Goal: Task Accomplishment & Management: Manage account settings

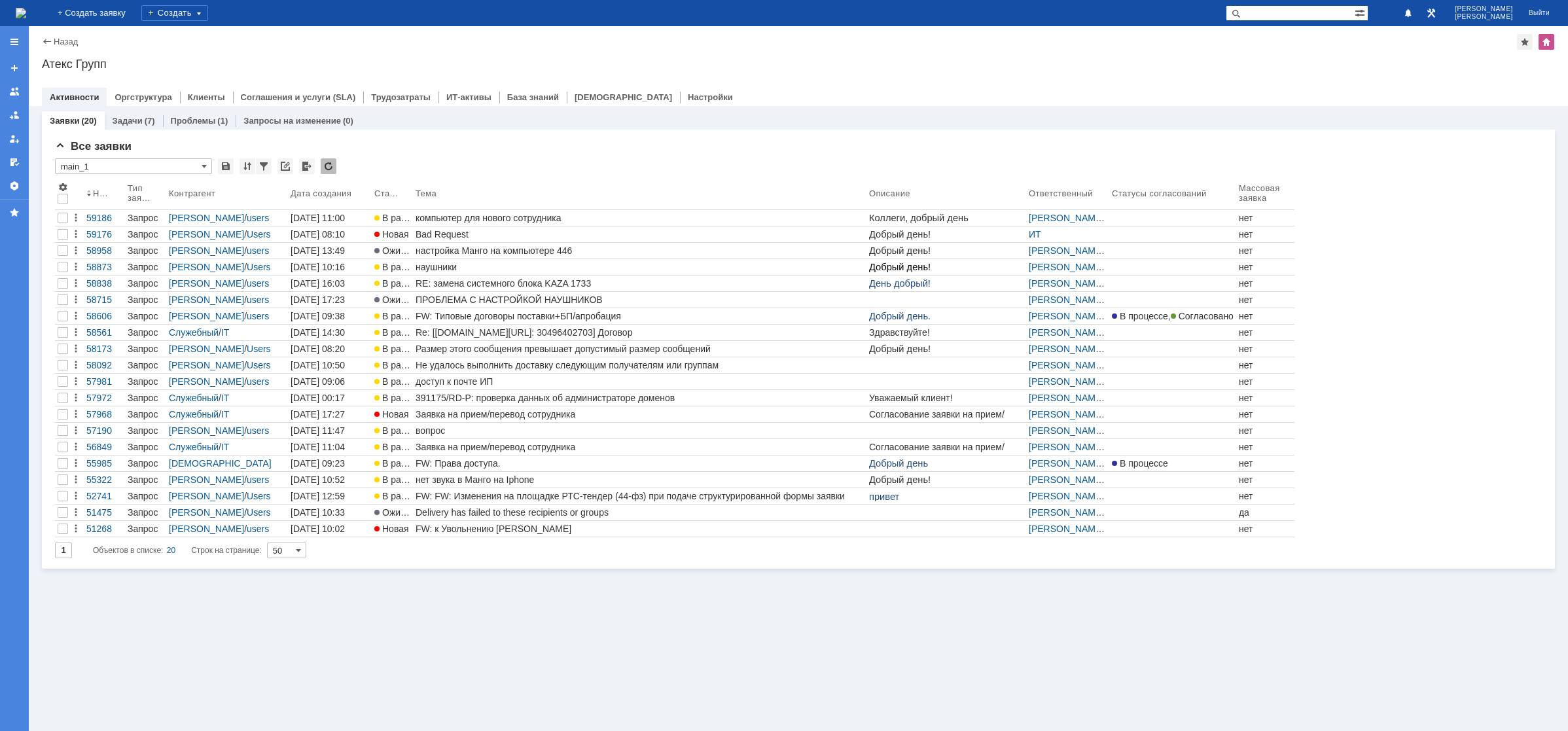
click at [26, 9] on img at bounding box center [21, 13] width 11 height 11
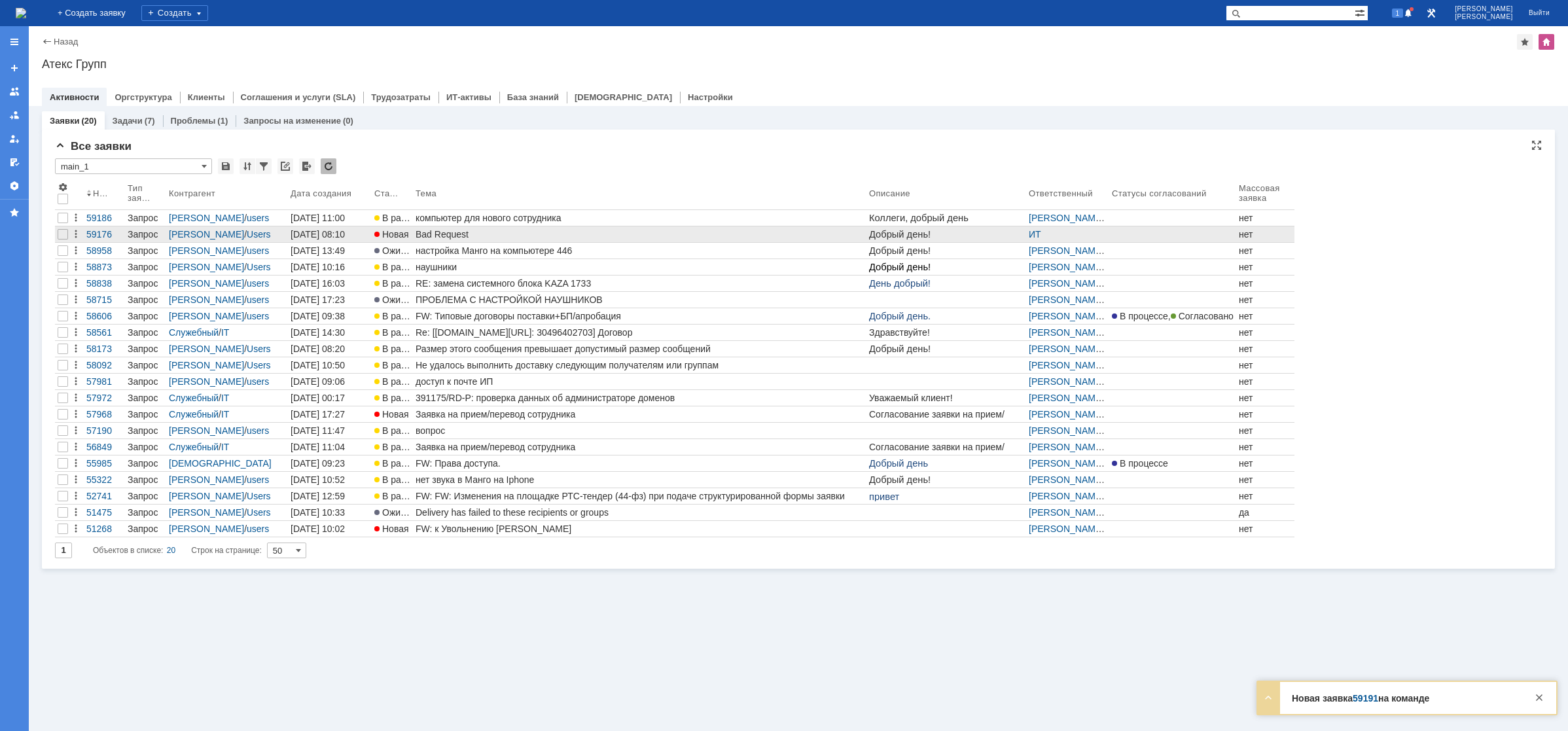
click at [424, 236] on div "Bad Request" at bounding box center [640, 234] width 449 height 11
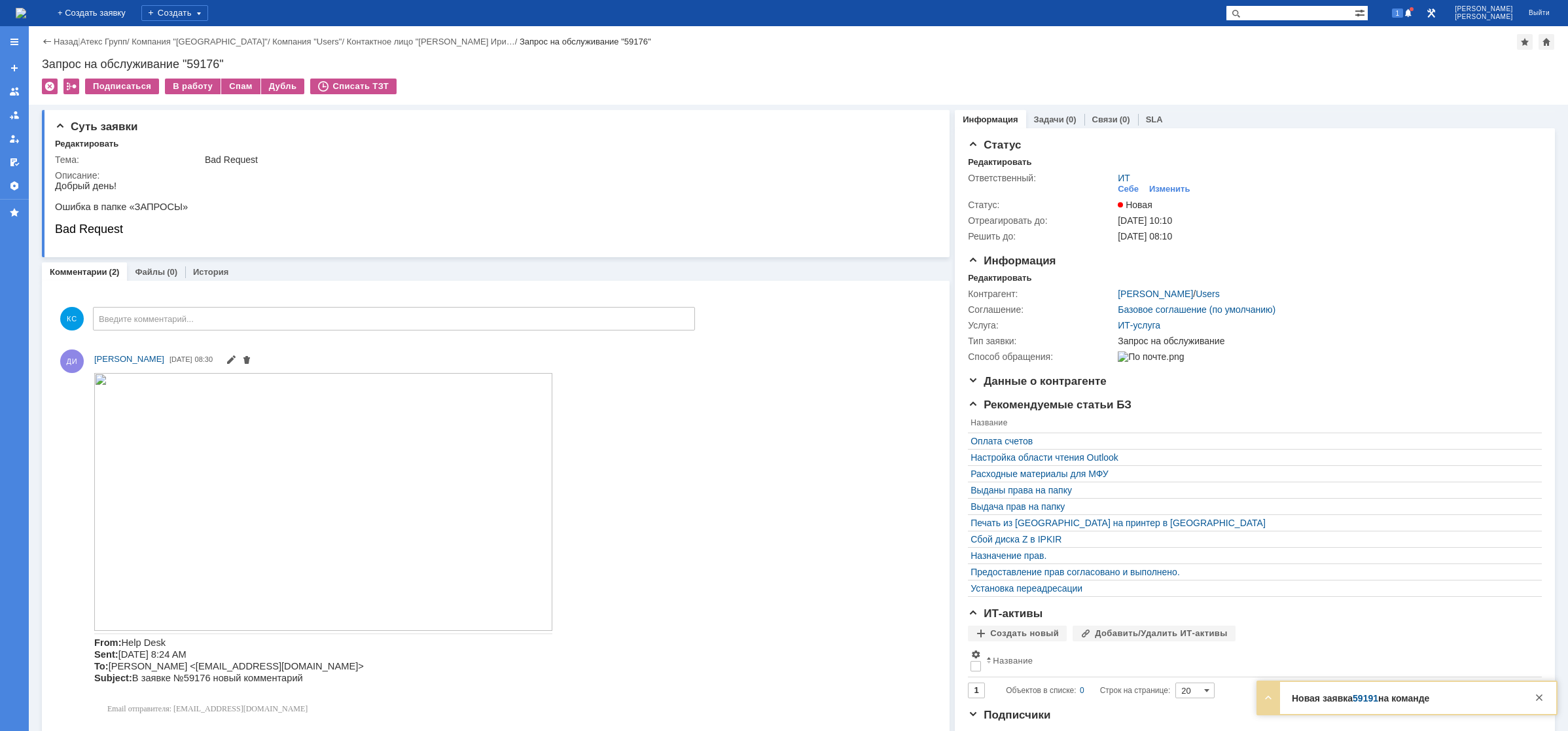
click at [26, 15] on img at bounding box center [21, 13] width 11 height 11
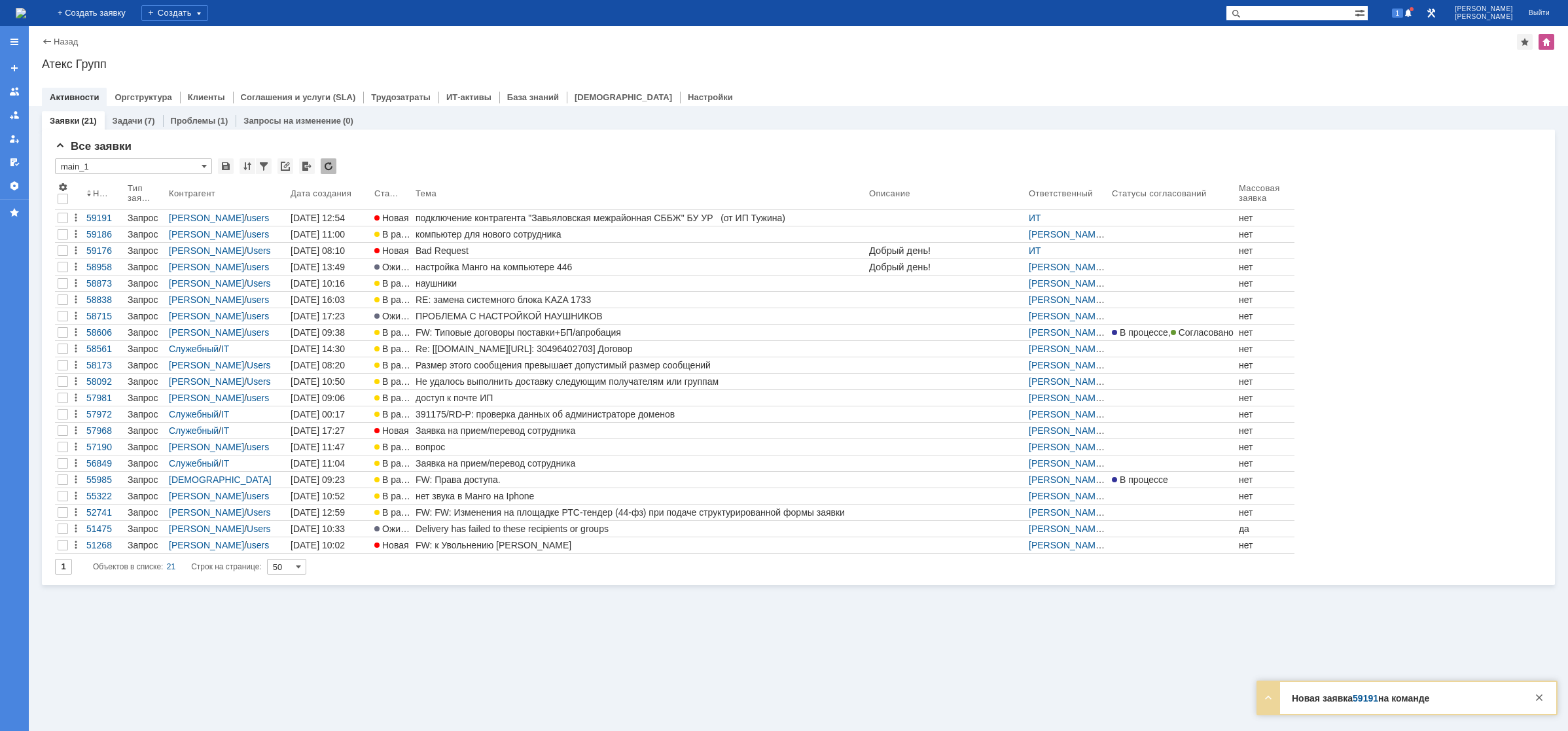
click at [1373, 699] on link "59191" at bounding box center [1366, 699] width 26 height 11
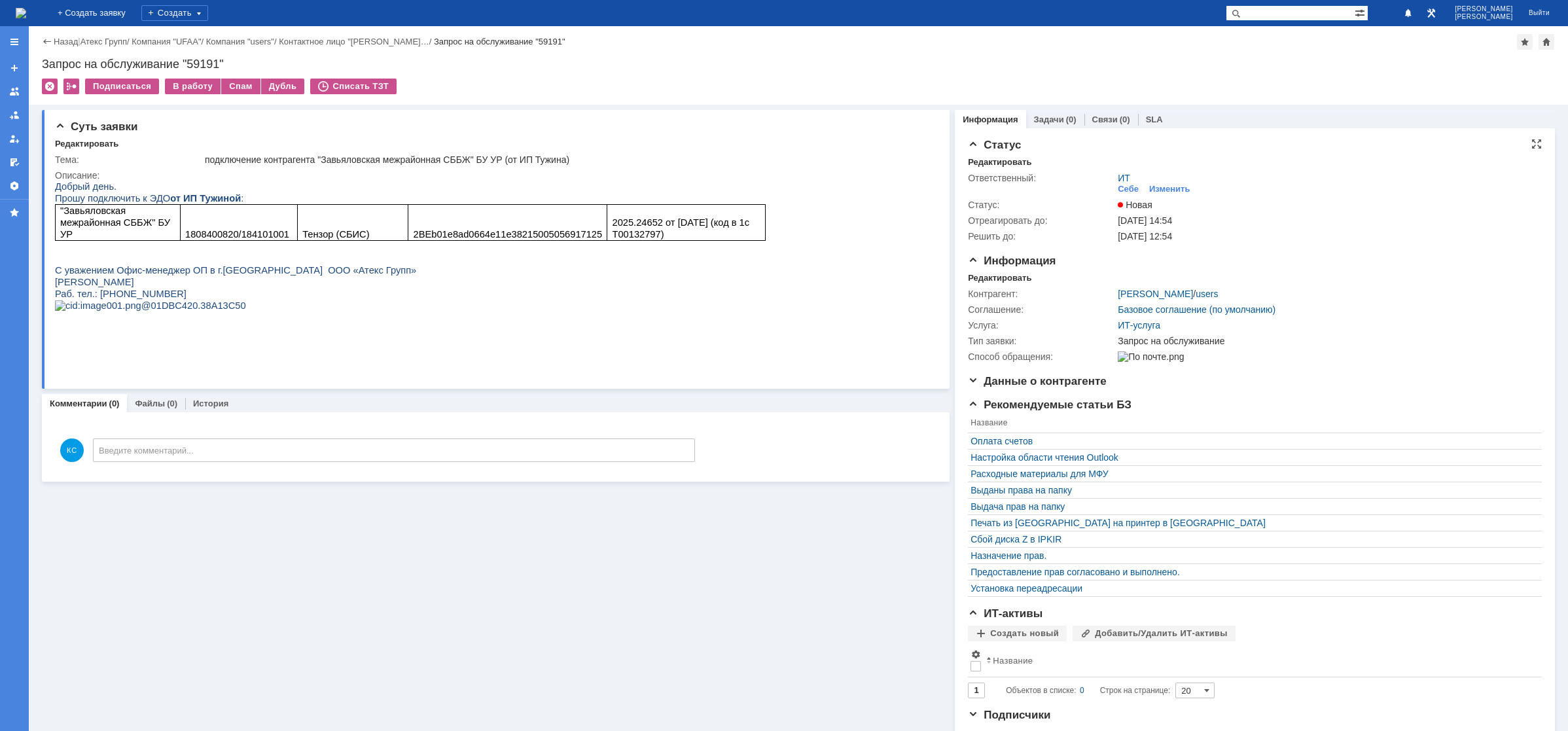
click at [1142, 179] on div "ИТ Себе Изменить" at bounding box center [1326, 184] width 416 height 23
click at [1153, 191] on div "Изменить" at bounding box center [1170, 190] width 41 height 11
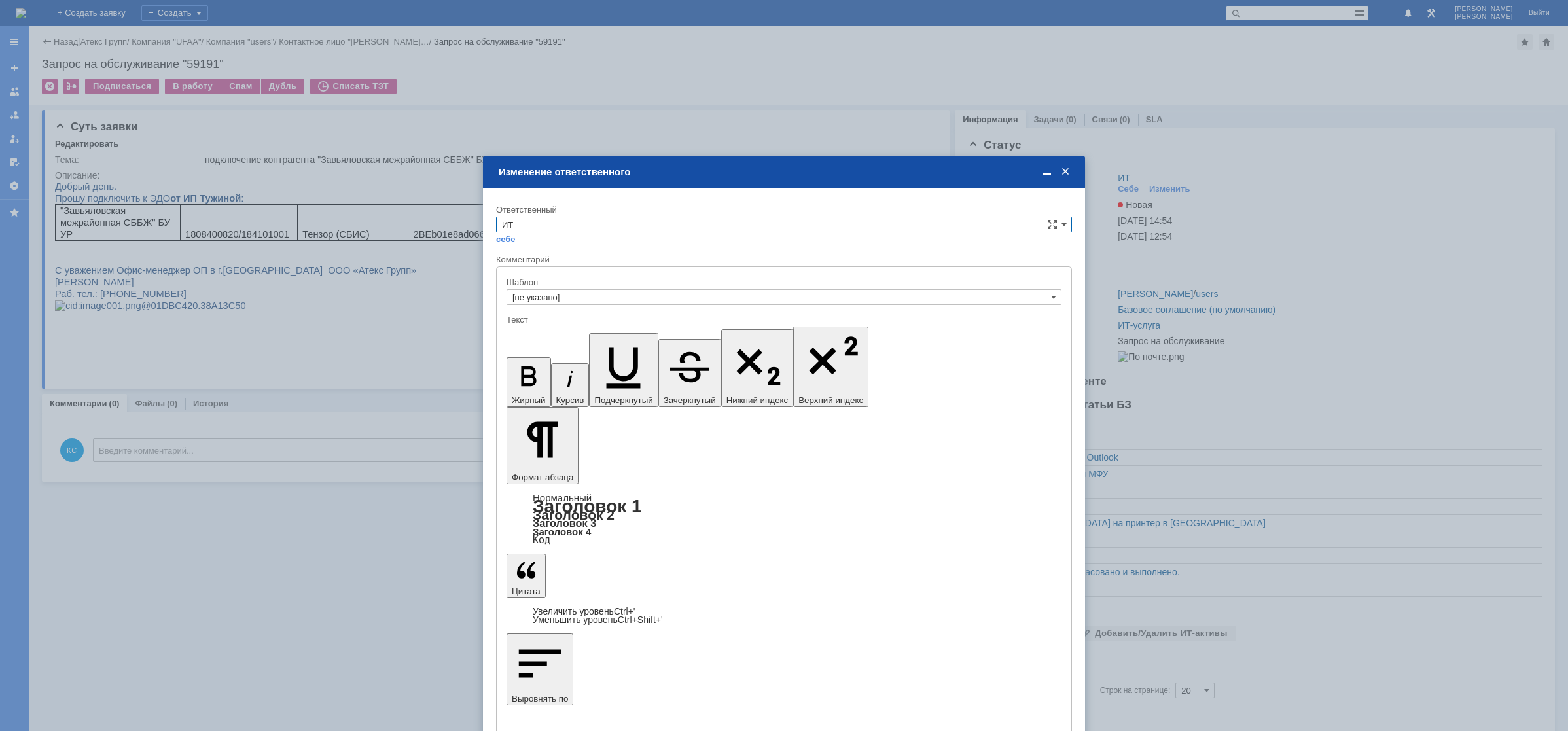
click at [553, 226] on input "ИТ" at bounding box center [784, 224] width 576 height 16
click at [531, 339] on div "АСУ" at bounding box center [784, 333] width 574 height 14
type input "АСУ"
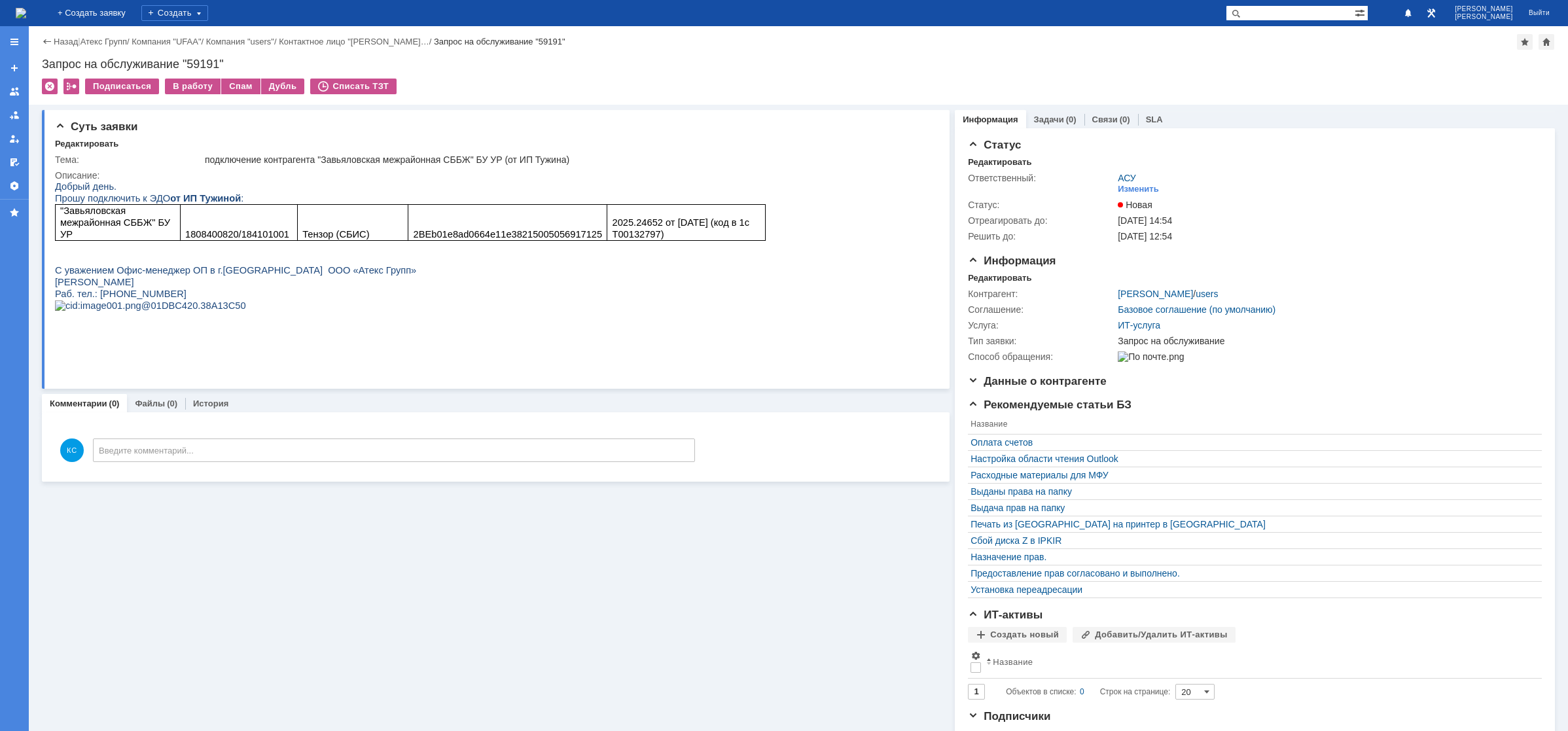
click at [26, 13] on img at bounding box center [21, 13] width 11 height 11
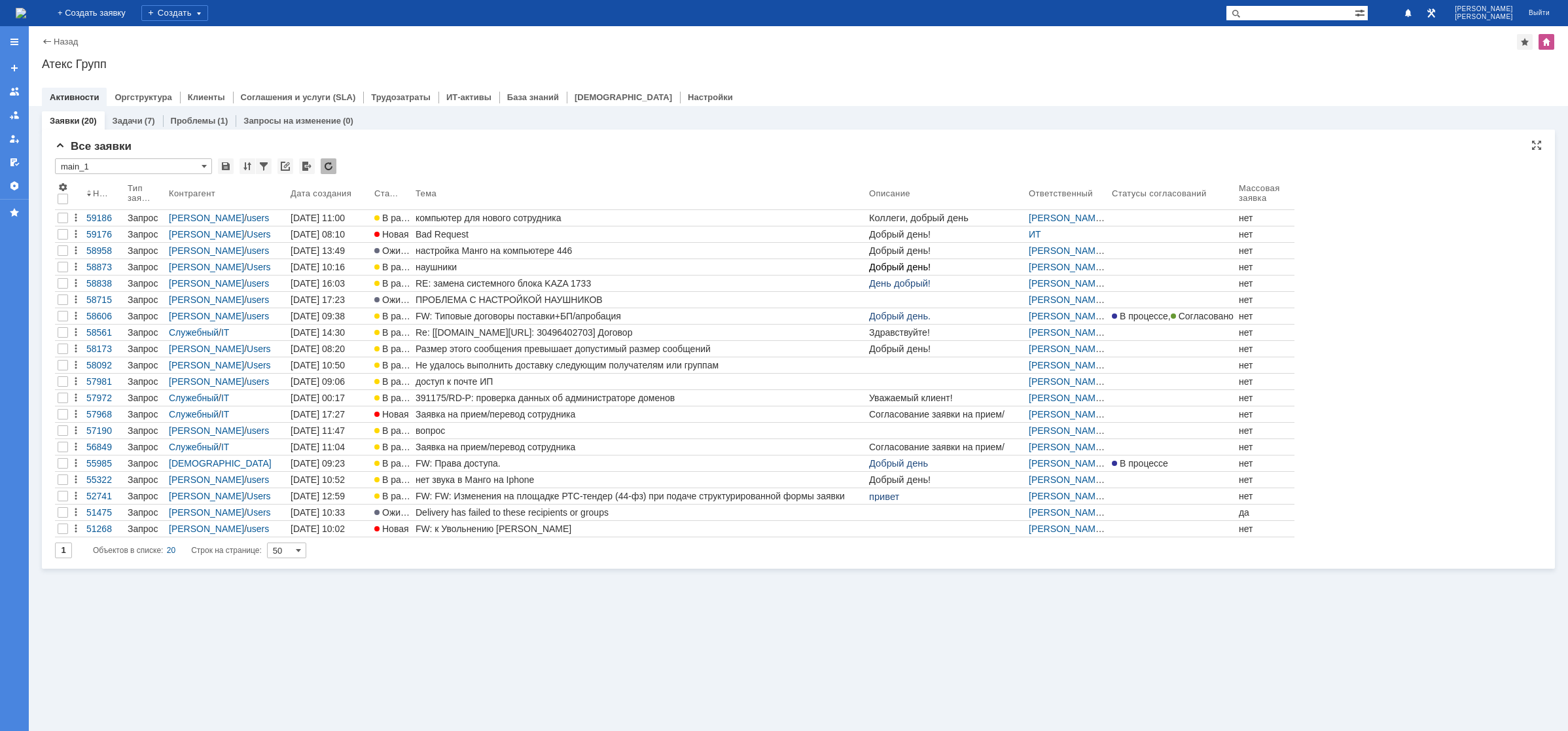
click at [176, 162] on input "main_1" at bounding box center [134, 167] width 157 height 16
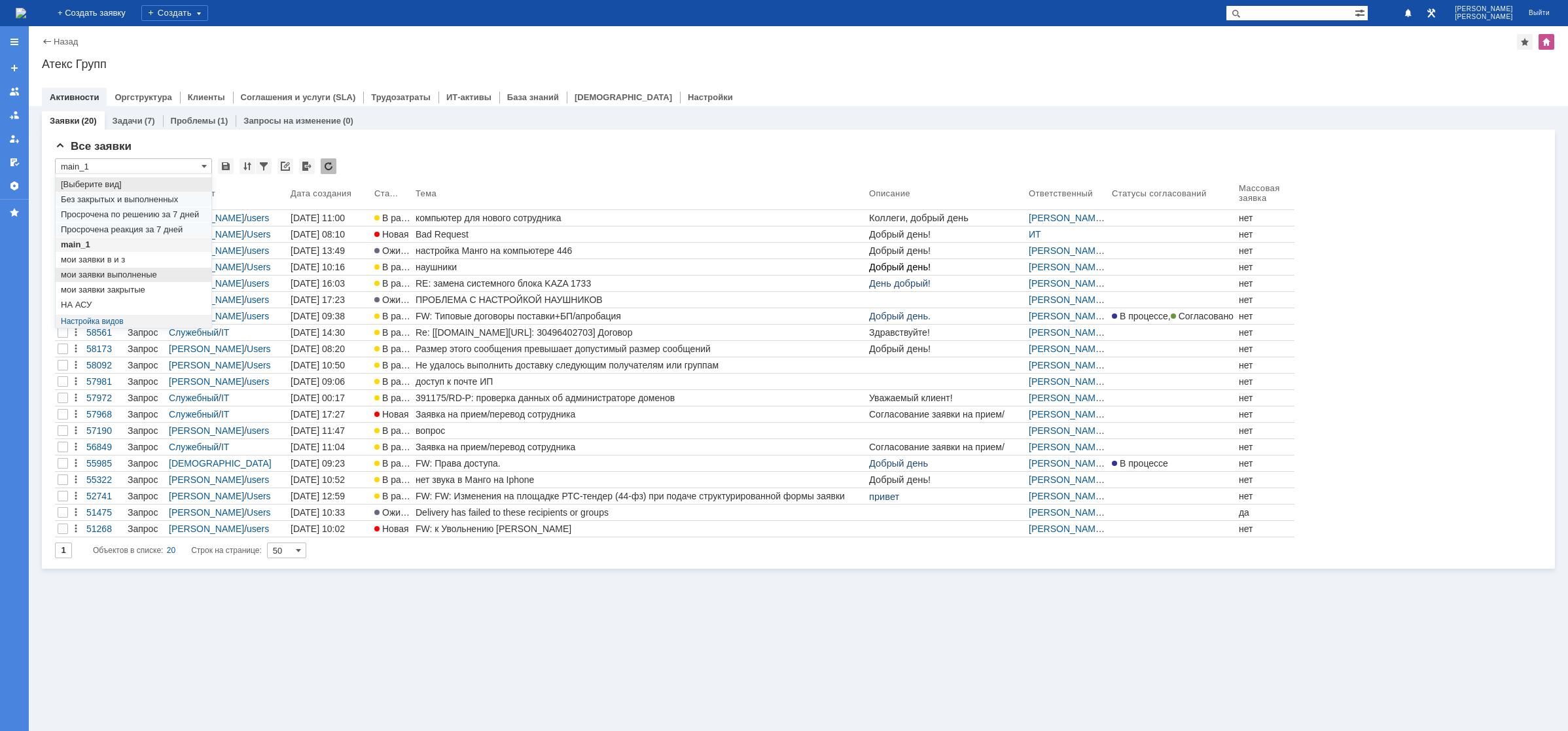
click at [105, 276] on span "мои заявки выполненые" at bounding box center [133, 275] width 145 height 11
type input "мои заявки выполненые"
type input "20"
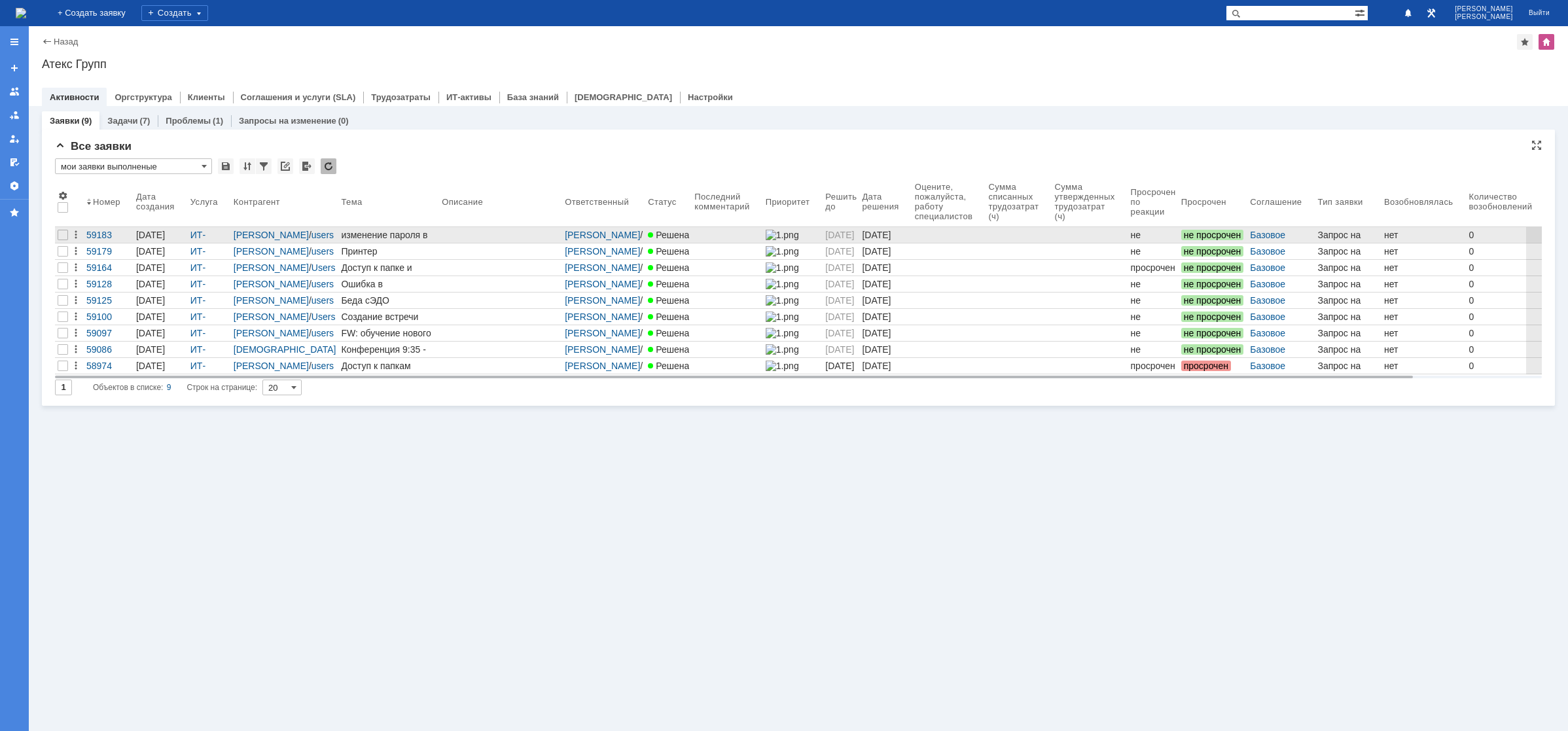
type input "мои заявки выполненые"
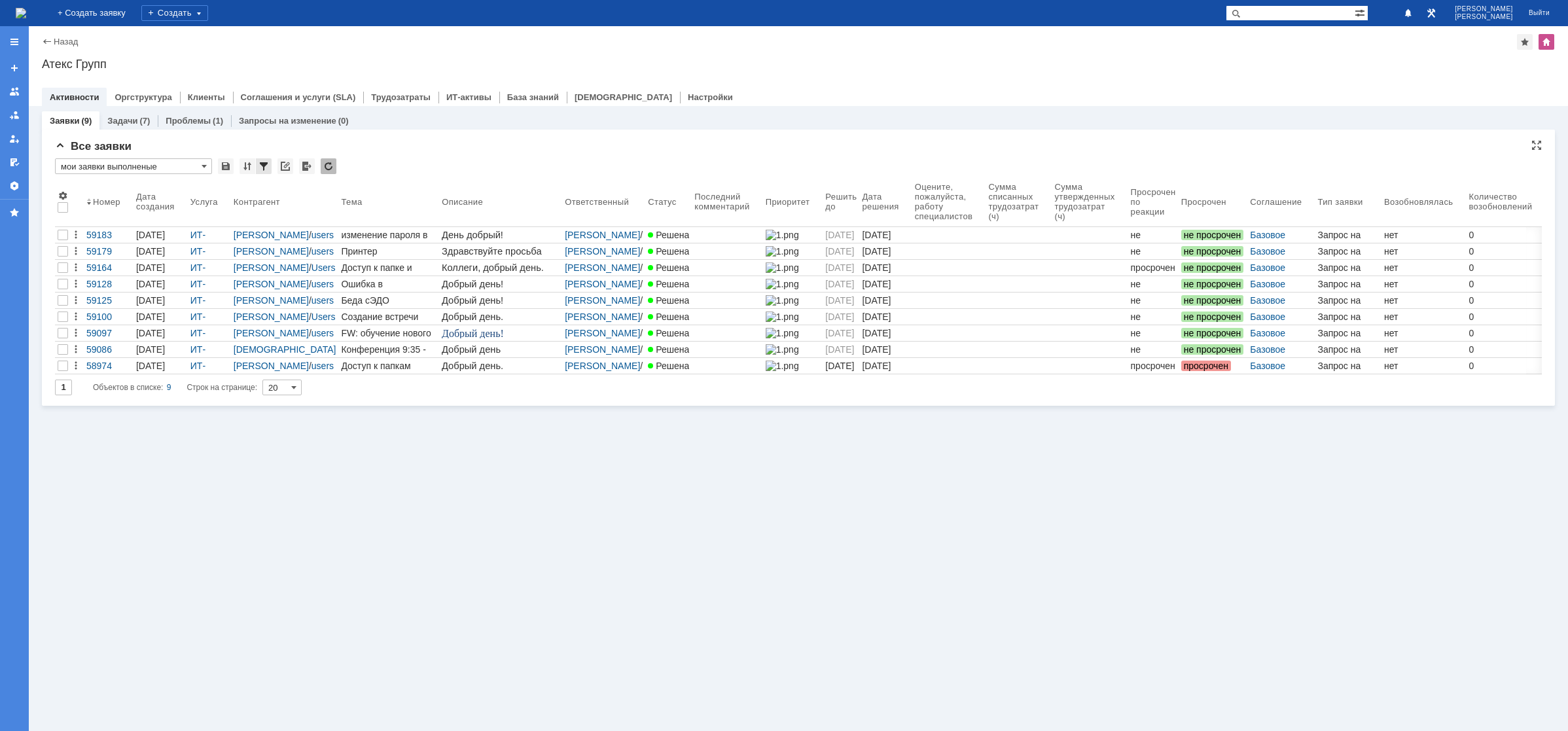
click at [264, 165] on div at bounding box center [264, 167] width 16 height 16
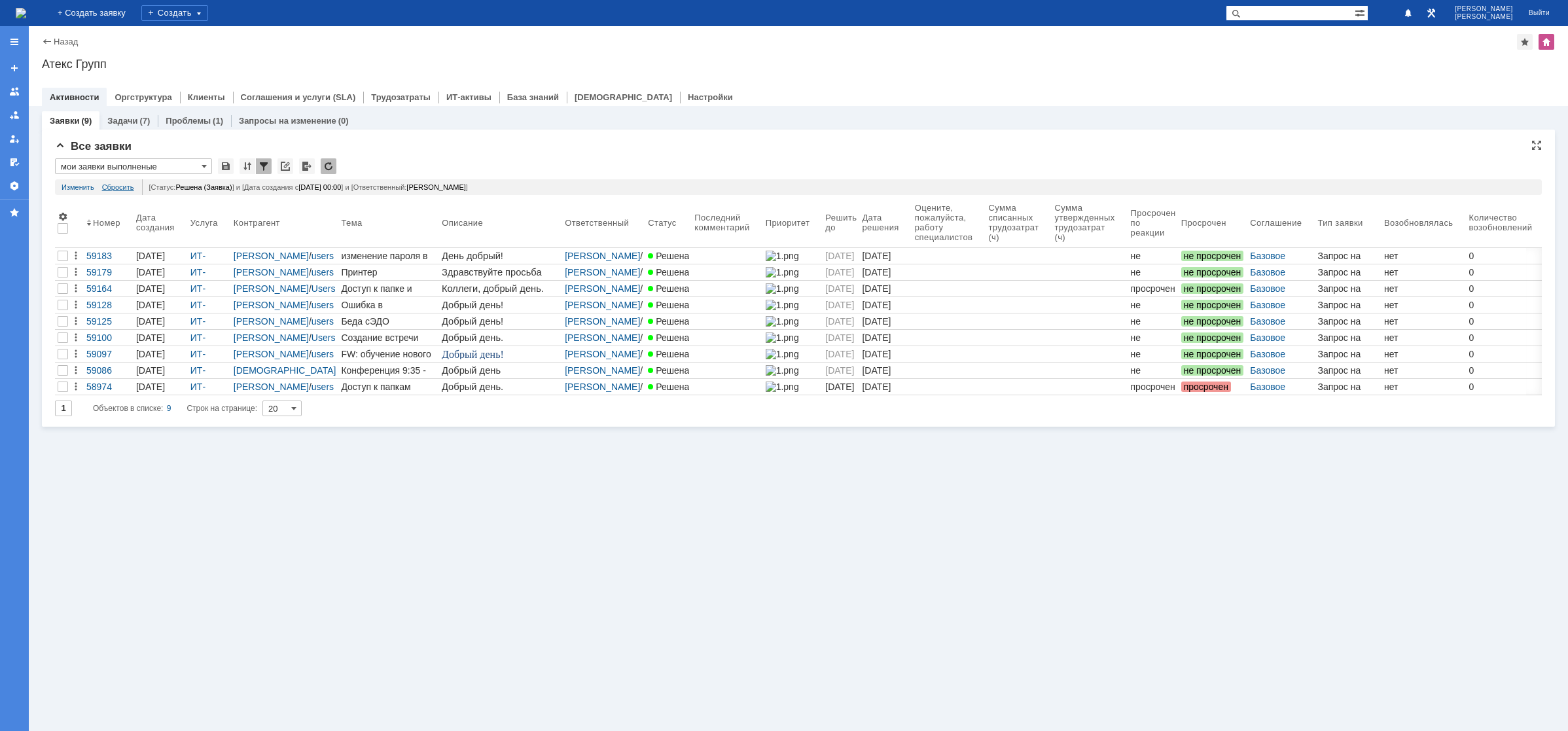
click at [134, 186] on link "Сбросить" at bounding box center [118, 187] width 32 height 16
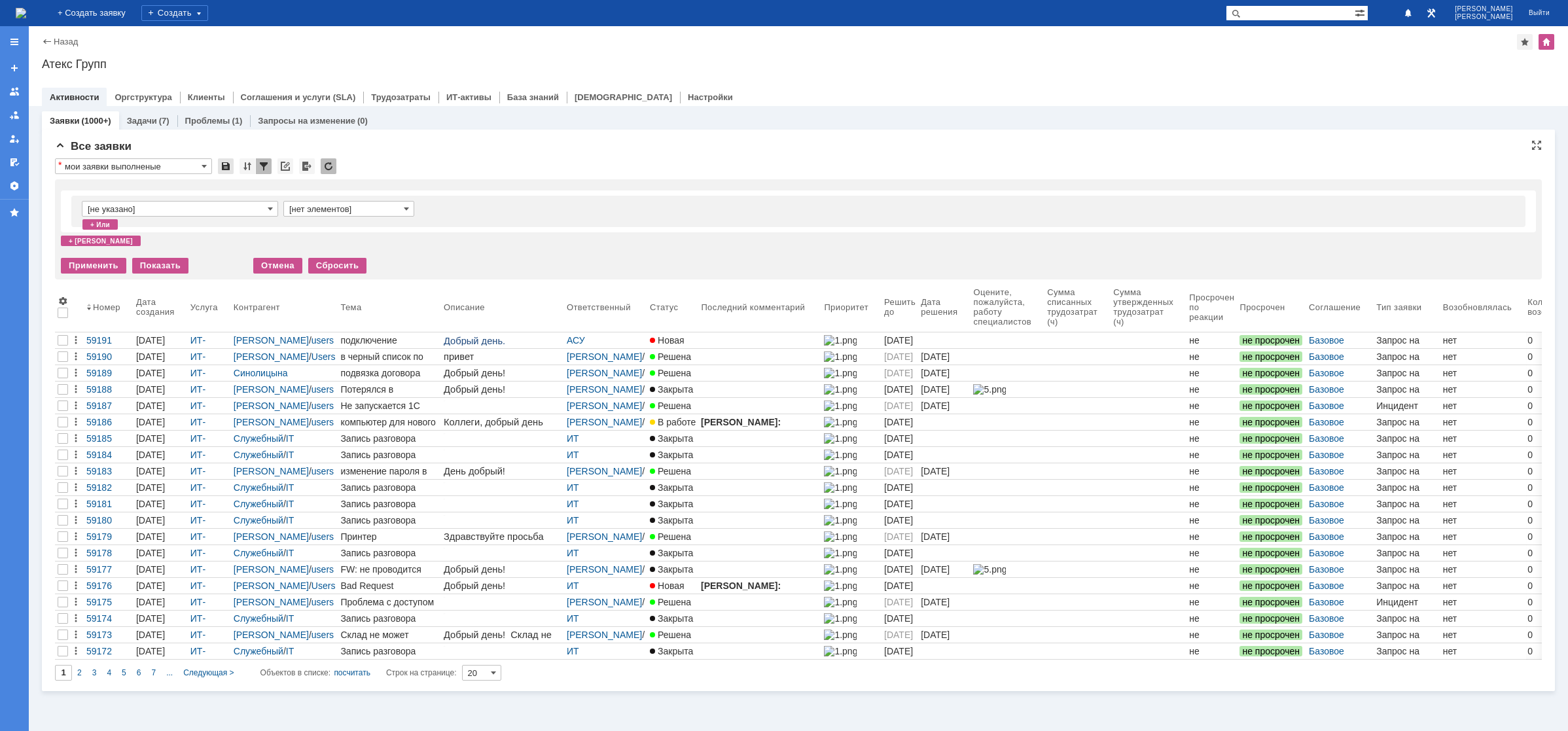
click at [223, 164] on div at bounding box center [226, 167] width 16 height 16
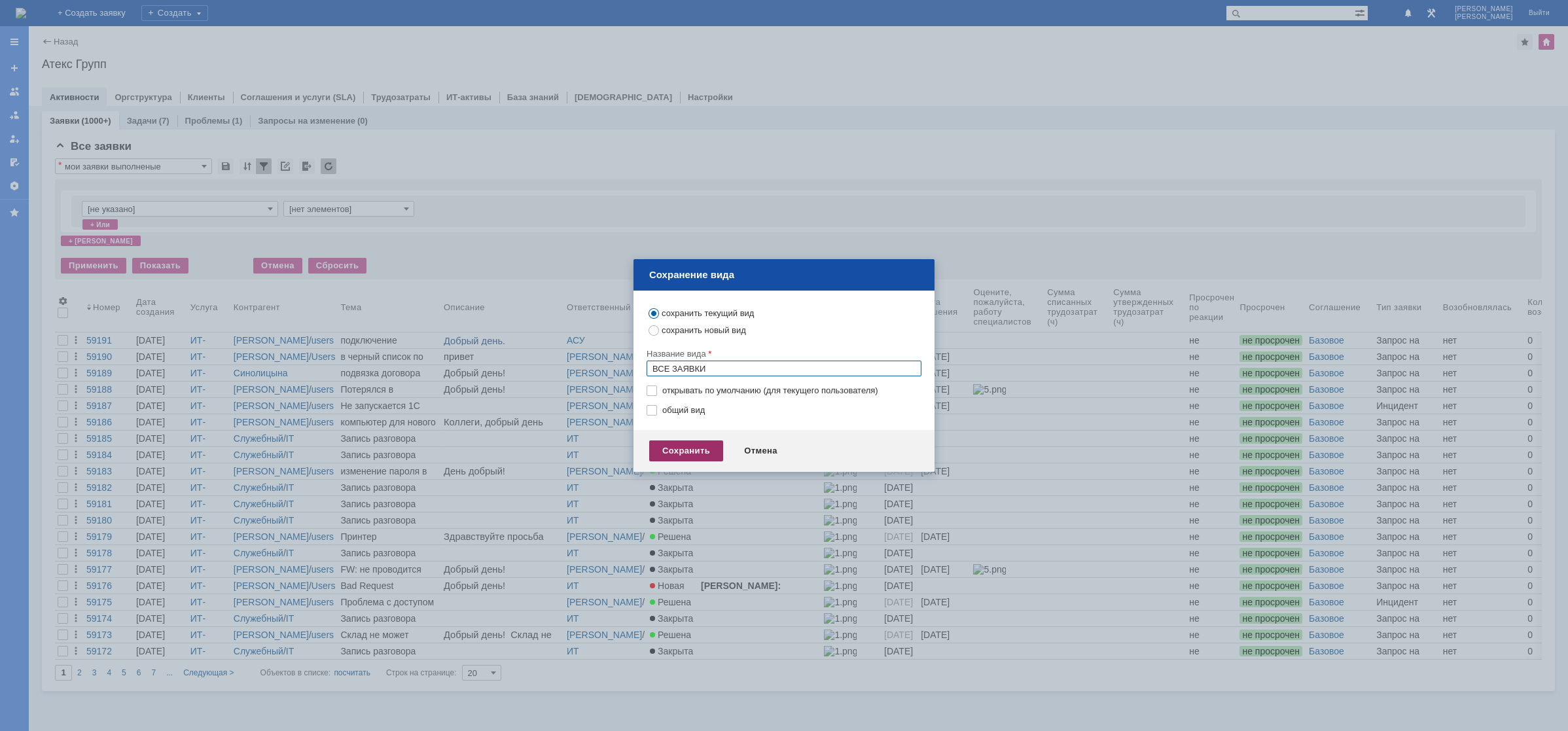
type input "ВСЕ ЗАЯВКИ"
click at [681, 450] on div "Сохранить" at bounding box center [686, 451] width 74 height 21
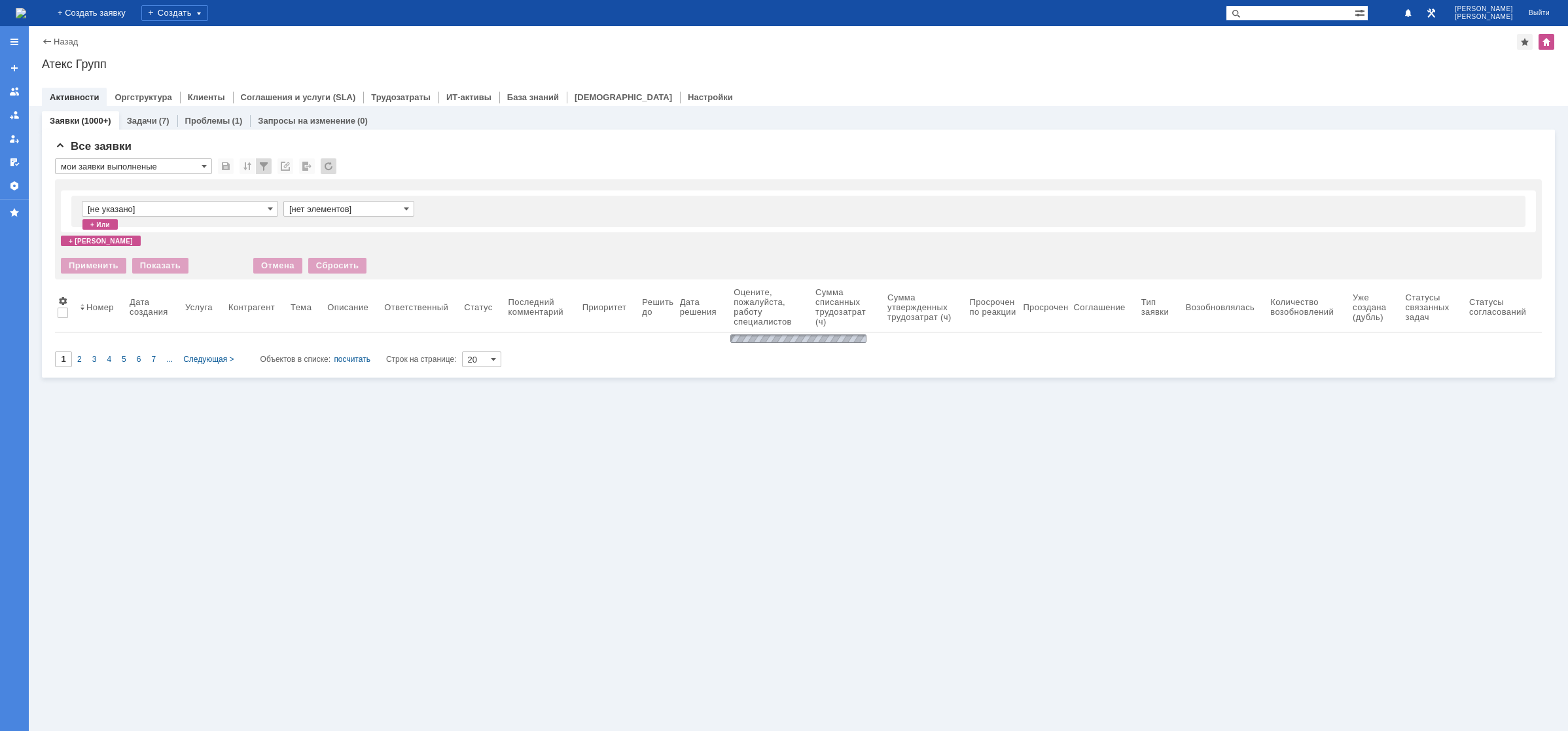
type input "ВСЕ ЗАЯВКИ"
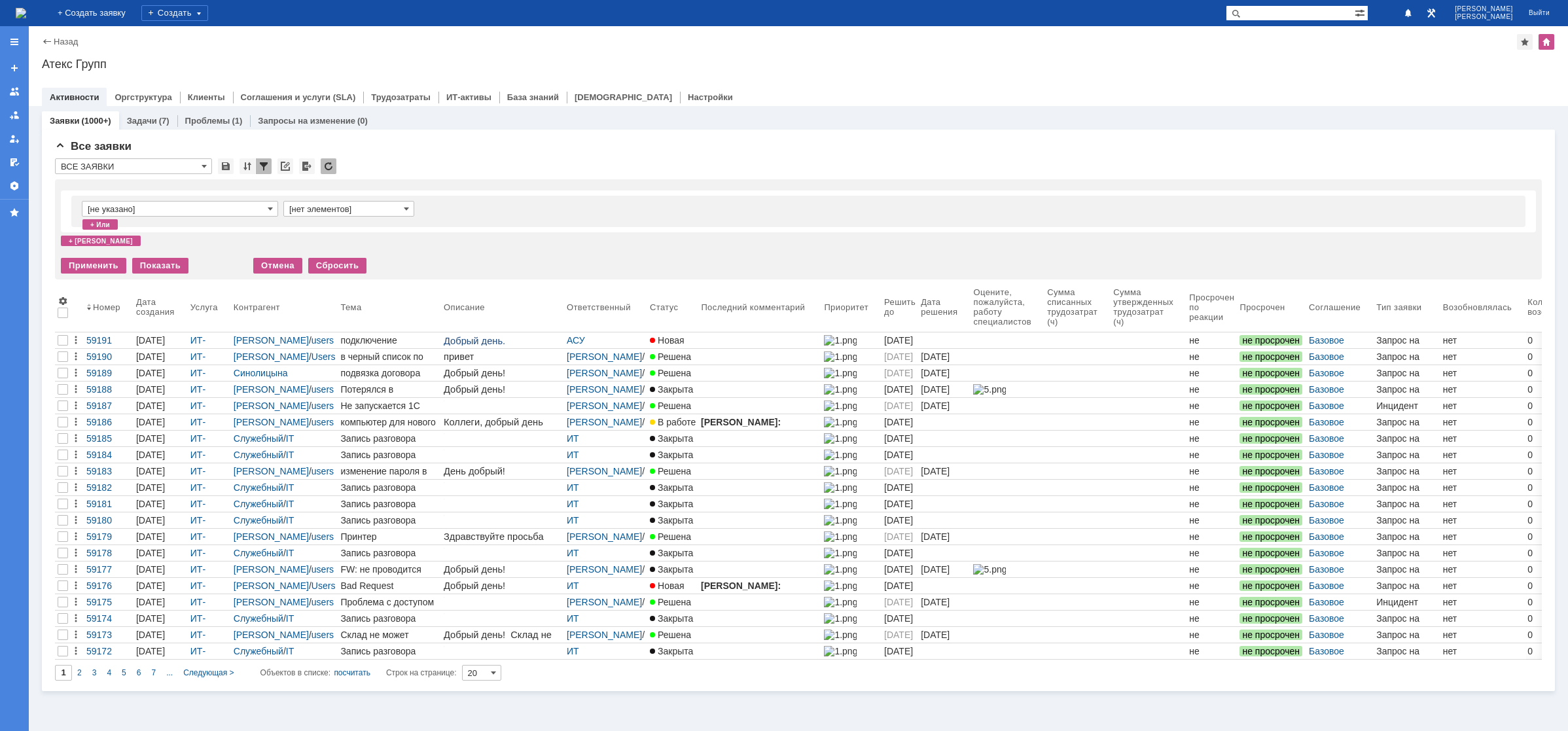
click at [75, 100] on link "Активности" at bounding box center [74, 97] width 49 height 10
click at [26, 12] on img at bounding box center [21, 13] width 11 height 11
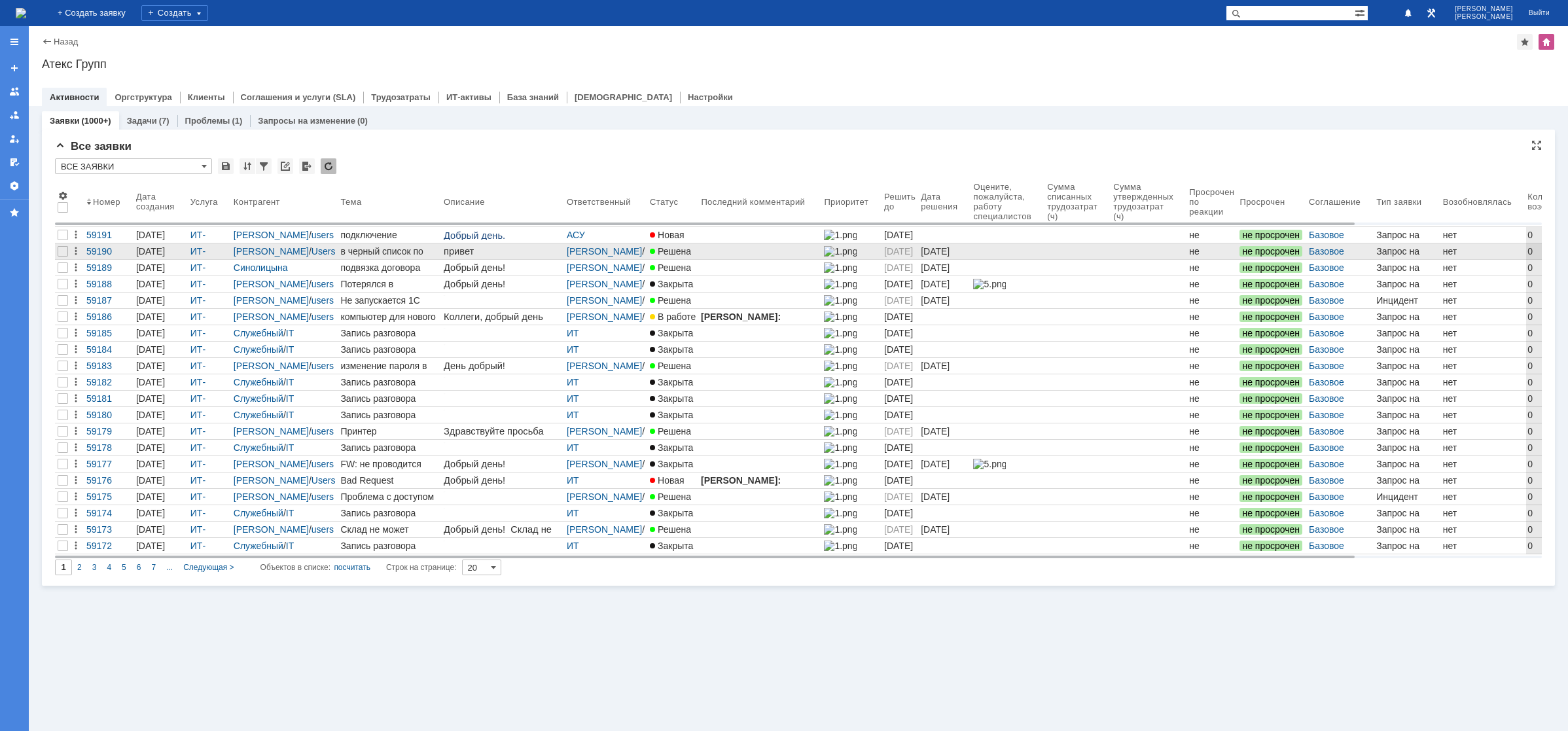
click at [340, 250] on div "в черный список по слову Quorum" at bounding box center [389, 251] width 98 height 11
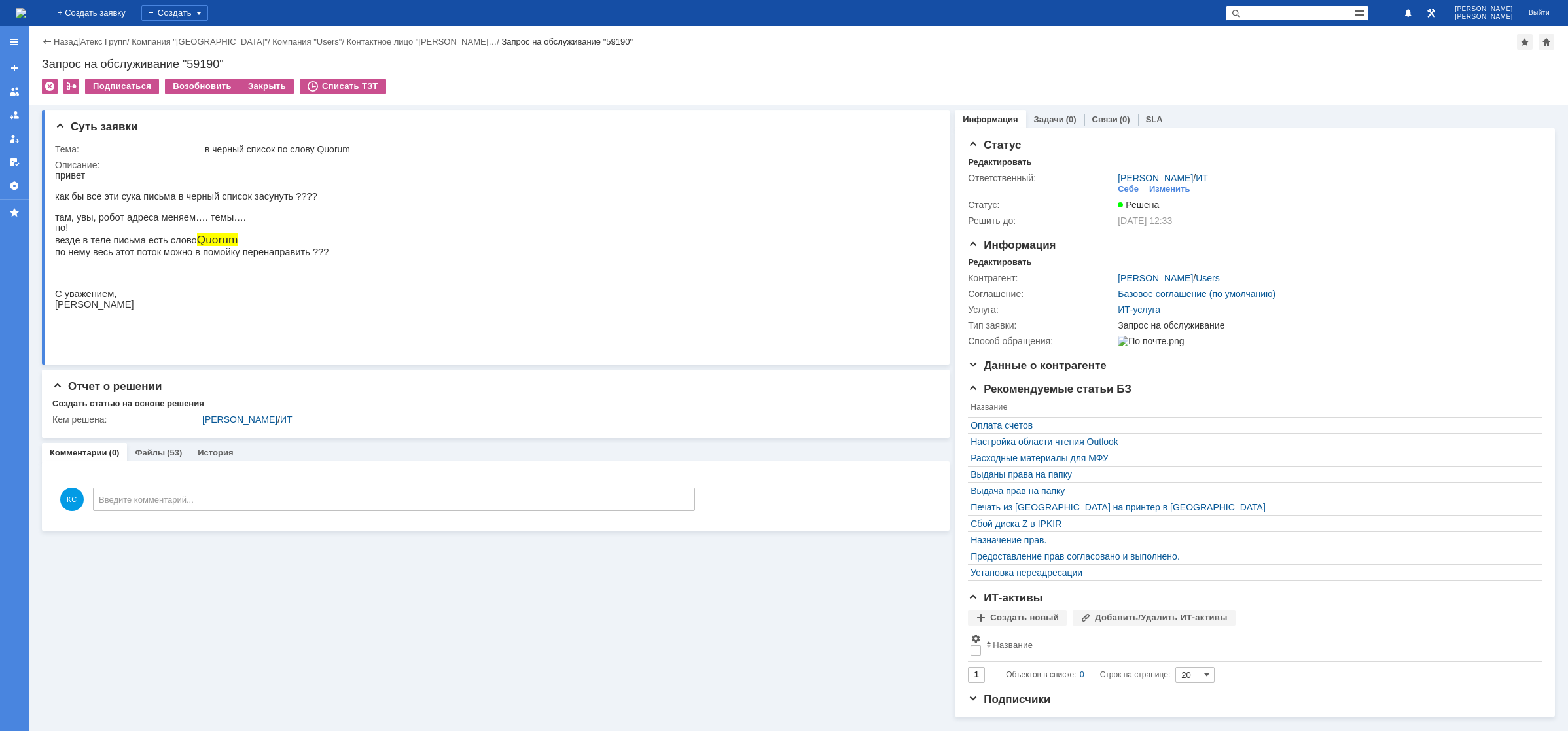
drag, startPoint x: 186, startPoint y: 251, endPoint x: 231, endPoint y: 251, distance: 45.0
click at [231, 247] on p "везде в теле письма есть слово Quorum" at bounding box center [191, 240] width 273 height 13
click at [26, 12] on img at bounding box center [21, 13] width 11 height 11
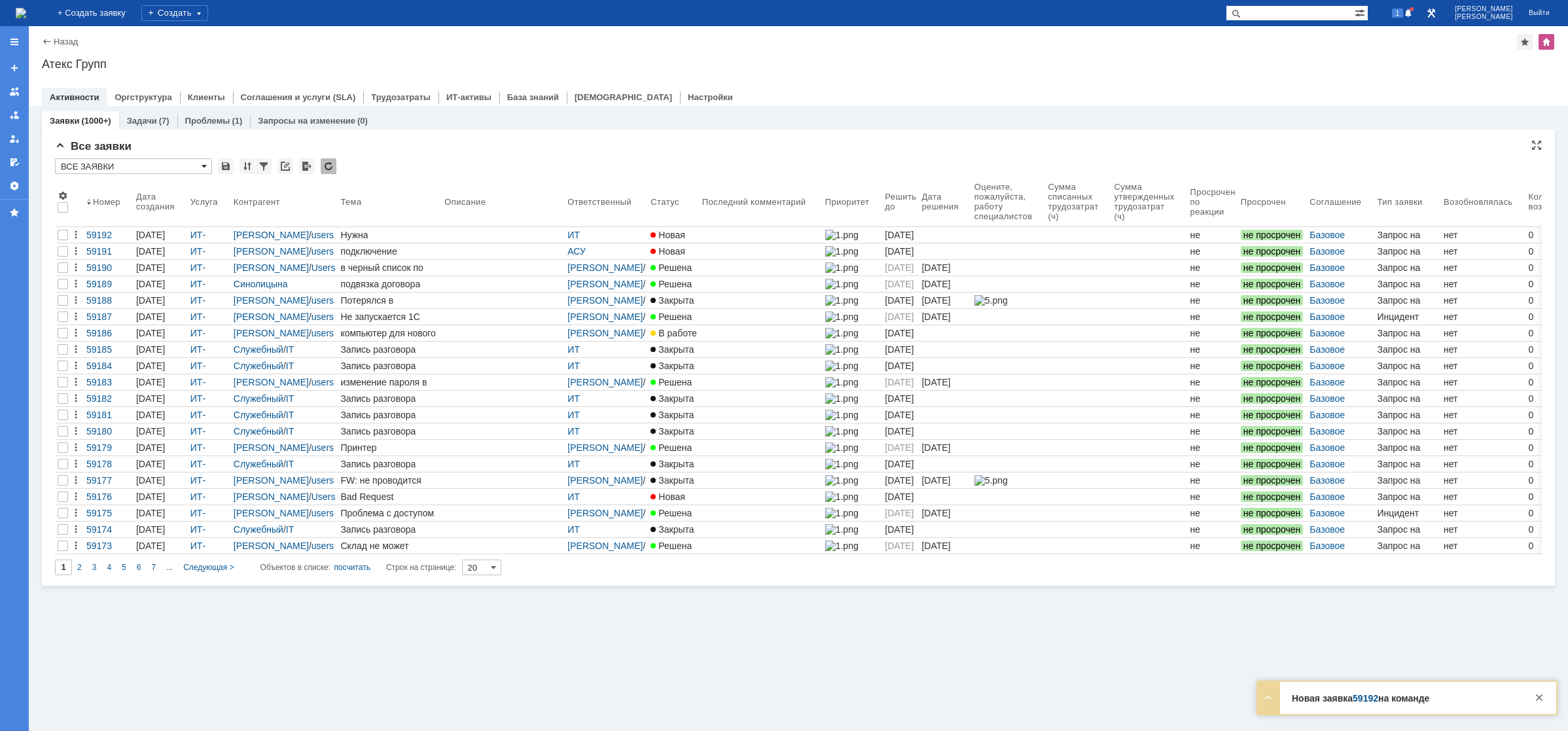
click at [206, 165] on span at bounding box center [204, 167] width 5 height 11
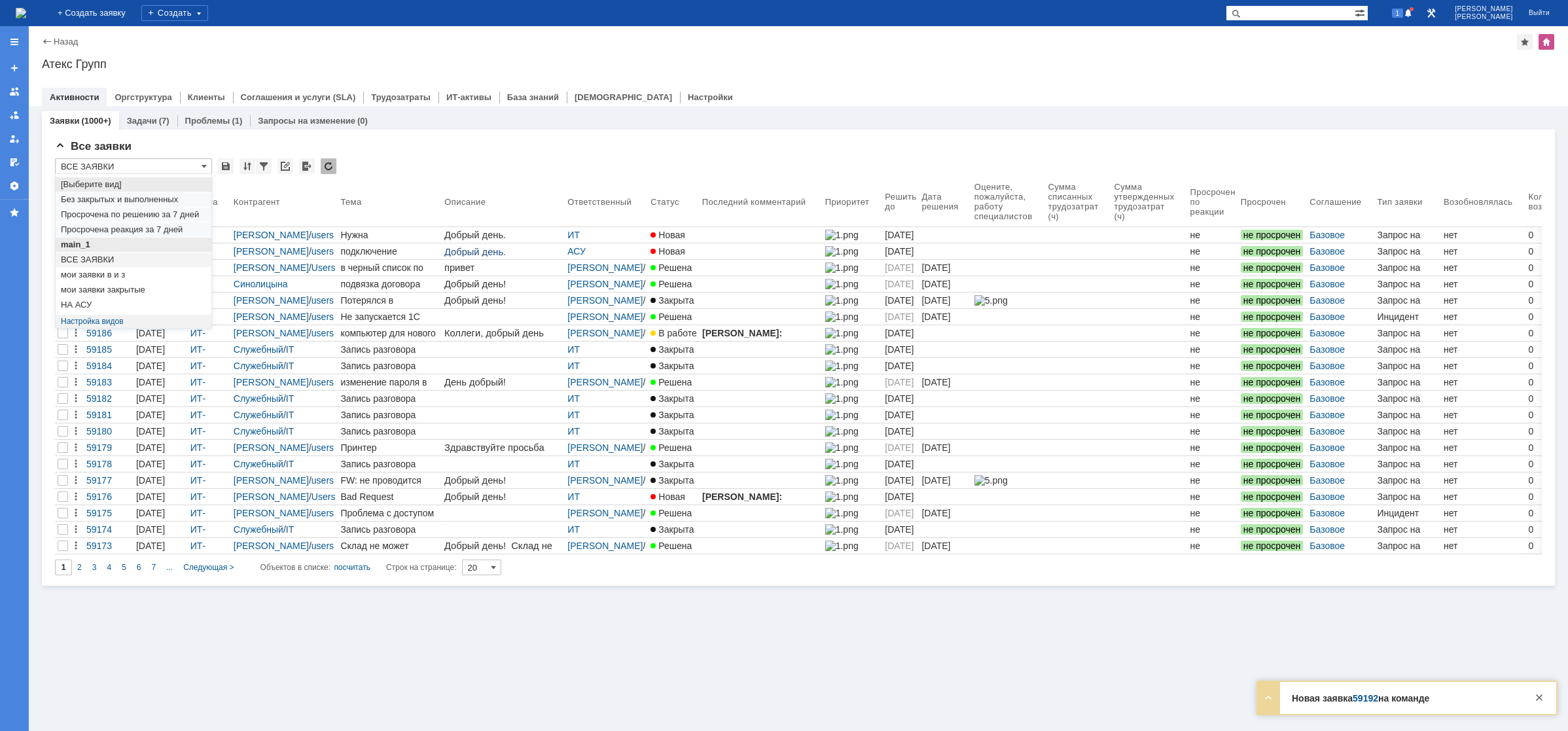
click at [101, 248] on span "main_1" at bounding box center [133, 245] width 145 height 11
type input "main_1"
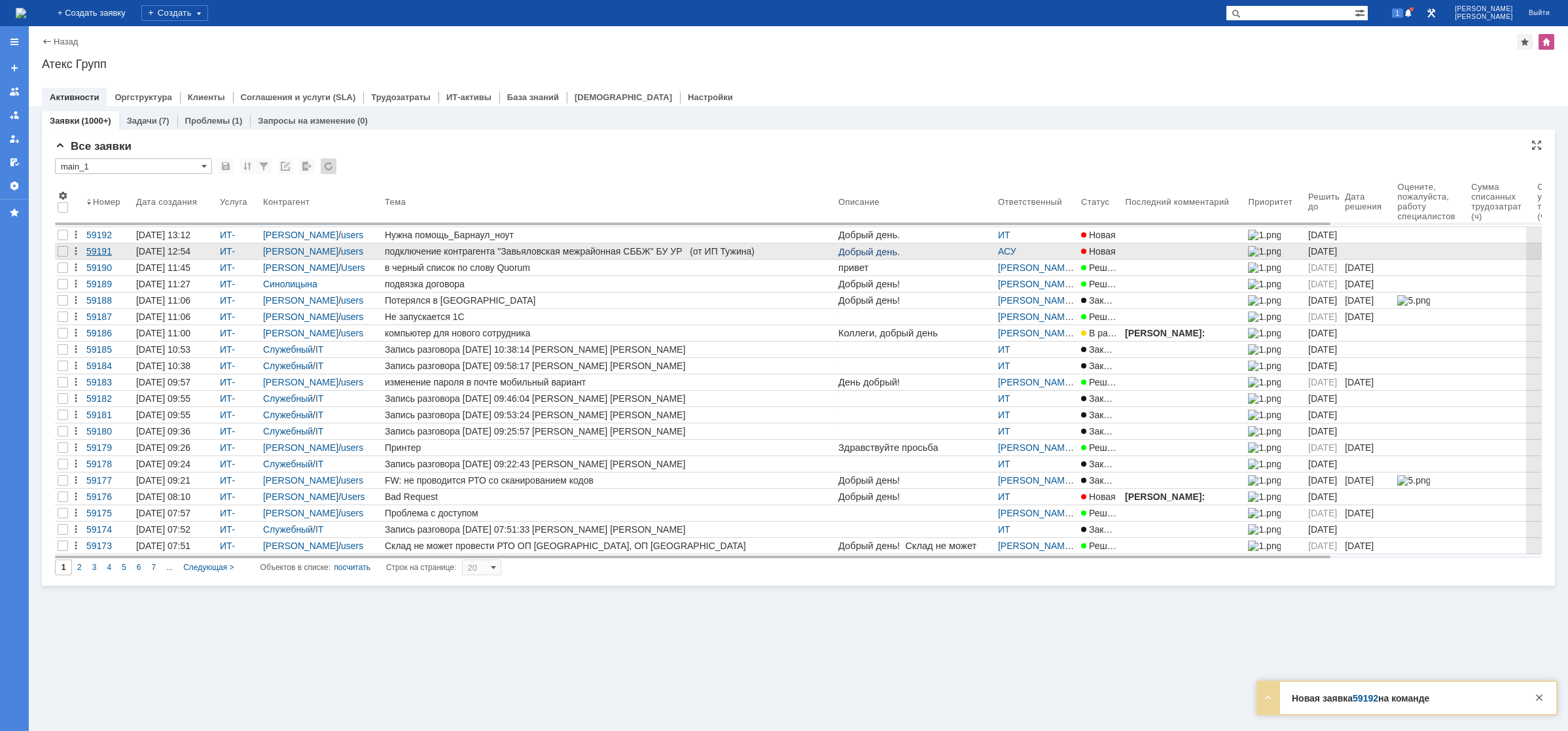
type input "50"
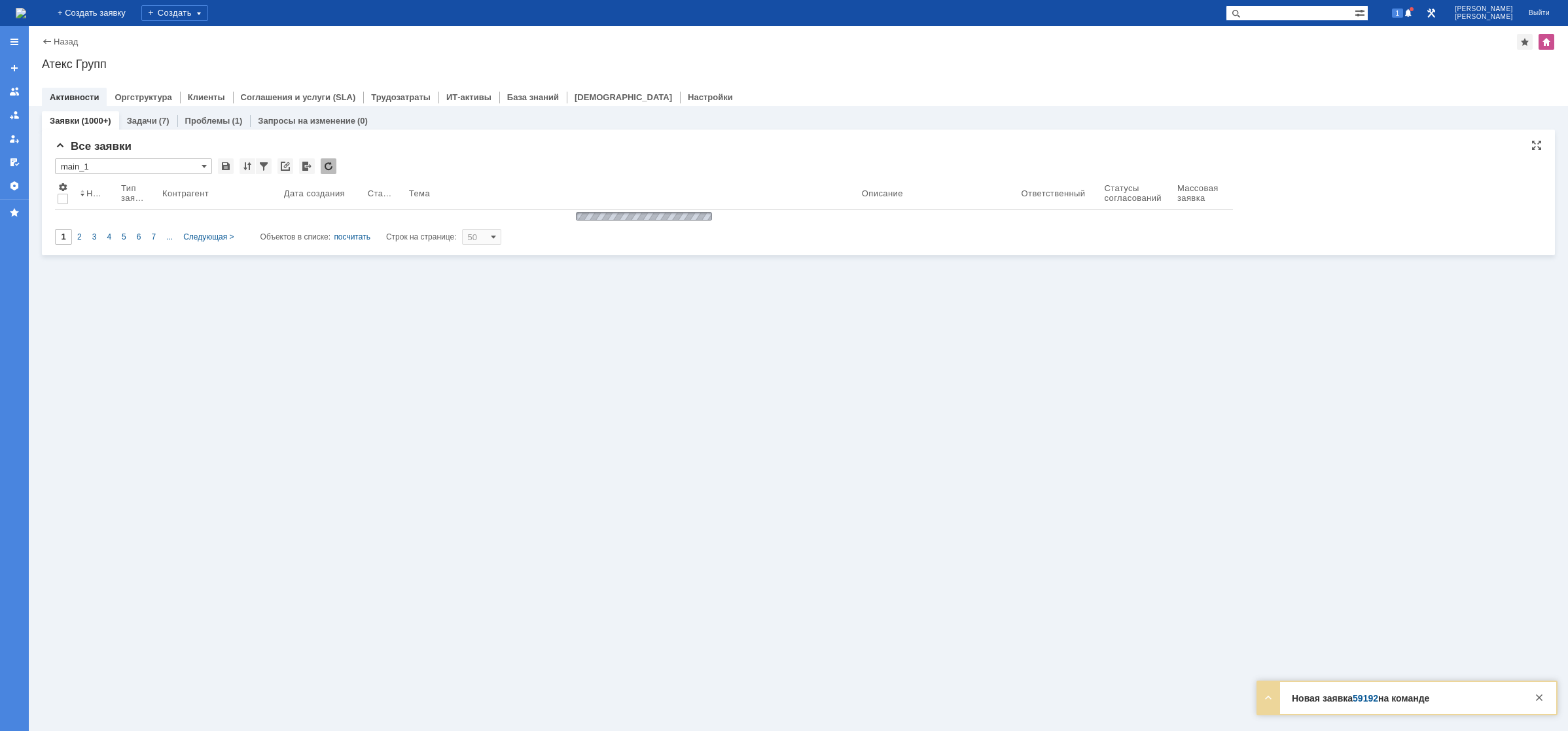
type input "main_1"
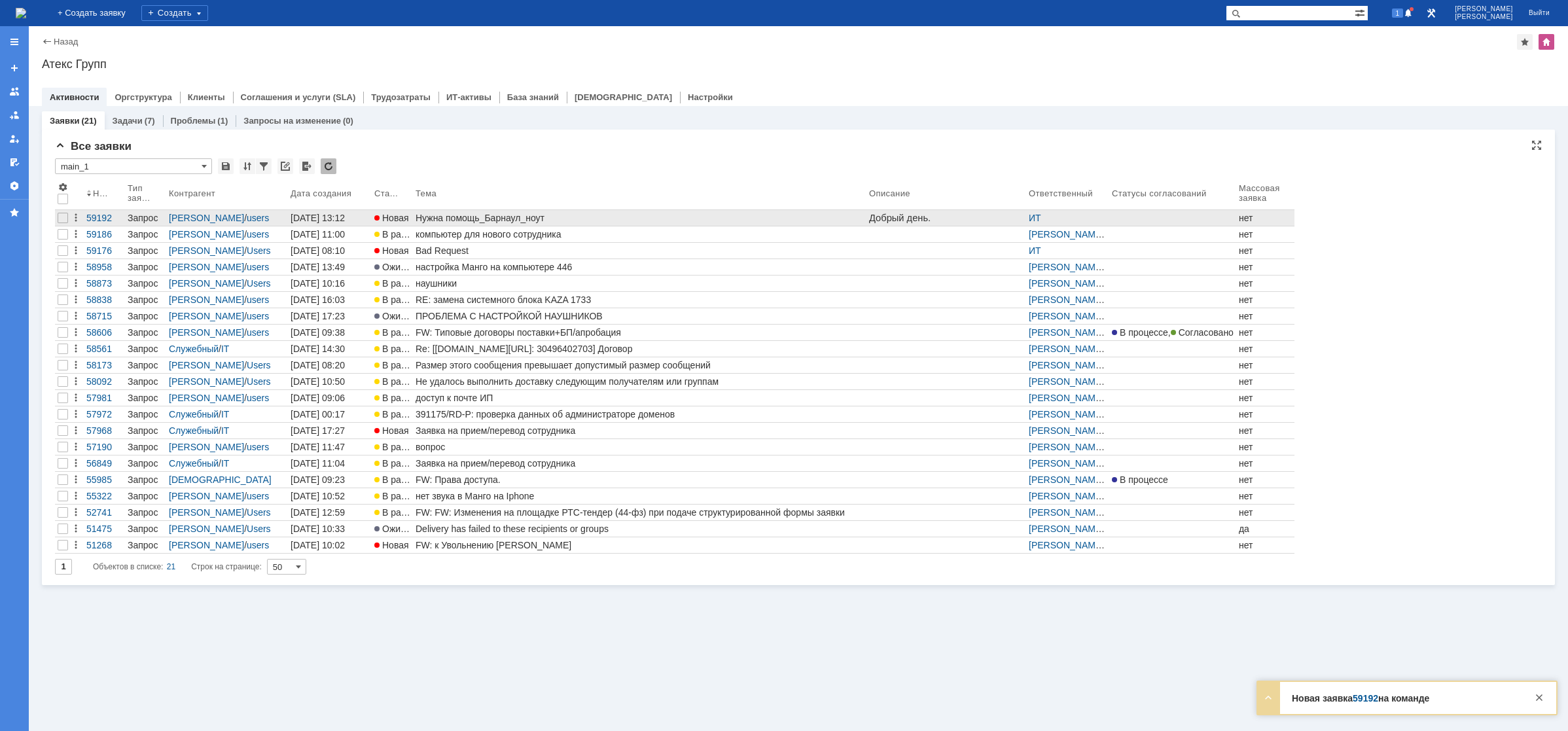
click at [443, 216] on div "Нужна помощь_Барнаул_ноут" at bounding box center [640, 218] width 449 height 11
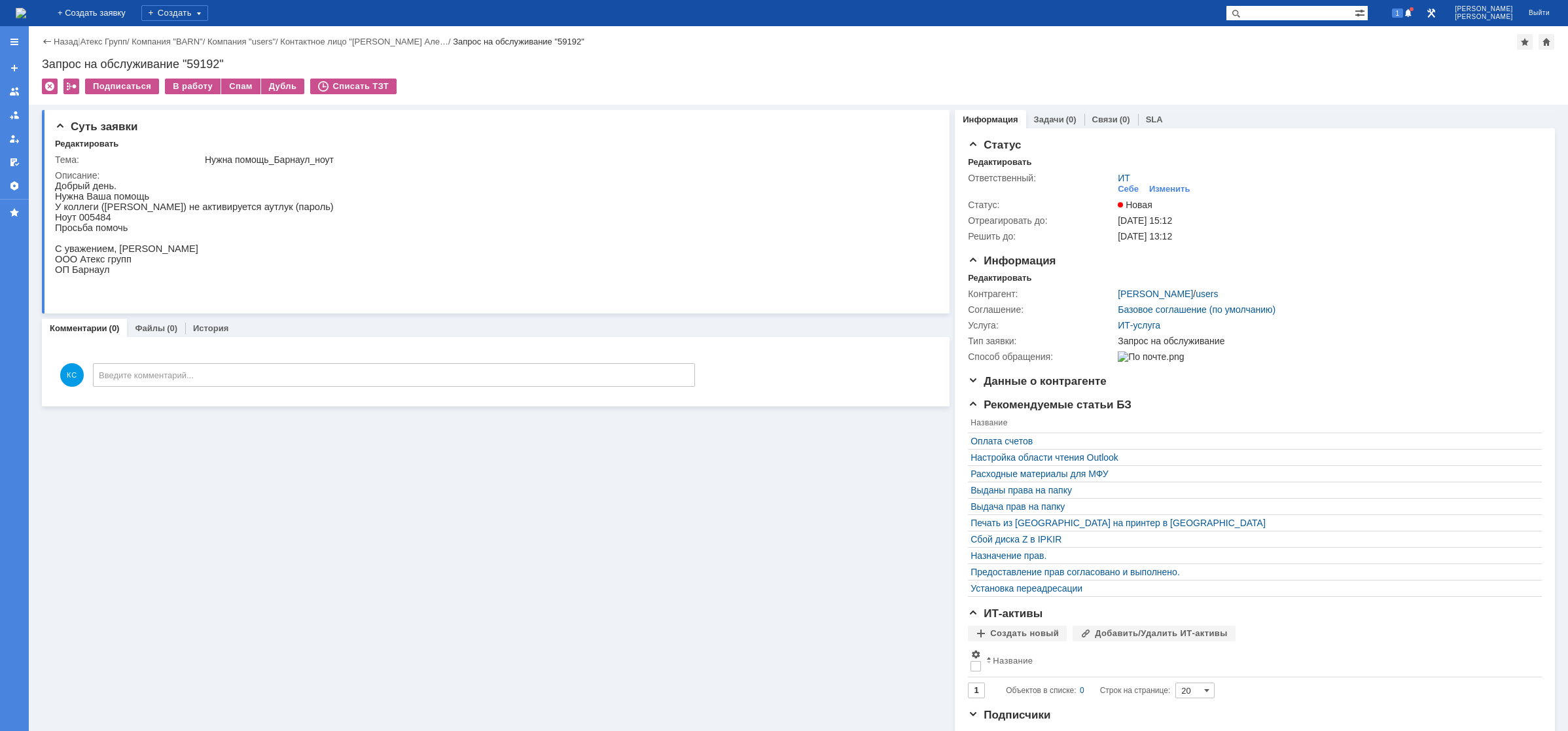
click at [26, 12] on img at bounding box center [21, 13] width 11 height 11
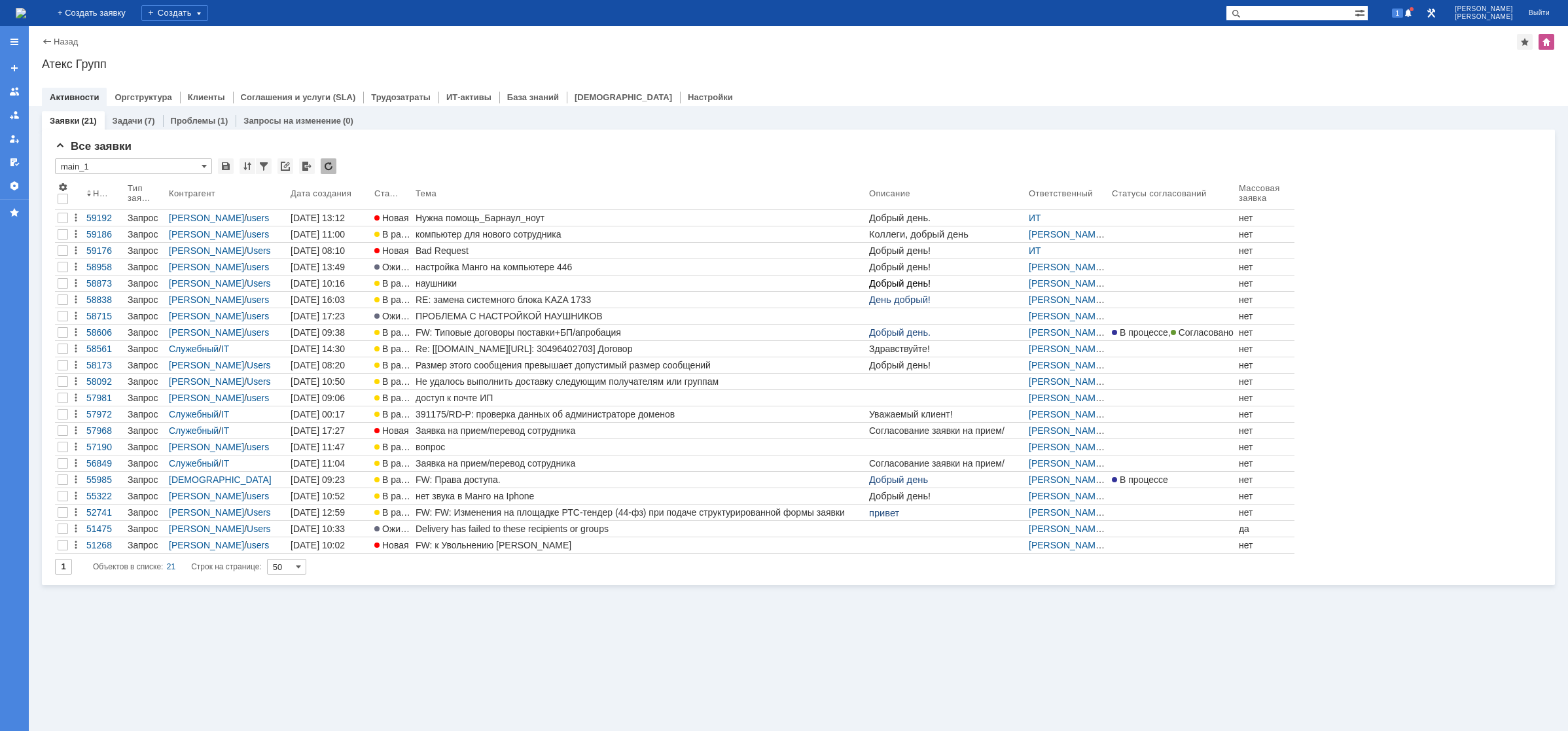
click at [26, 9] on img at bounding box center [21, 13] width 11 height 11
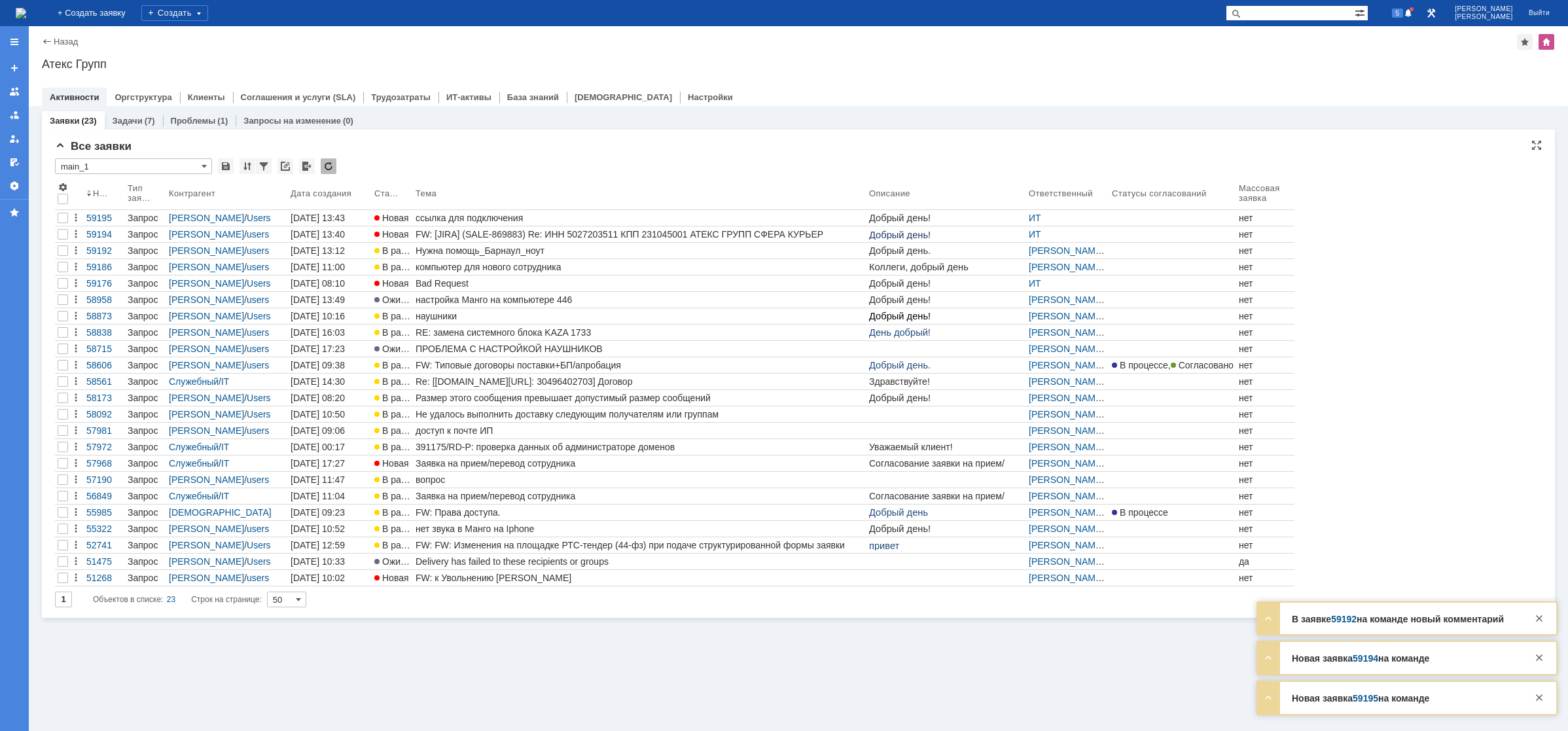
click at [1342, 620] on link "59192" at bounding box center [1344, 620] width 26 height 11
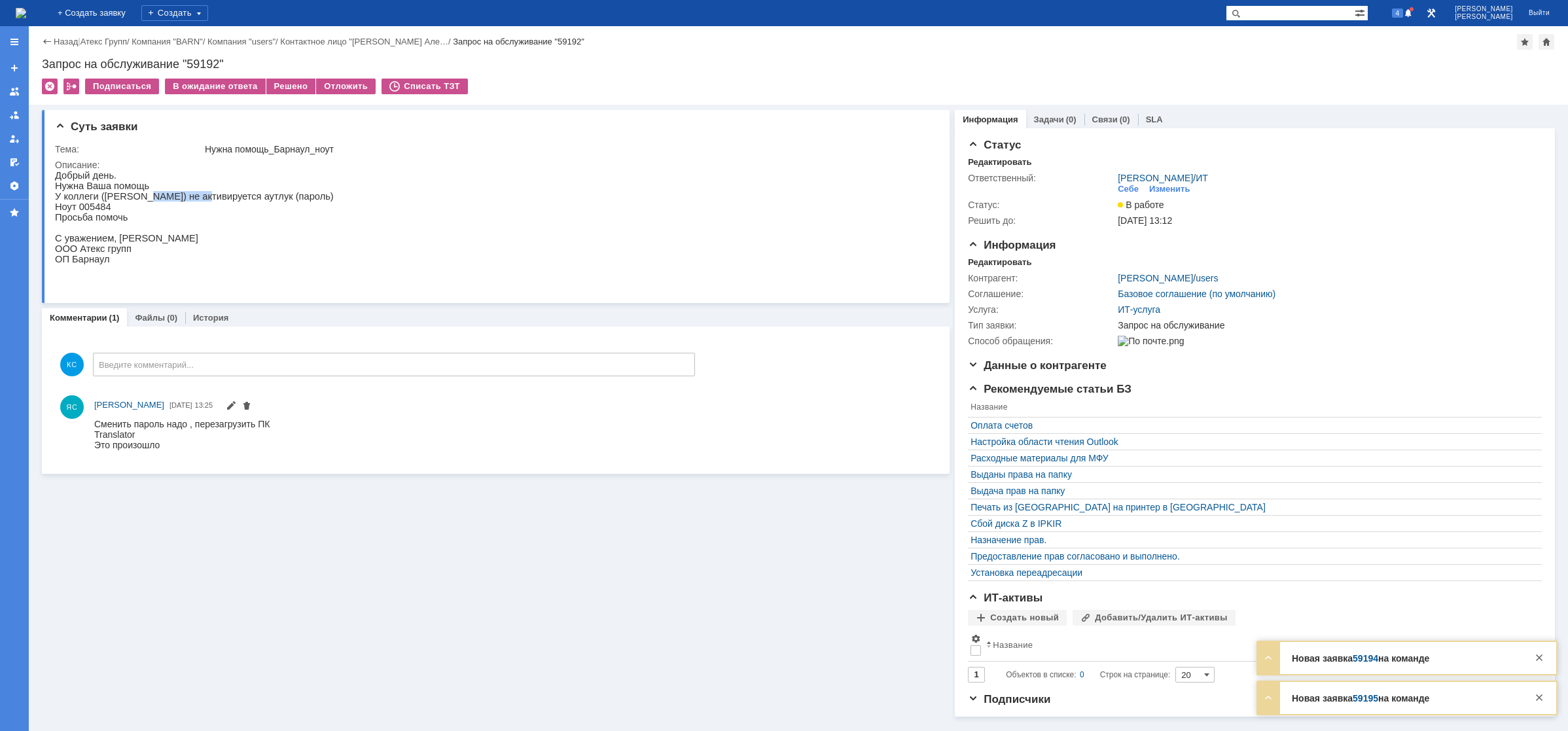
drag, startPoint x: 142, startPoint y: 199, endPoint x: 192, endPoint y: 203, distance: 50.2
click at [191, 201] on p "У коллеги (Кондаков Никита) не активируется аутлук (пароль)" at bounding box center [194, 197] width 279 height 11
drag, startPoint x: 215, startPoint y: 202, endPoint x: 265, endPoint y: 202, distance: 50.0
click at [256, 201] on p "У коллеги (Кондаков Никита) не активируется аутлук (пароль)" at bounding box center [194, 197] width 279 height 11
click at [277, 201] on p "У коллеги (Кондаков Никита) не активируется аутлук (пароль)" at bounding box center [194, 197] width 279 height 11
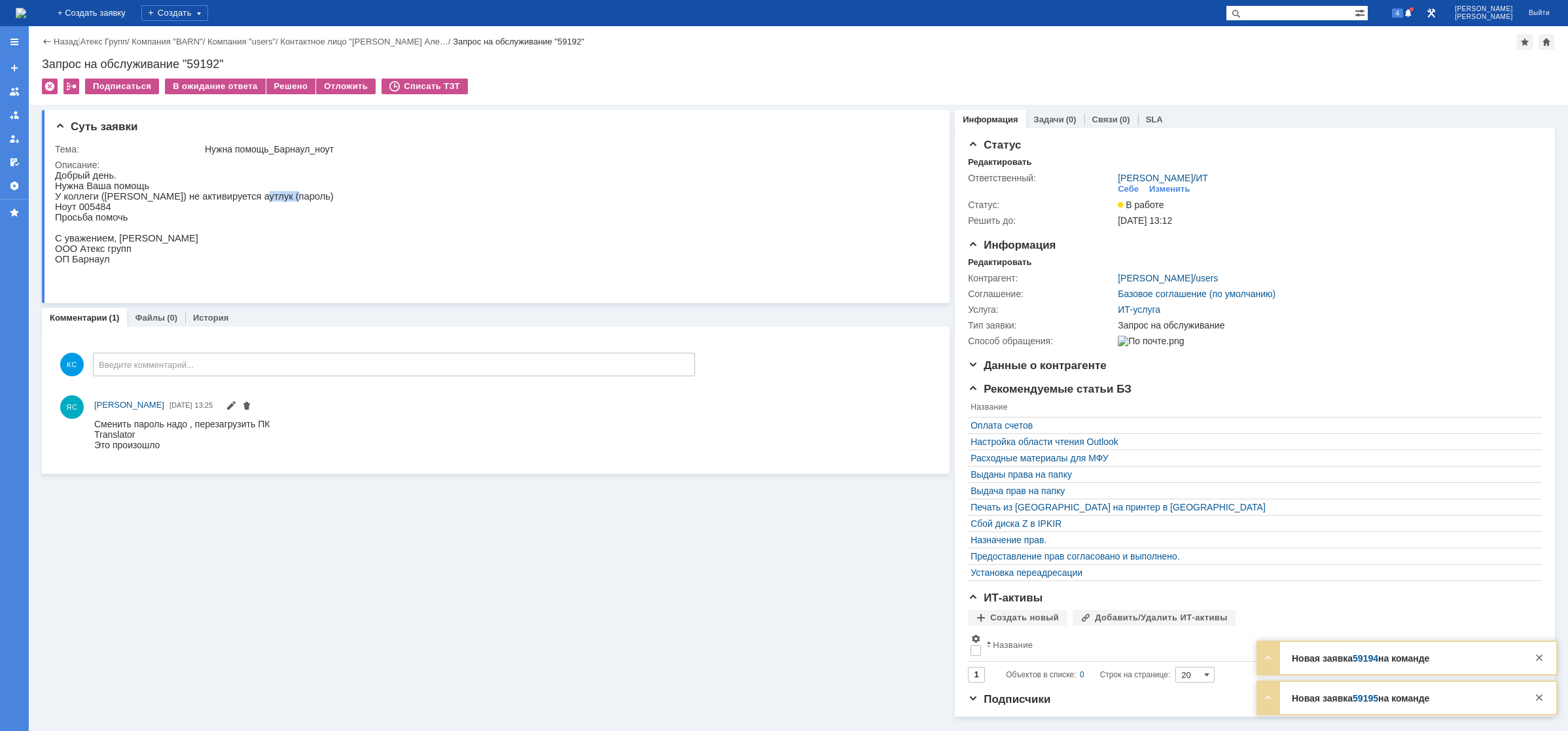
drag, startPoint x: 268, startPoint y: 201, endPoint x: 226, endPoint y: 202, distance: 42.0
click at [240, 201] on p "У коллеги (Кондаков Никита) не активируется аутлук (пароль)" at bounding box center [194, 197] width 279 height 11
click at [207, 201] on p "У коллеги (Кондаков Никита) не активируется аутлук (пароль)" at bounding box center [194, 197] width 279 height 11
click at [150, 201] on p "У коллеги (Кондаков Никита) не активируется аутлук (пароль)" at bounding box center [194, 197] width 279 height 11
click at [26, 8] on img at bounding box center [21, 13] width 11 height 11
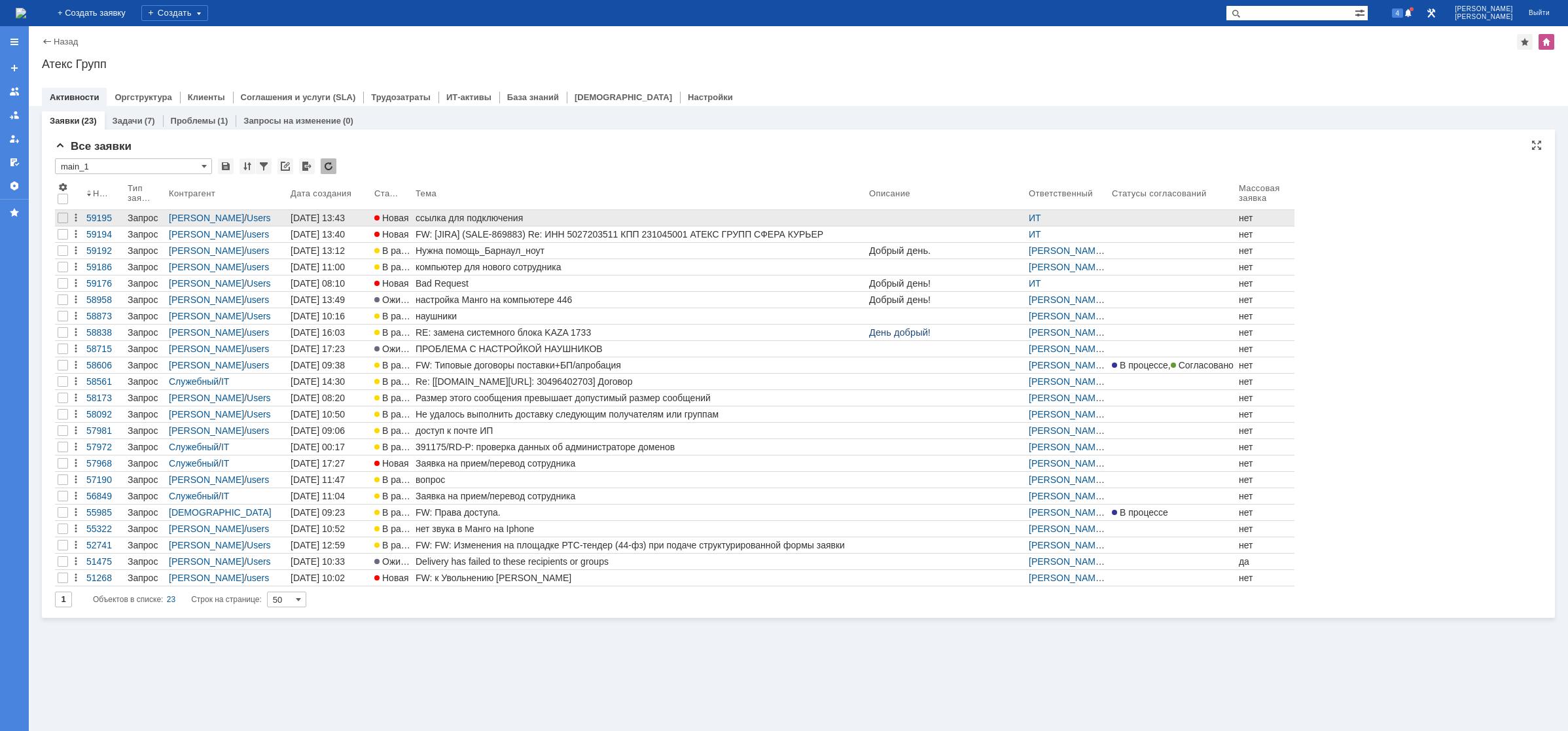
click at [518, 217] on div "ссылка для подключения" at bounding box center [640, 218] width 449 height 11
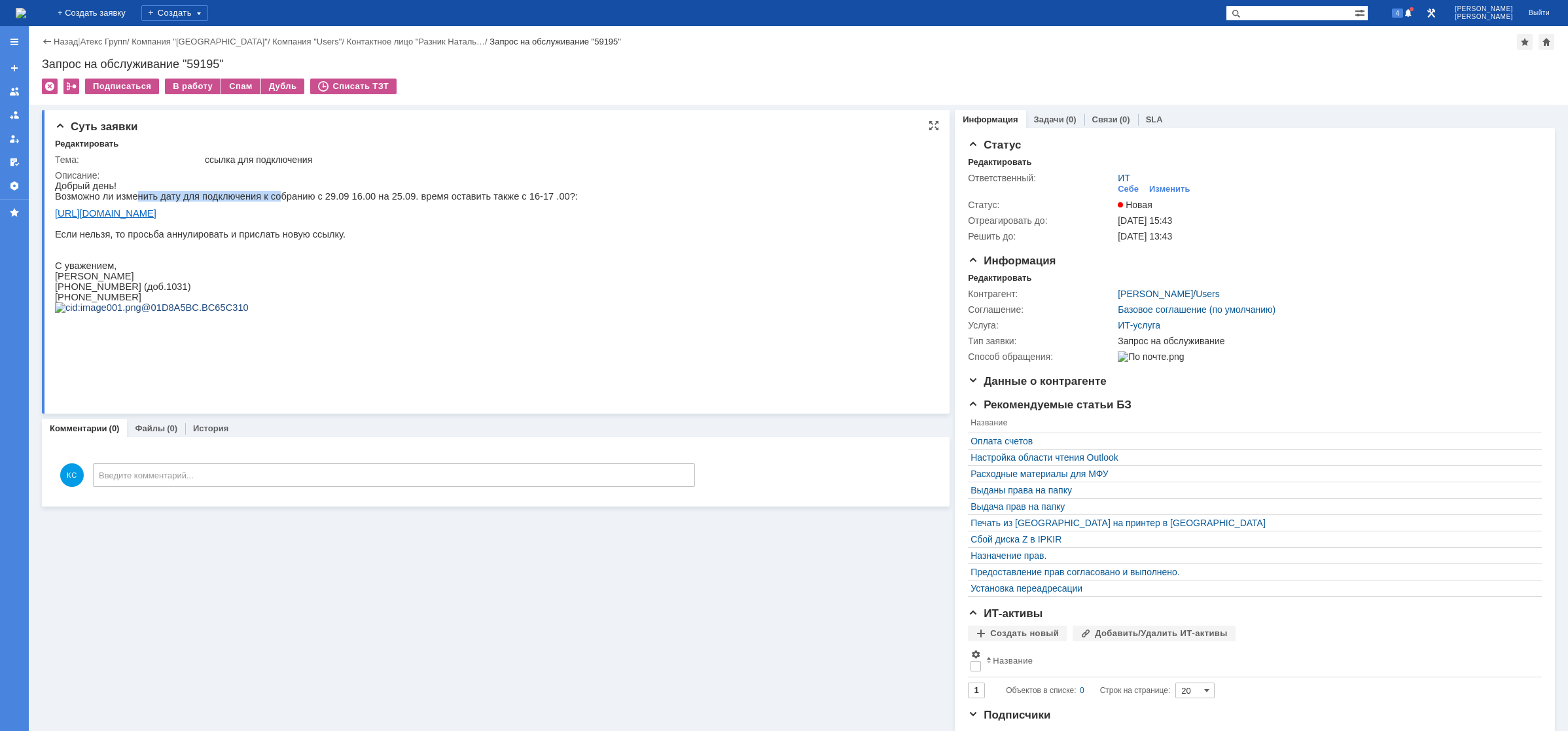
drag, startPoint x: 134, startPoint y: 197, endPoint x: 265, endPoint y: 197, distance: 131.0
click at [265, 197] on p "Возможно ли изменить дату для подключения к собранию с 29.09 16.00 на 25.09. вр…" at bounding box center [316, 197] width 523 height 11
drag, startPoint x: 298, startPoint y: 199, endPoint x: 375, endPoint y: 199, distance: 77.0
click at [362, 199] on p "Возможно ли изменить дату для подключения к собранию с 29.09 16.00 на 25.09. вр…" at bounding box center [316, 197] width 523 height 11
drag, startPoint x: 407, startPoint y: 197, endPoint x: 463, endPoint y: 196, distance: 56.0
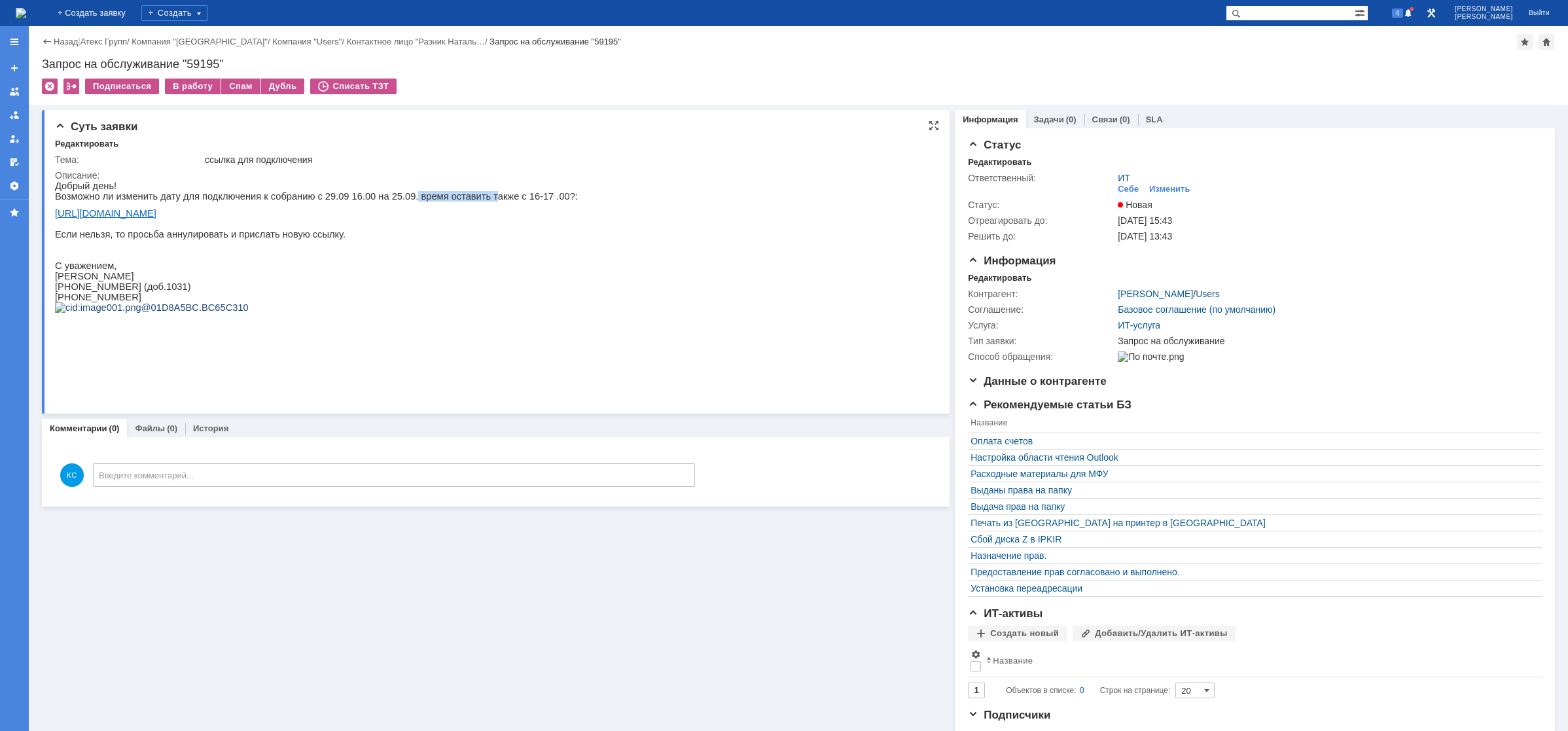
click at [463, 196] on p "Возможно ли изменить дату для подключения к собранию с 29.09 16.00 на 25.09. вр…" at bounding box center [316, 197] width 523 height 11
drag, startPoint x: 487, startPoint y: 195, endPoint x: 516, endPoint y: 194, distance: 29.0
click at [516, 194] on p "Возможно ли изменить дату для подключения к собранию с 29.09 16.00 на 25.09. вр…" at bounding box center [316, 197] width 523 height 11
click at [528, 194] on p "Возможно ли изменить дату для подключения к собранию с 29.09 16.00 на 25.09. вр…" at bounding box center [316, 197] width 523 height 11
drag, startPoint x: 331, startPoint y: 199, endPoint x: 342, endPoint y: 200, distance: 11.0
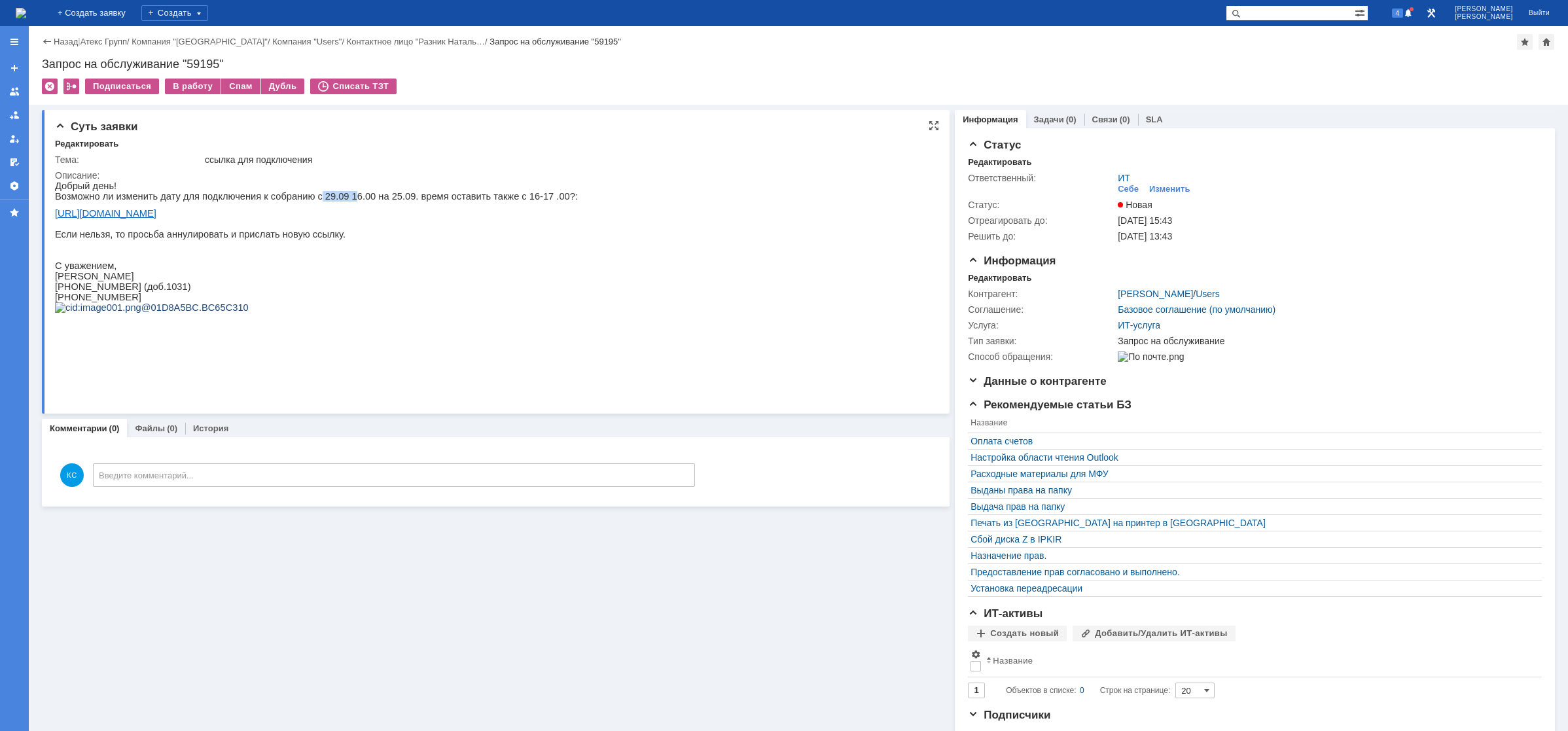
click at [335, 200] on p "Возможно ли изменить дату для подключения к собранию с 29.09 16.00 на 25.09. вр…" at bounding box center [316, 197] width 523 height 11
click at [347, 199] on p "Возможно ли изменить дату для подключения к собранию с 29.09 16.00 на 25.09. вр…" at bounding box center [316, 197] width 523 height 11
drag, startPoint x: 378, startPoint y: 199, endPoint x: 387, endPoint y: 199, distance: 9.0
click at [387, 199] on p "Возможно ли изменить дату для подключения к собранию с 29.09 16.00 на 25.09. вр…" at bounding box center [316, 197] width 523 height 11
click at [394, 199] on p "Возможно ли изменить дату для подключения к собранию с 29.09 16.00 на 25.09. вр…" at bounding box center [316, 197] width 523 height 11
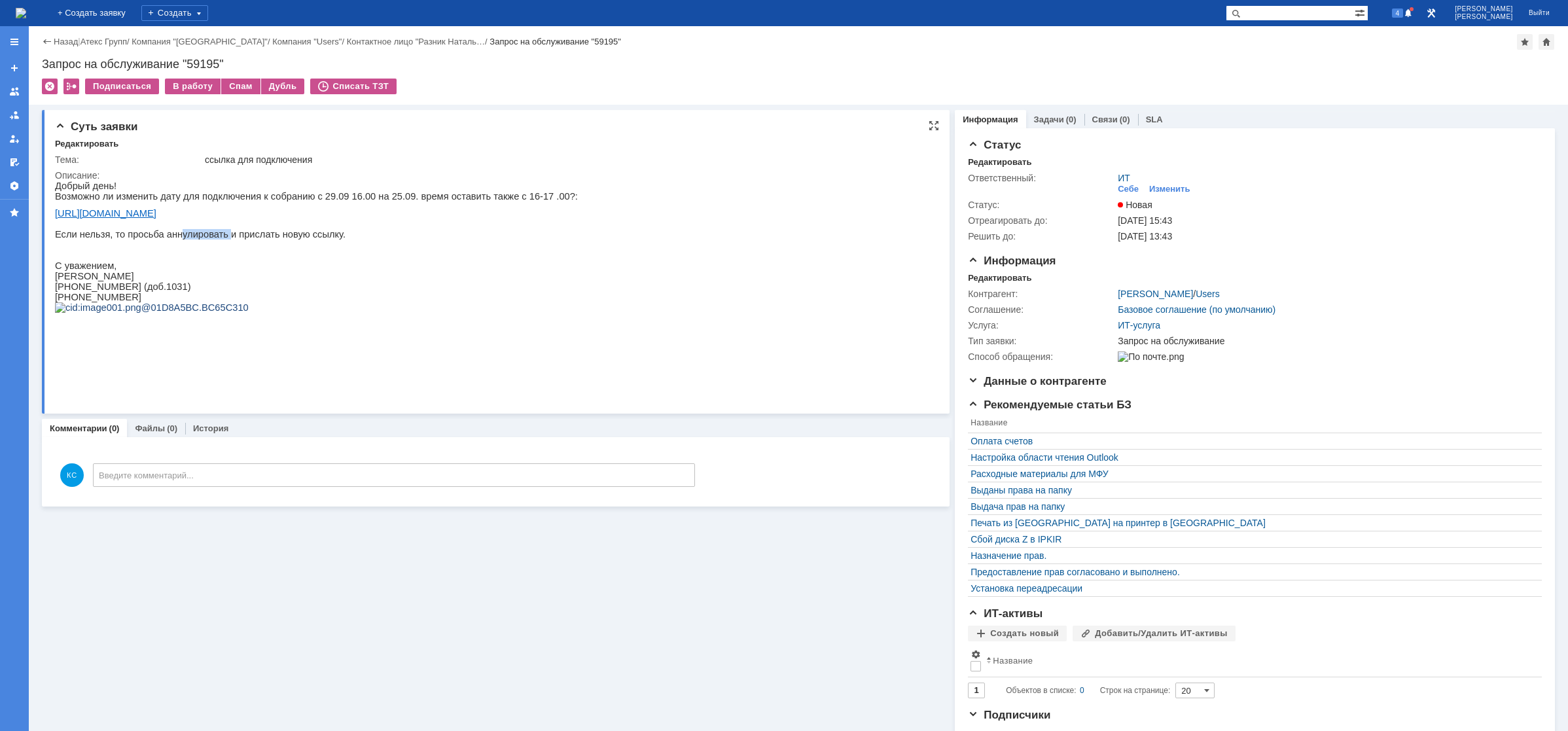
drag, startPoint x: 170, startPoint y: 243, endPoint x: 235, endPoint y: 241, distance: 65.0
click at [229, 240] on p "Если нельзя, то просьба аннулировать и прислать новую ссылку." at bounding box center [316, 234] width 523 height 11
click at [243, 240] on p "Если нельзя, то просьба аннулировать и прислать новую ссылку." at bounding box center [316, 234] width 523 height 11
click at [189, 91] on div "В работу" at bounding box center [192, 86] width 55 height 16
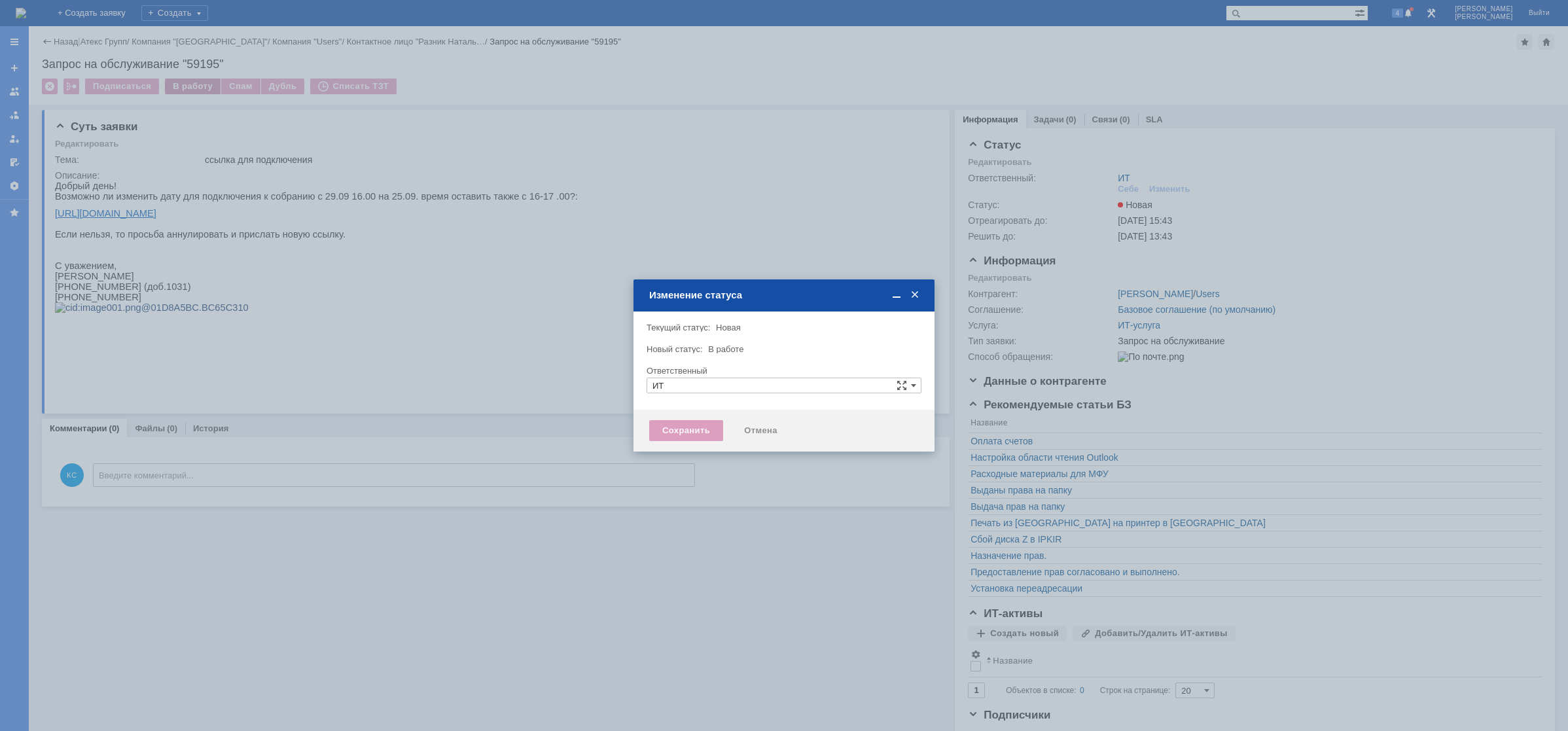
type input "[PERSON_NAME]"
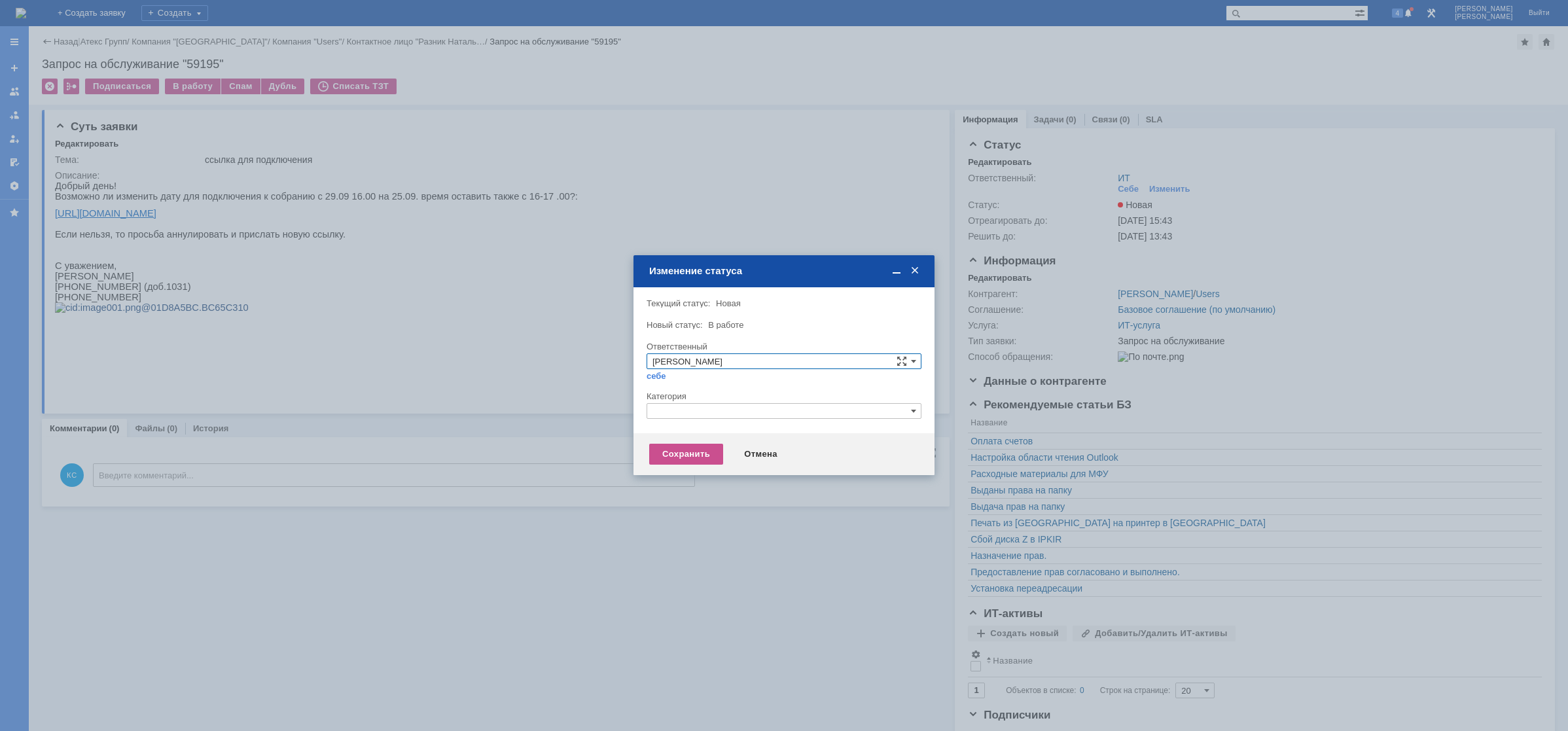
click at [752, 457] on div "Отмена" at bounding box center [760, 454] width 60 height 21
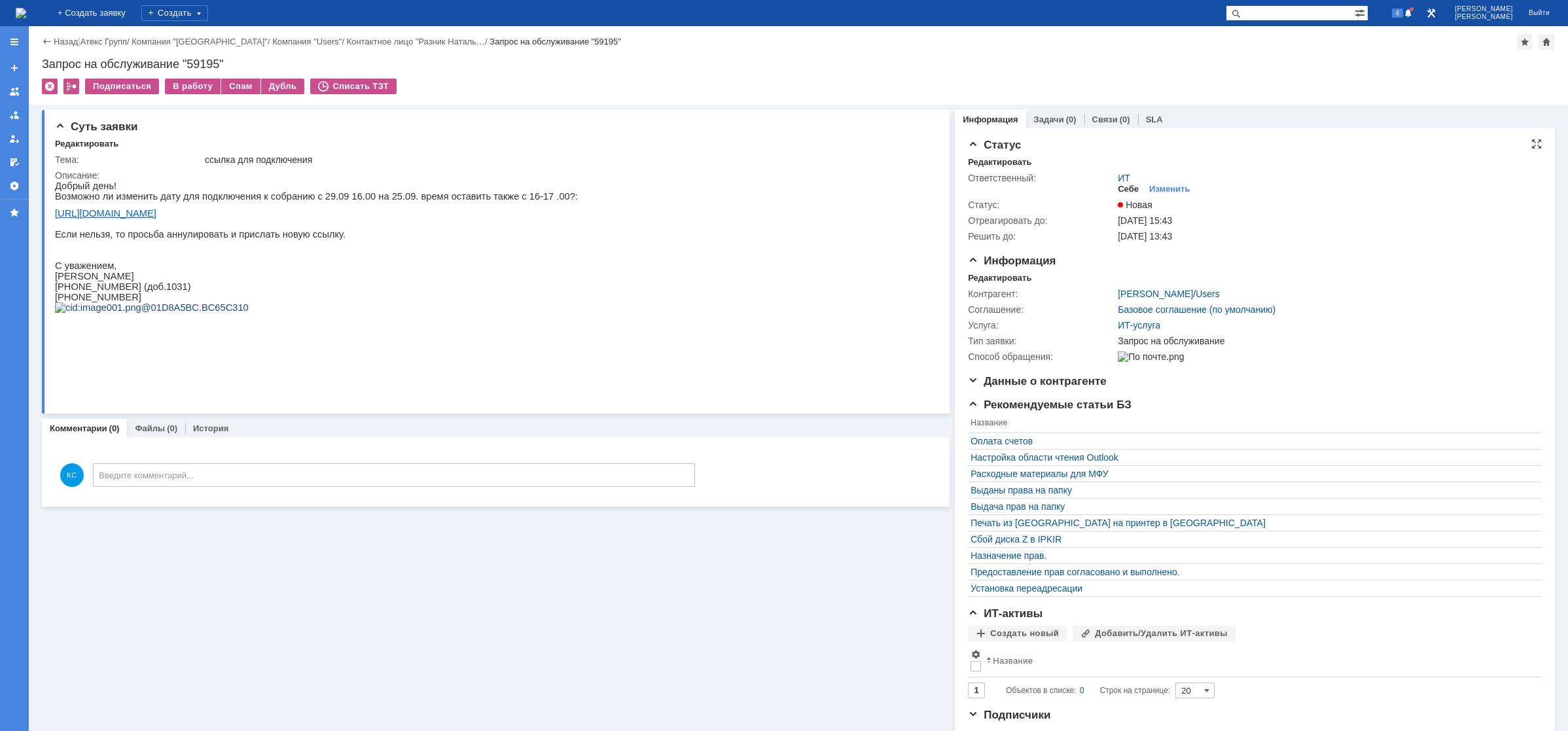
click at [1121, 190] on div "Себе" at bounding box center [1129, 190] width 21 height 11
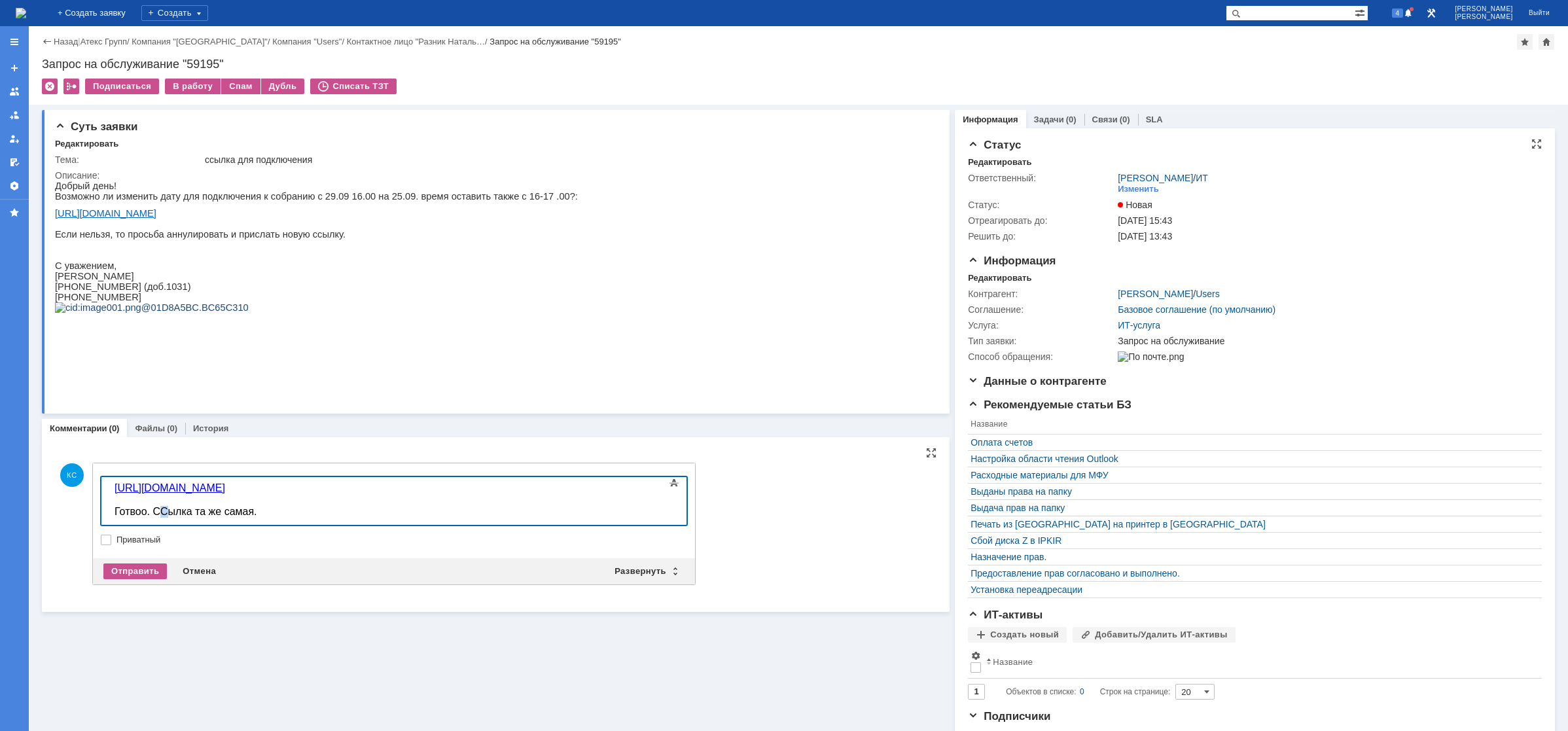
drag, startPoint x: 167, startPoint y: 511, endPoint x: 159, endPoint y: 511, distance: 8.0
click at [159, 511] on span "Готвоо. ССылка та же самая." at bounding box center [186, 511] width 142 height 11
click at [286, 507] on div "Готвоо. Ссылка та же самая." at bounding box center [207, 511] width 186 height 12
drag, startPoint x: 288, startPoint y: 486, endPoint x: -102, endPoint y: 488, distance: 390.0
click at [110, 488] on html "https://atex.ktalk.ru/kr2y0r8m5yq9 ​ Готвоо. Ссылка та же самая." at bounding box center [207, 500] width 197 height 45
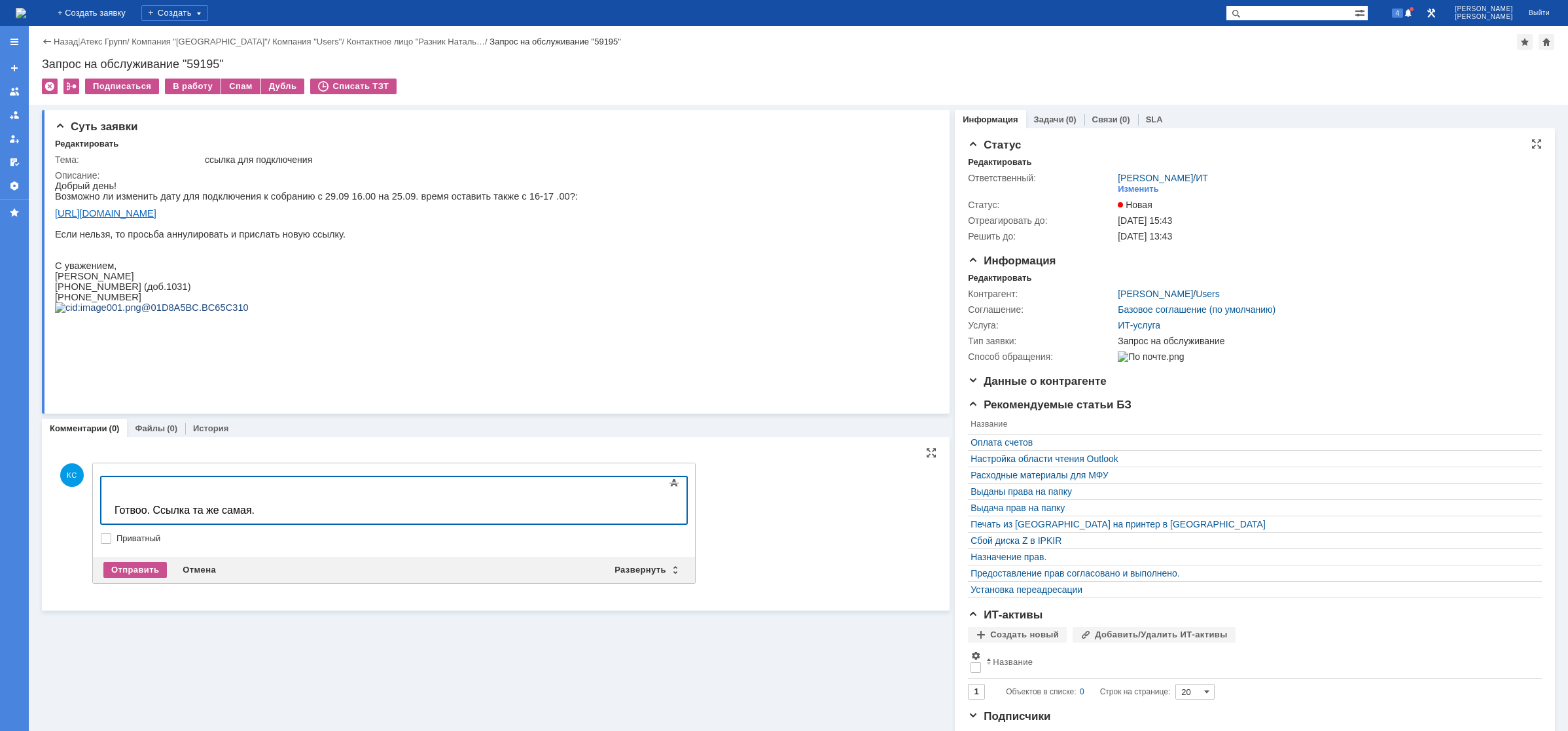
click at [267, 515] on div "Готвоо. Ссылка та же самая." at bounding box center [207, 510] width 186 height 12
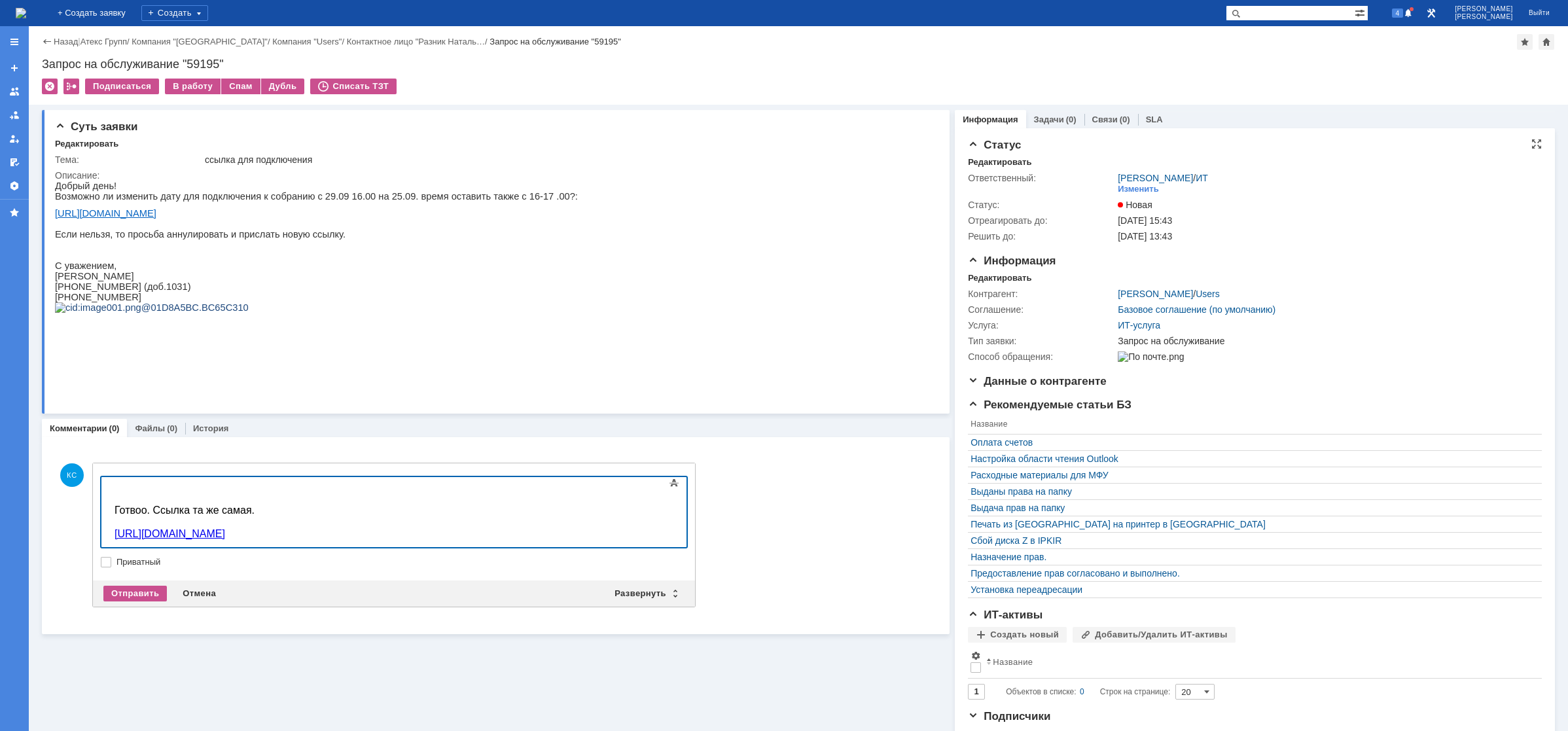
click at [255, 506] on span "Готвоо. Ссылка та же самая." at bounding box center [184, 510] width 140 height 11
drag, startPoint x: 140, startPoint y: 509, endPoint x: 130, endPoint y: 510, distance: 10.0
click at [130, 510] on span "Готвоо. Ссылка та же самая." at bounding box center [184, 510] width 140 height 11
click at [280, 500] on div "​" at bounding box center [207, 499] width 186 height 12
click at [273, 516] on div "Готово. Ссылка та же самая." at bounding box center [207, 510] width 186 height 12
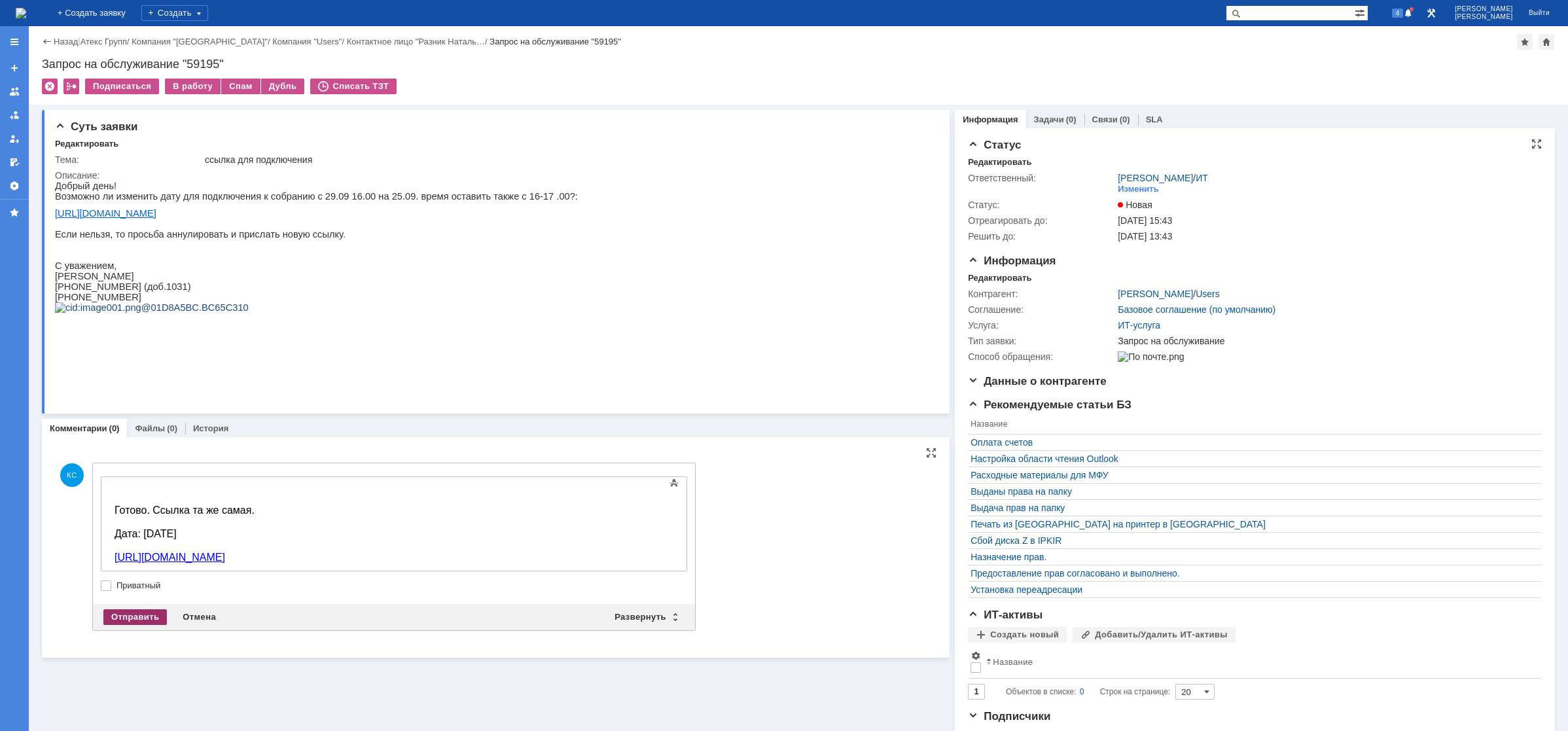
click at [110, 616] on div "Отправить" at bounding box center [134, 617] width 63 height 16
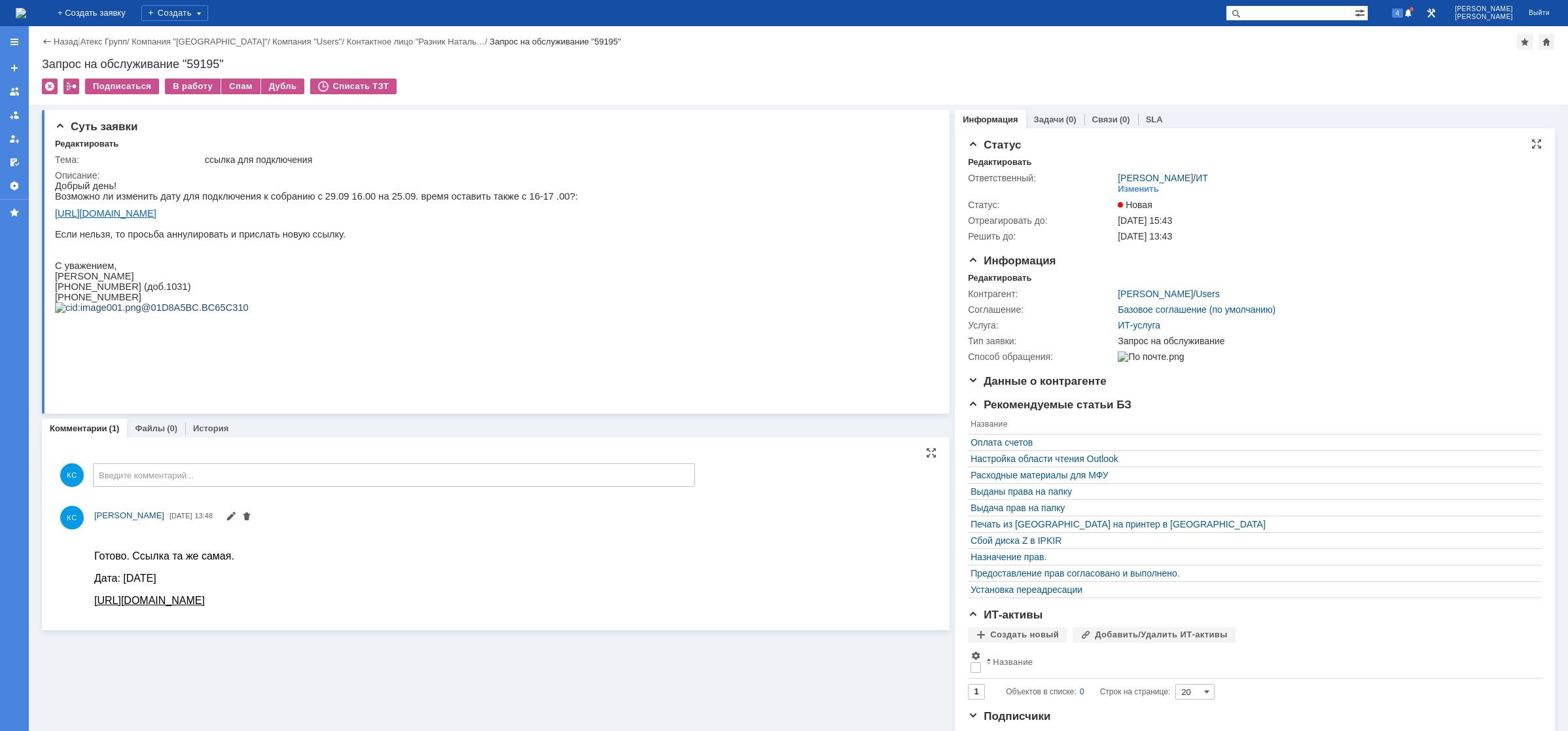
click at [26, 15] on img at bounding box center [21, 13] width 11 height 11
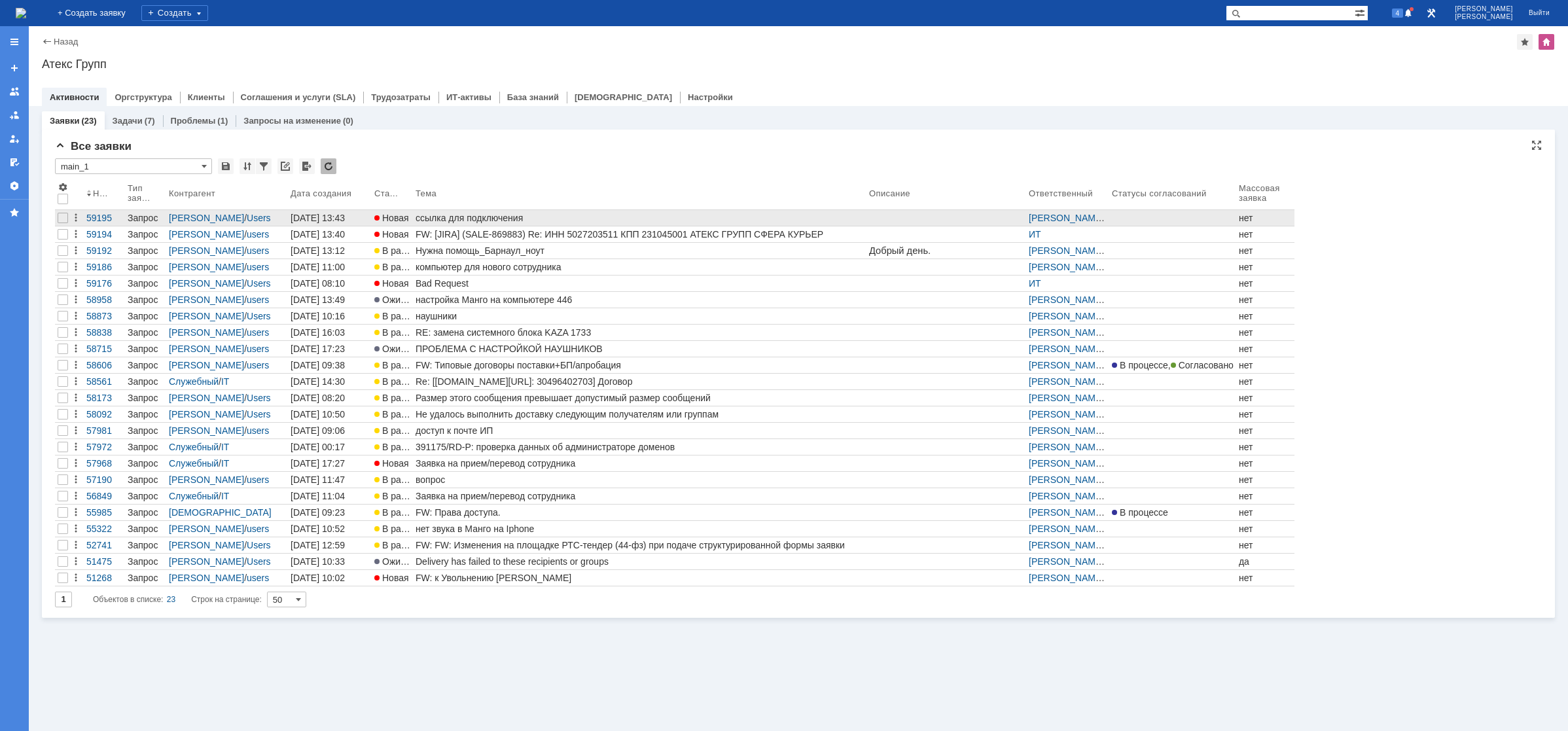
click at [462, 217] on div "ссылка для подключения" at bounding box center [640, 218] width 449 height 11
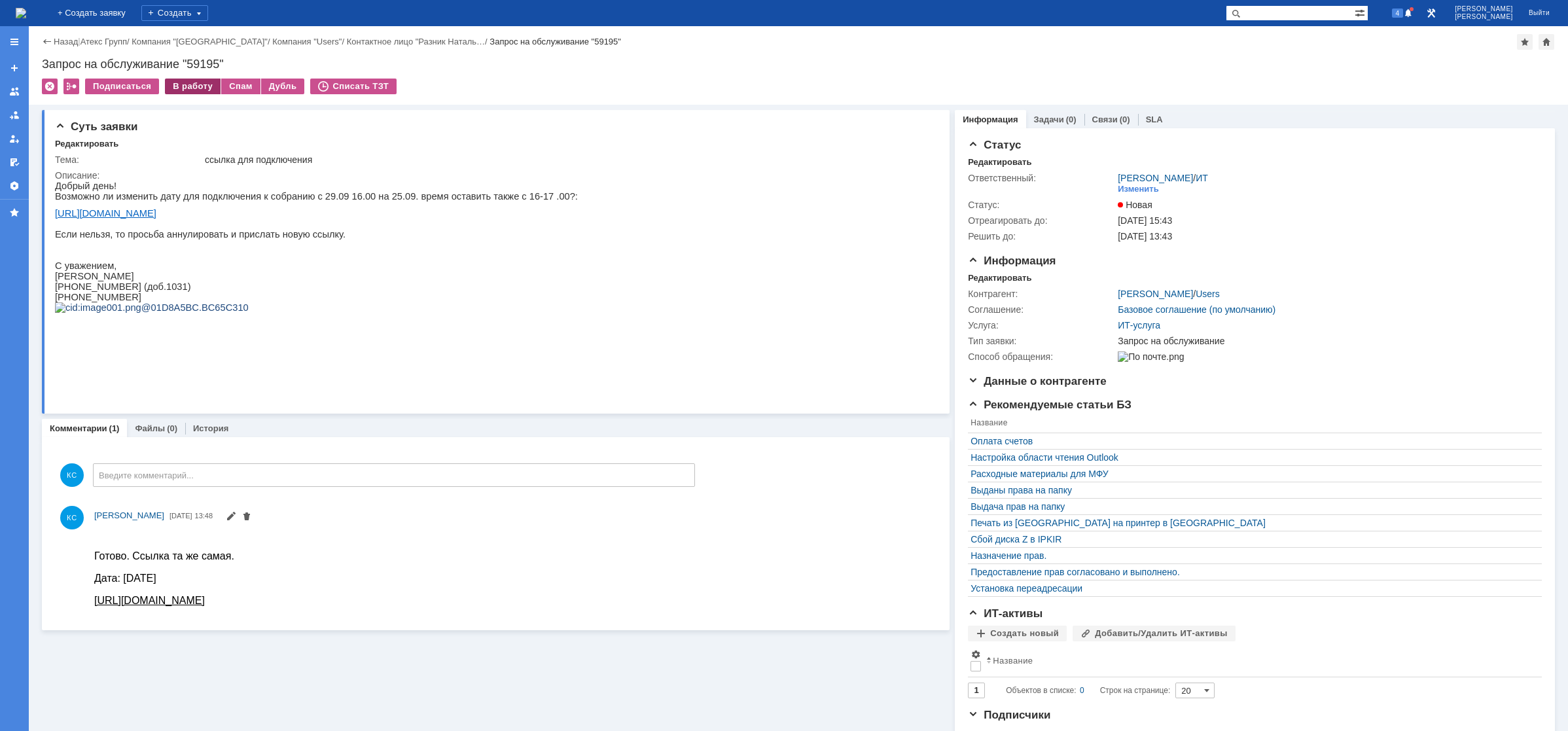
click at [187, 90] on div "В работу" at bounding box center [192, 86] width 55 height 16
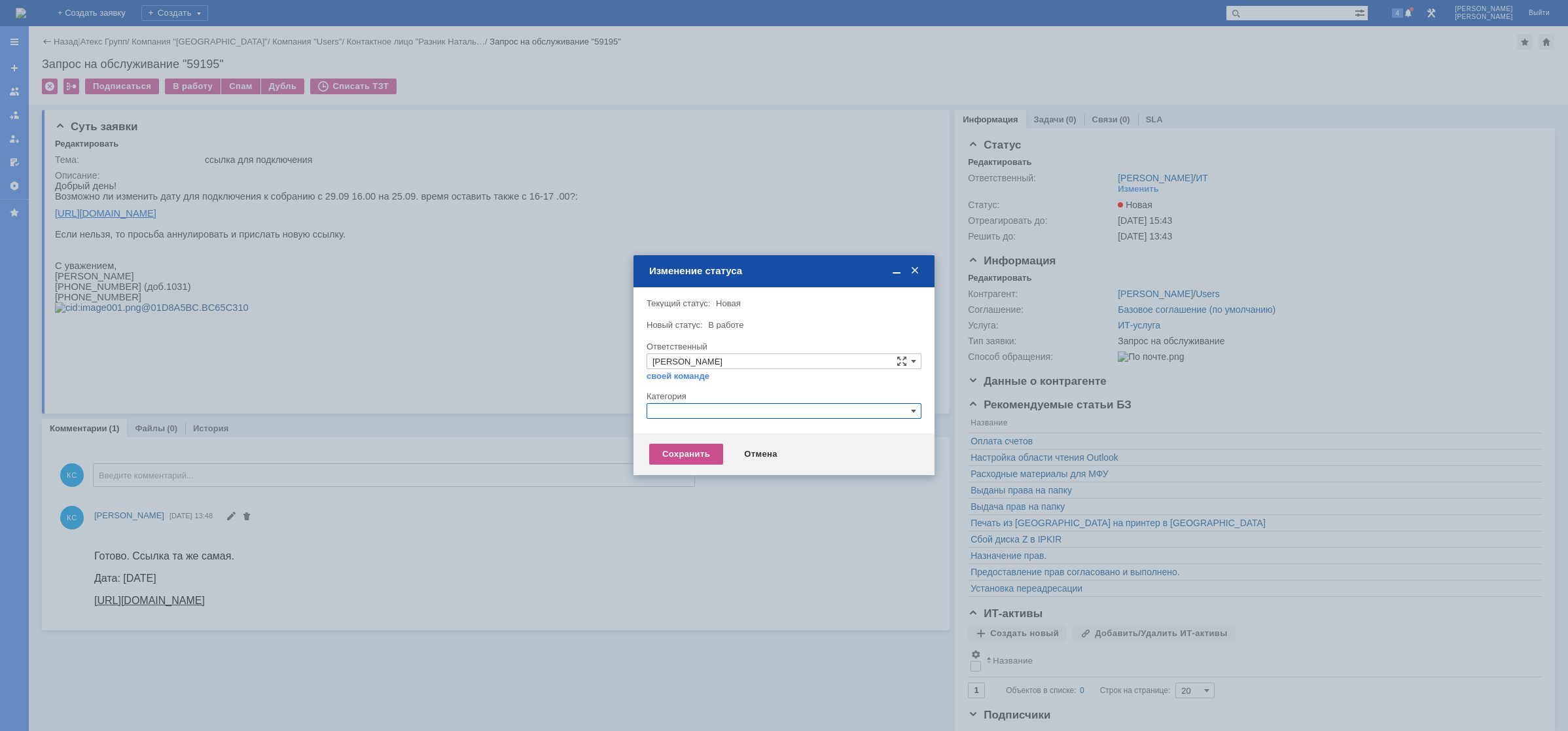
click at [706, 405] on input "text" at bounding box center [784, 411] width 275 height 16
click at [695, 467] on span "Прочее" at bounding box center [784, 473] width 264 height 11
type input "Прочее"
click at [688, 451] on div "Сохранить" at bounding box center [686, 454] width 74 height 21
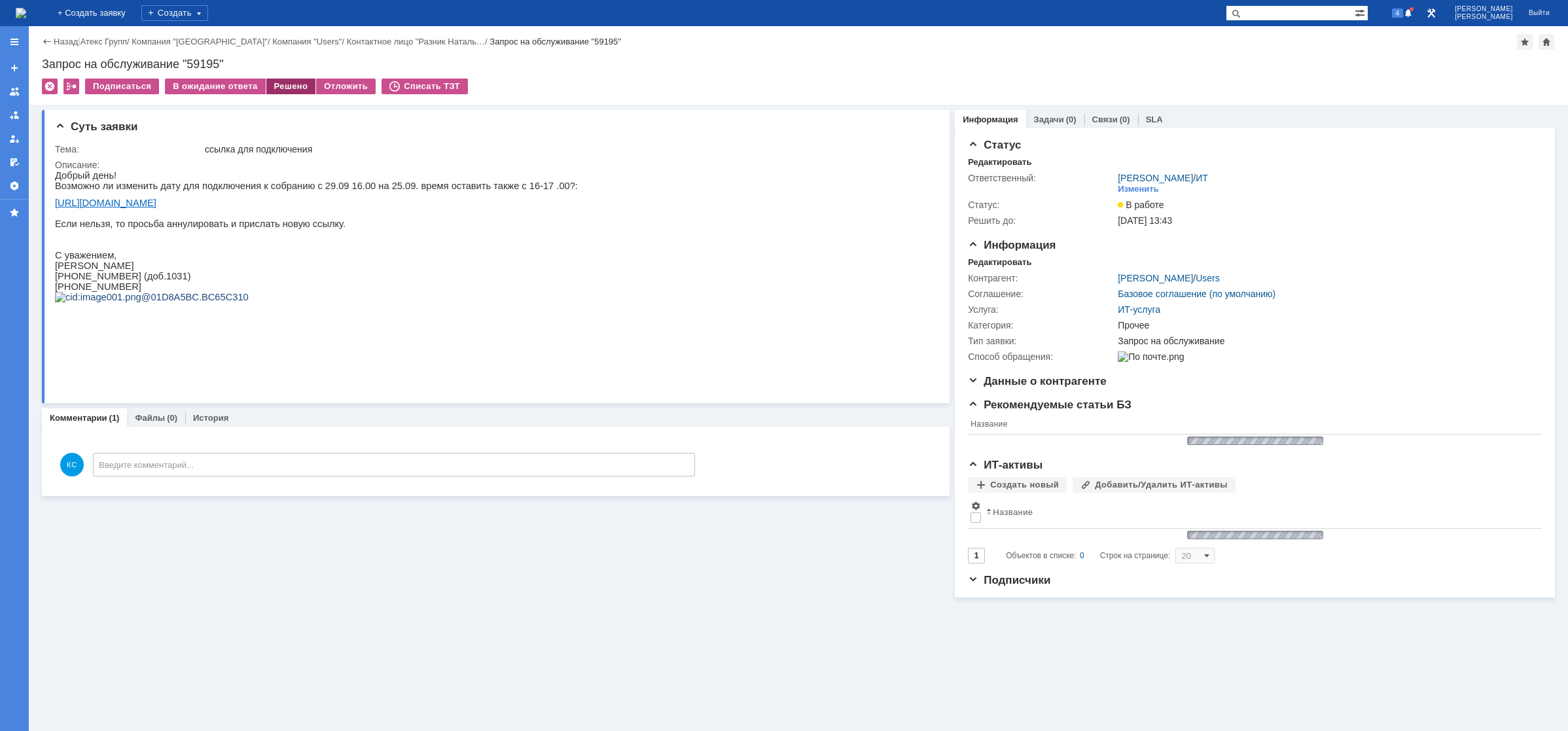
click at [288, 83] on div "Решено" at bounding box center [291, 86] width 50 height 16
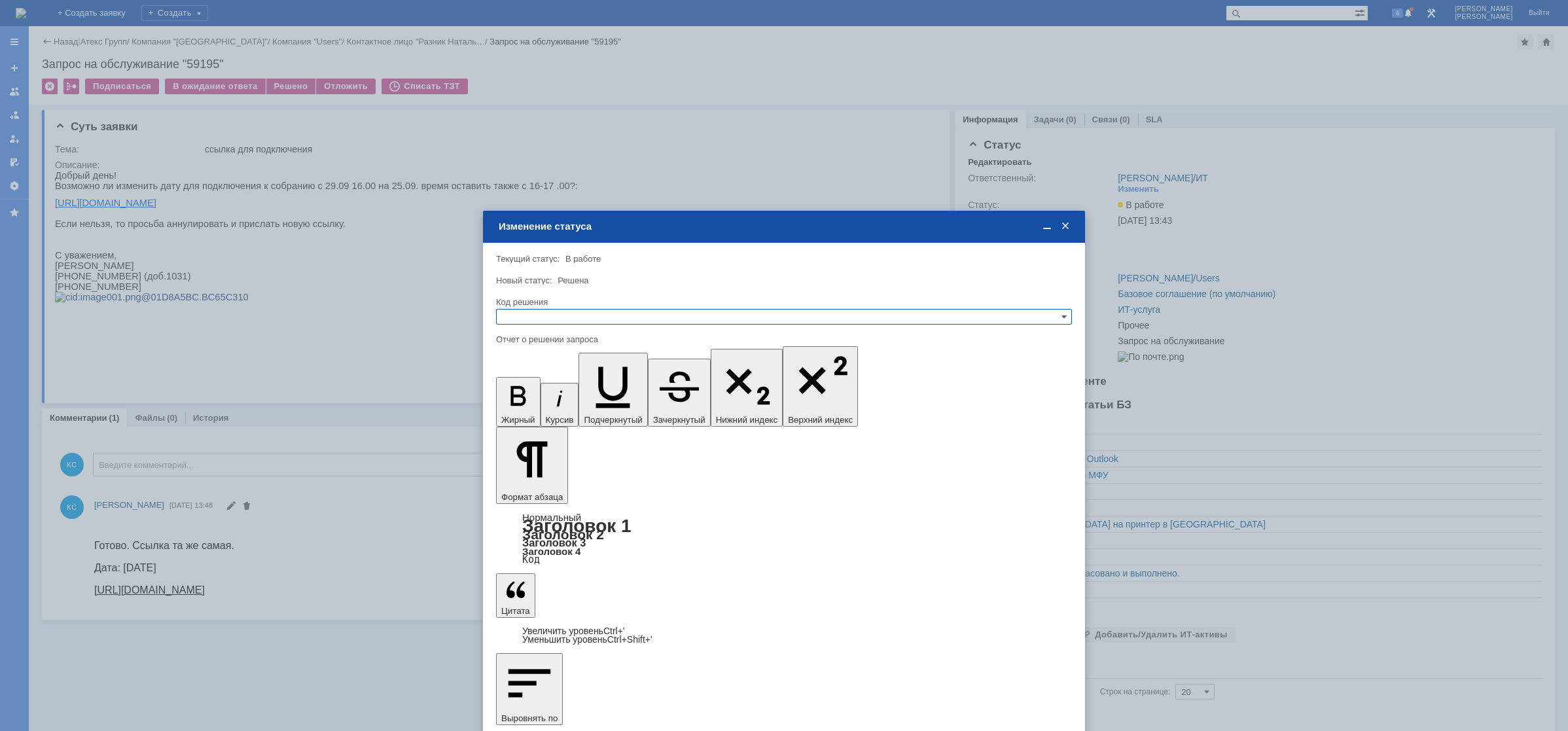
click at [599, 318] on input "text" at bounding box center [784, 317] width 576 height 16
drag, startPoint x: 548, startPoint y: 380, endPoint x: 51, endPoint y: 13, distance: 617.8
click at [548, 380] on span "Решено" at bounding box center [784, 380] width 565 height 11
type input "Решено"
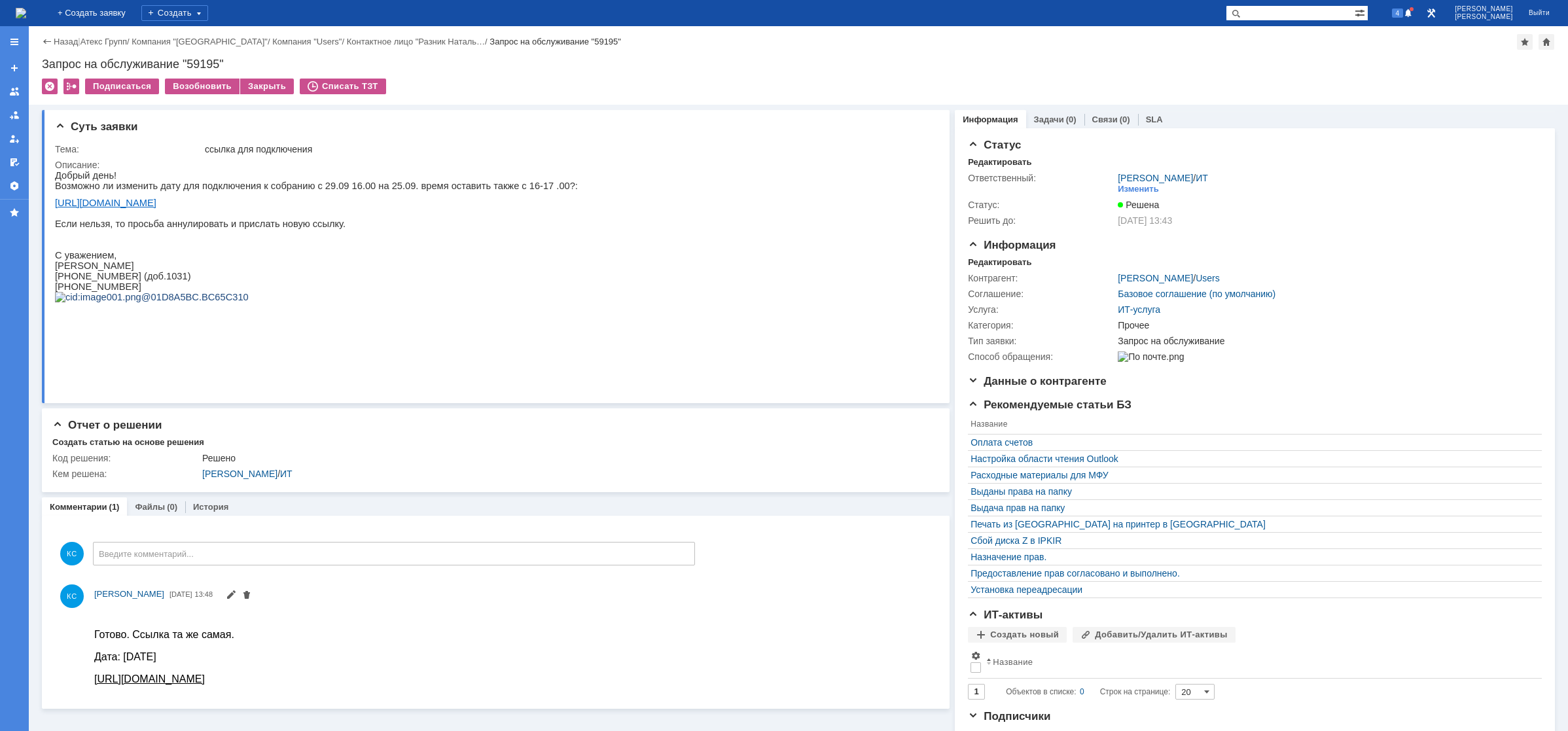
click at [26, 19] on img at bounding box center [21, 13] width 11 height 11
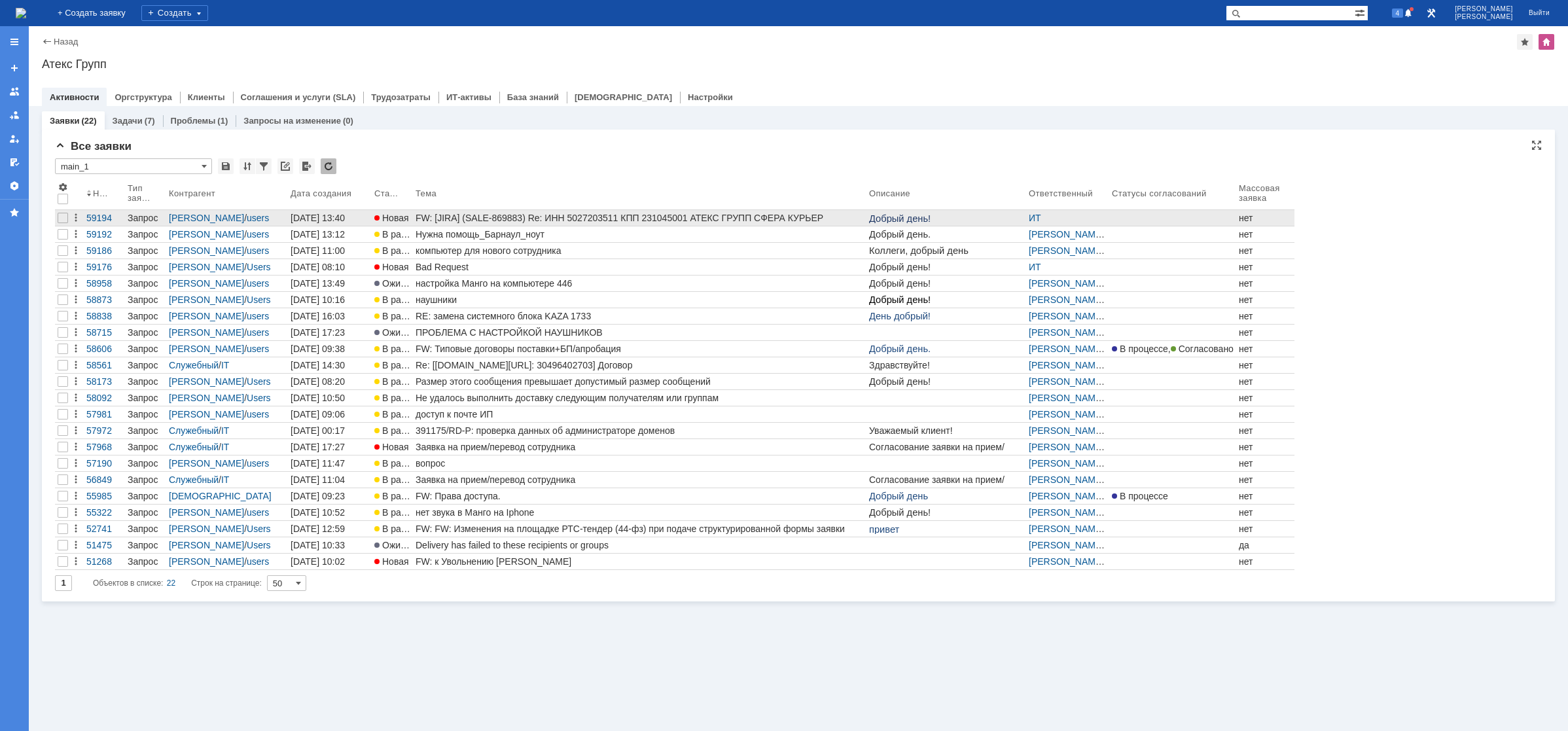
click at [507, 220] on div "FW: [JIRA] (SALE-869883) Re: ИНН 5027203511 КПП 231045001 АТЕКС ГРУПП СФЕРА КУР…" at bounding box center [640, 218] width 449 height 11
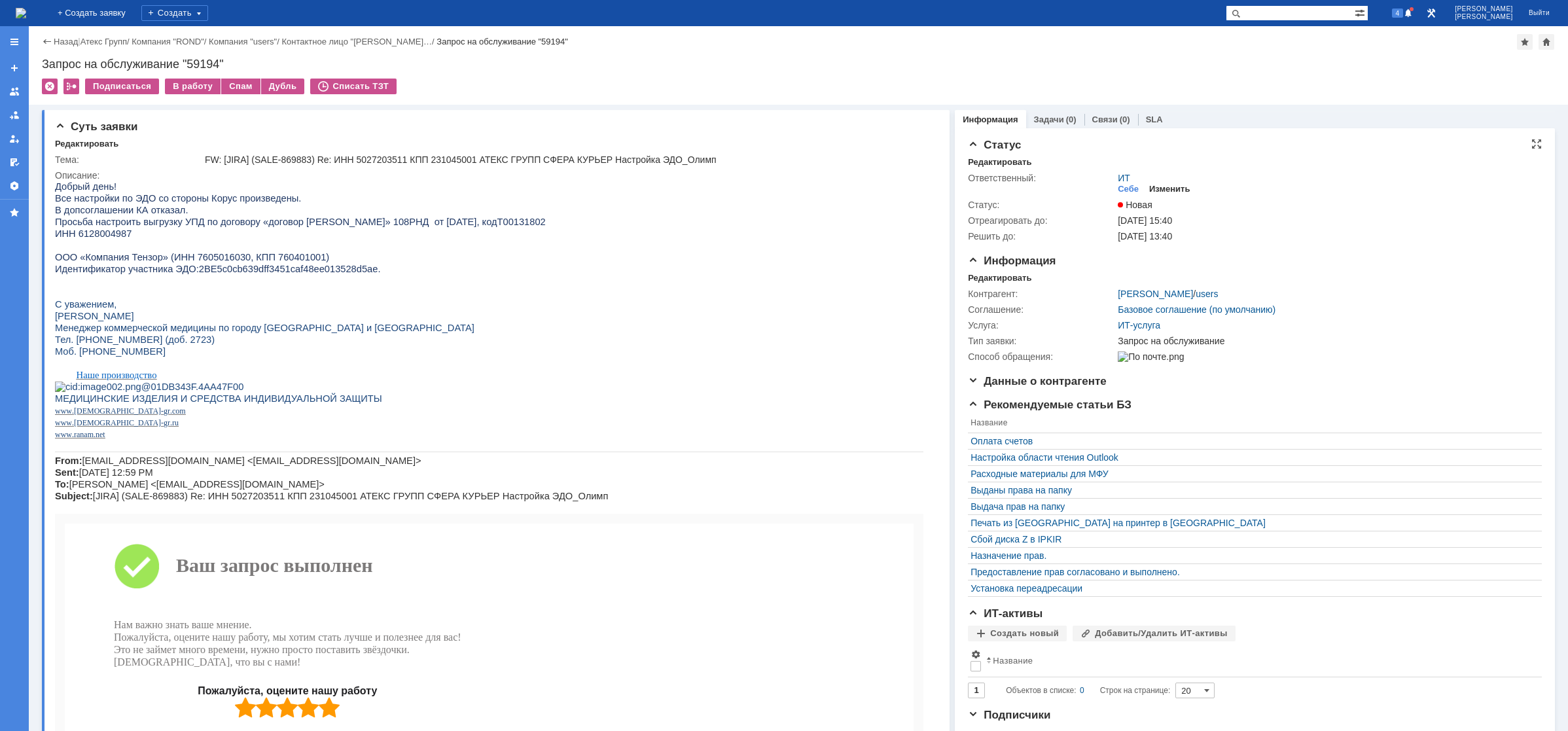
click at [1160, 189] on div "Изменить" at bounding box center [1170, 190] width 41 height 11
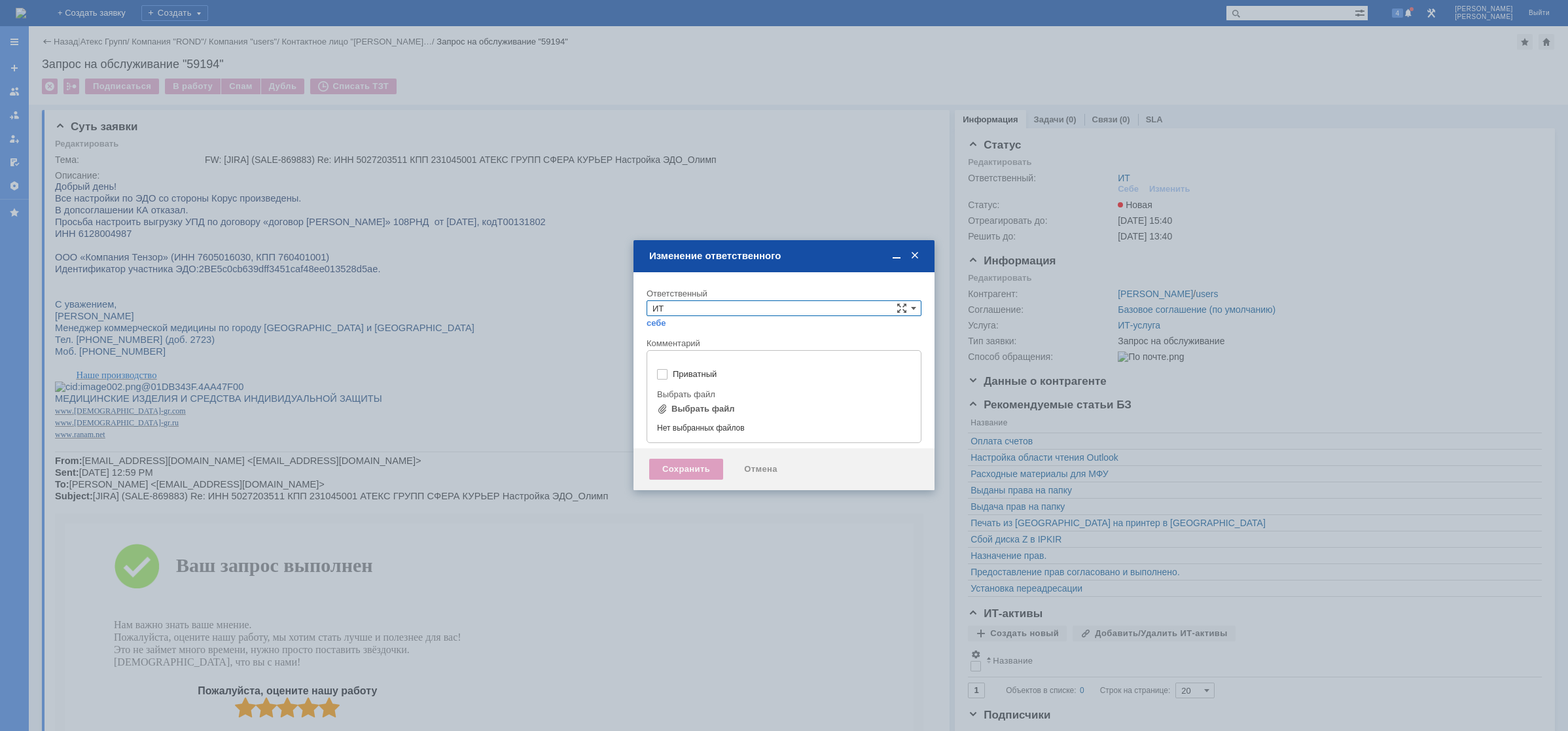
type input "[не указано]"
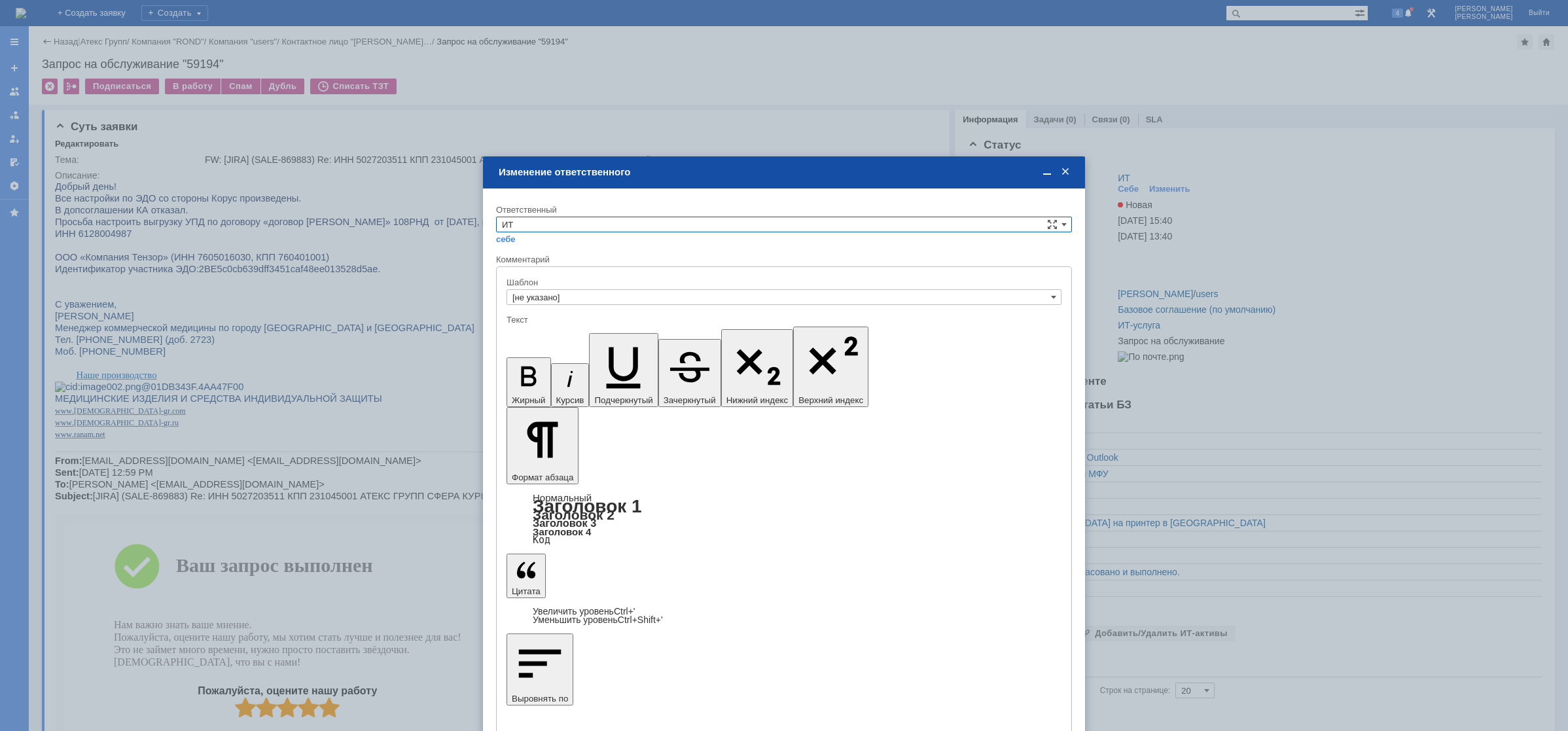
click at [562, 221] on input "ИТ" at bounding box center [784, 224] width 576 height 16
click at [528, 337] on span "АСУ" at bounding box center [784, 333] width 565 height 11
type input "АСУ"
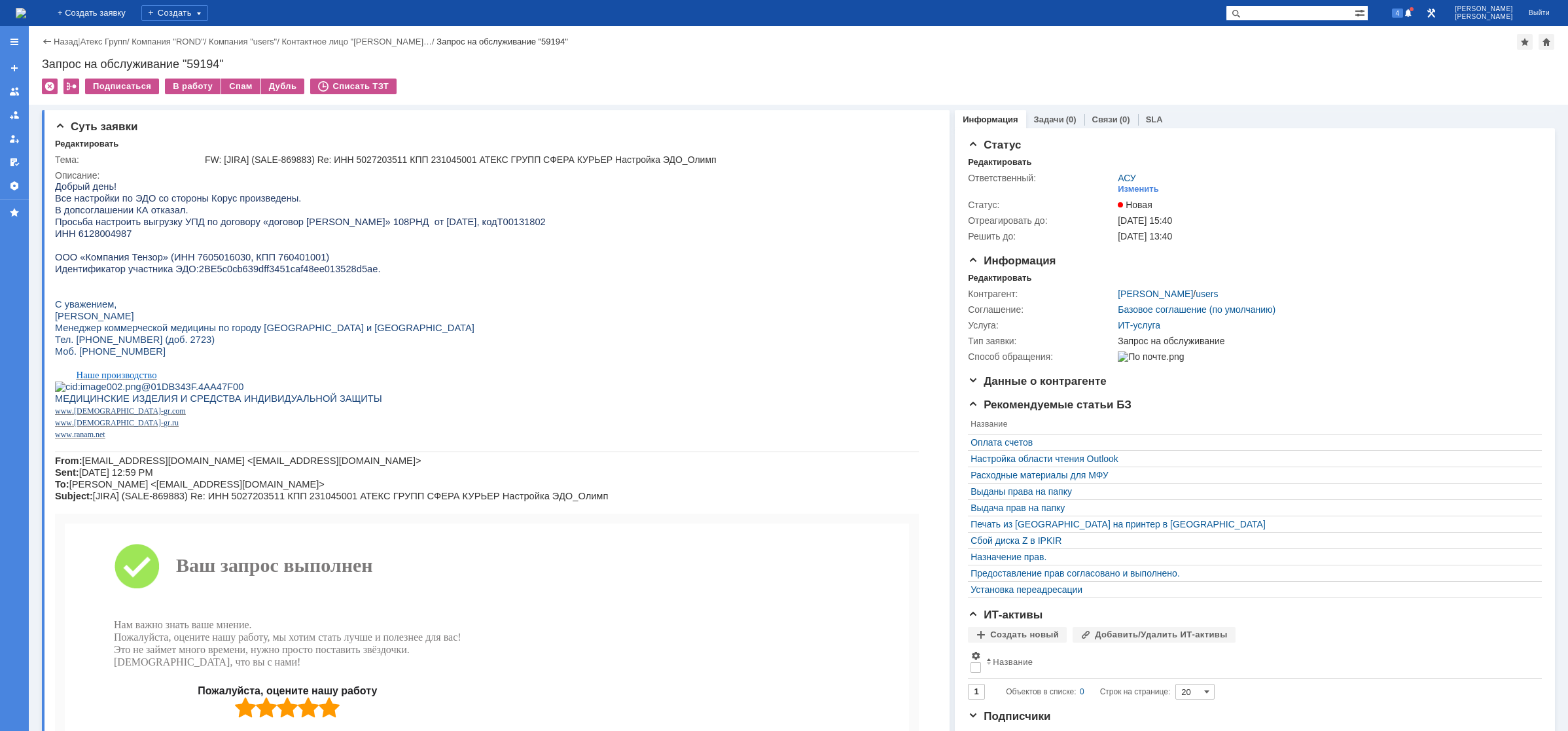
click at [26, 11] on img at bounding box center [21, 13] width 11 height 11
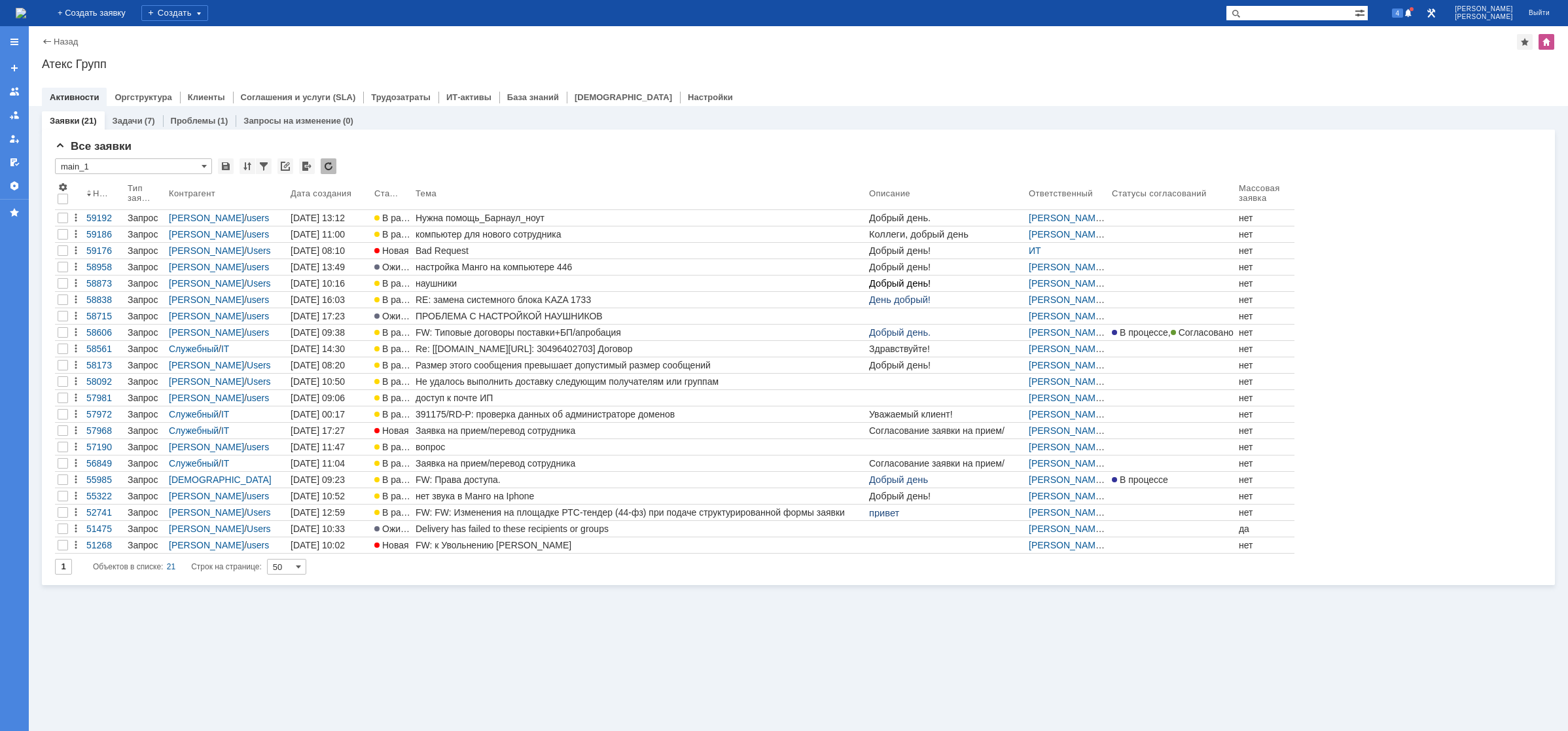
click at [26, 8] on img at bounding box center [21, 13] width 11 height 11
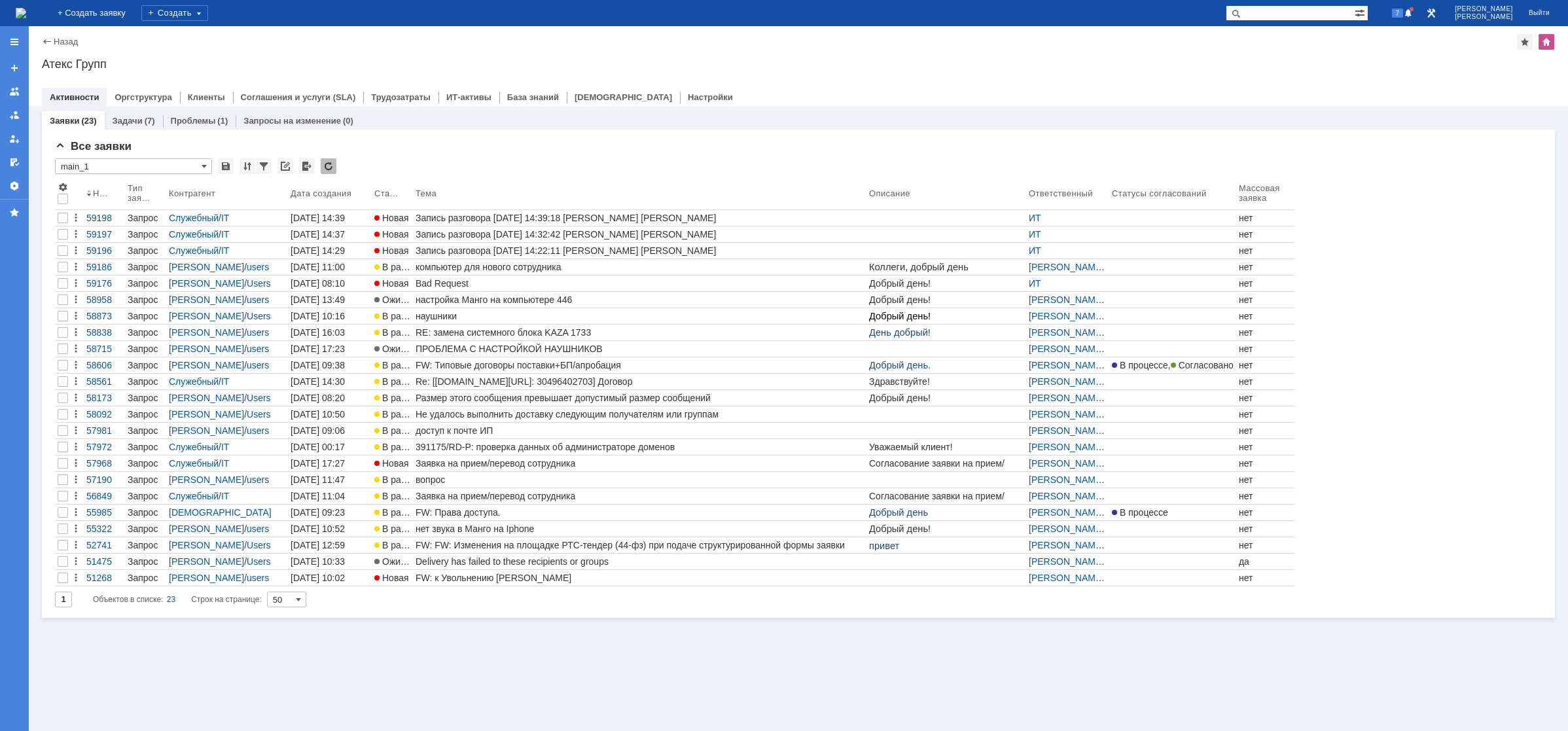
click at [26, 16] on img at bounding box center [21, 13] width 11 height 11
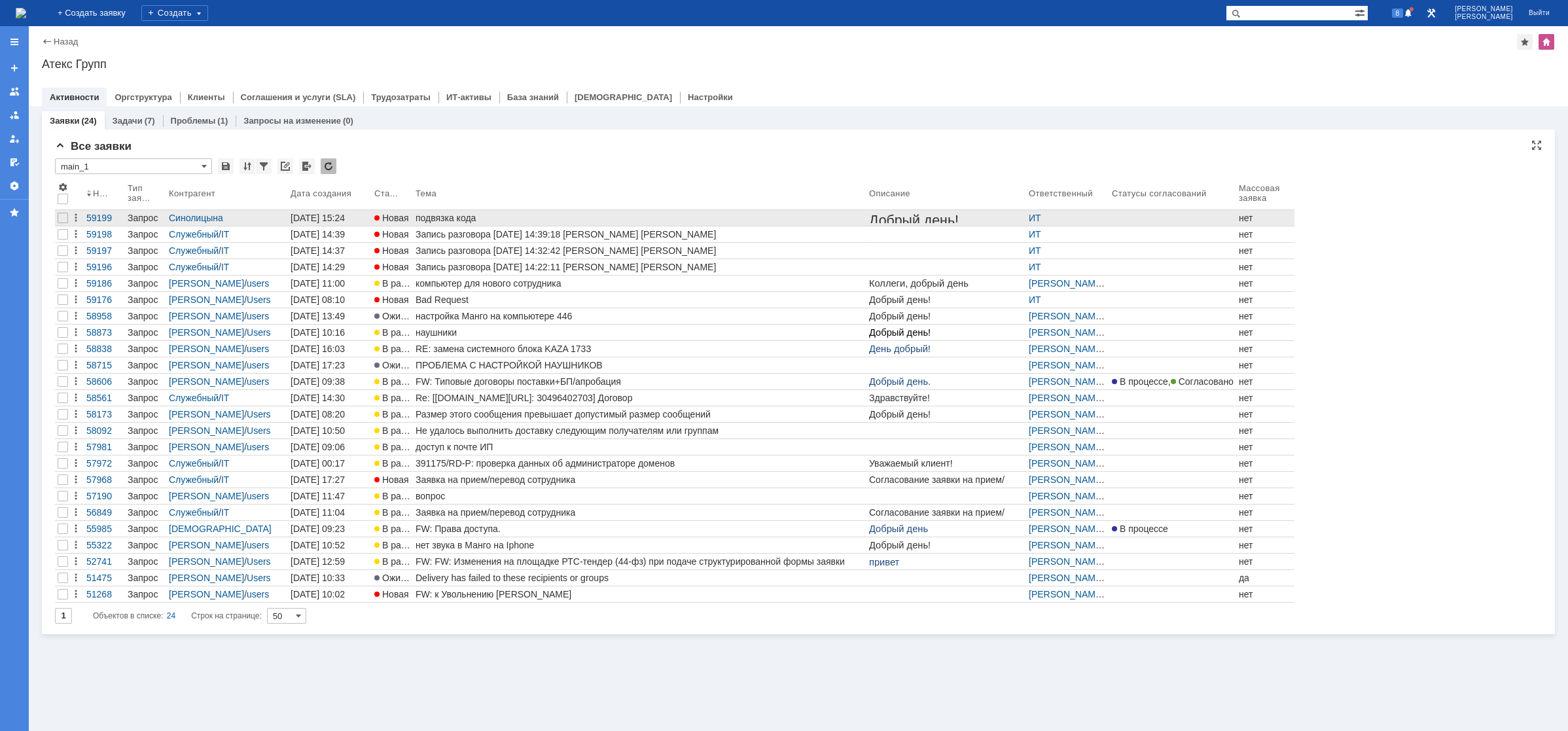
click at [424, 217] on div "подвязка кода" at bounding box center [640, 218] width 449 height 11
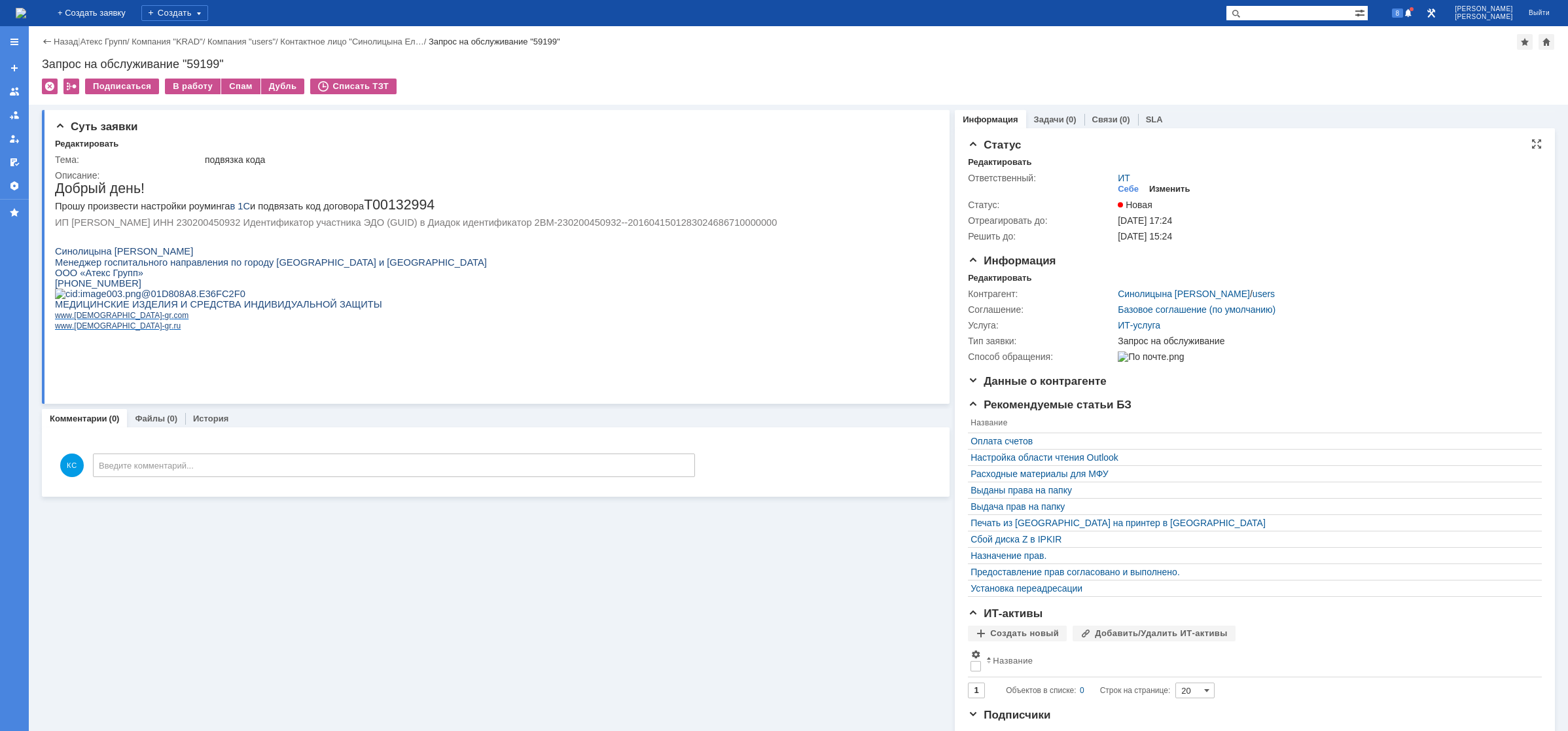
click at [1152, 190] on div "Изменить" at bounding box center [1170, 190] width 41 height 11
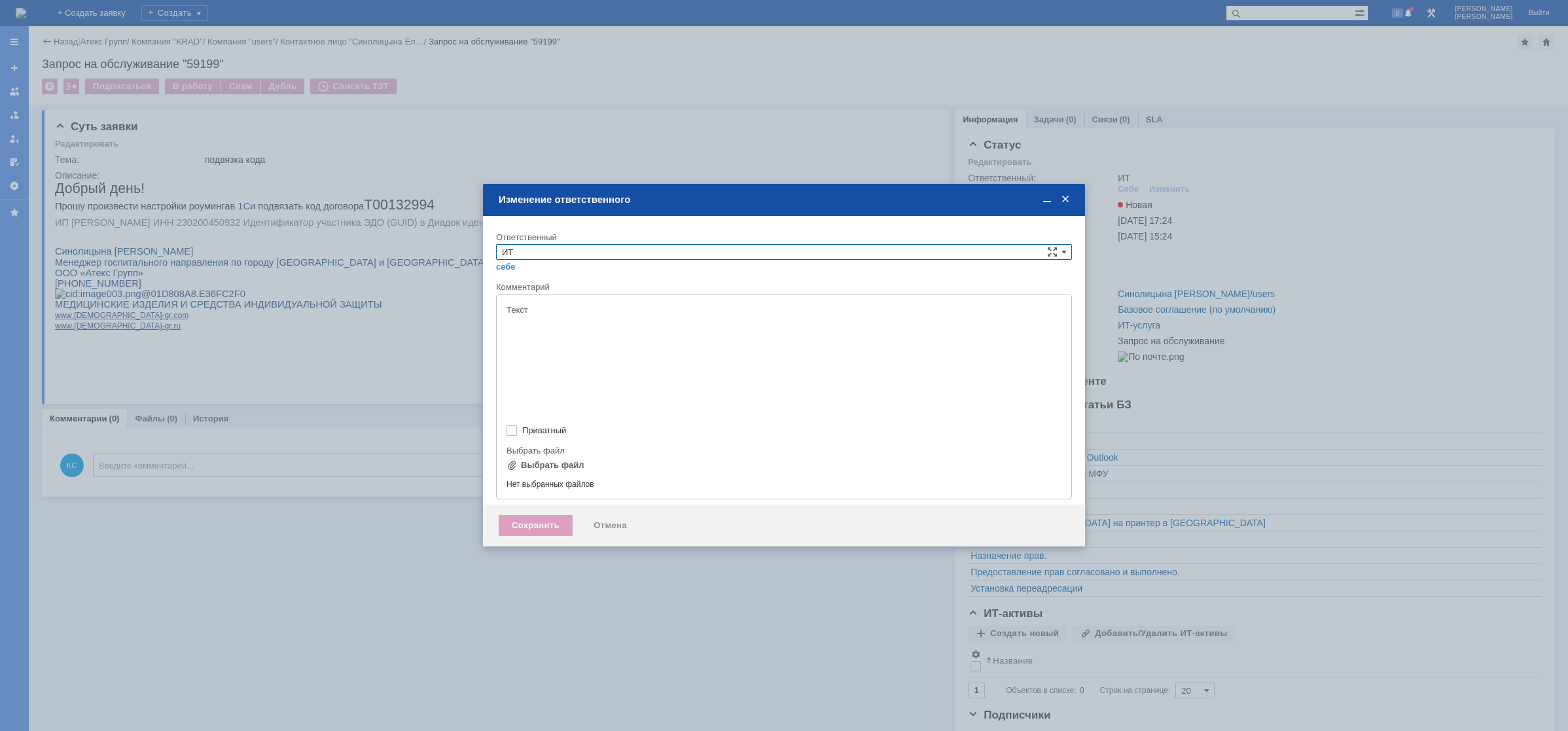
type input "[не указано]"
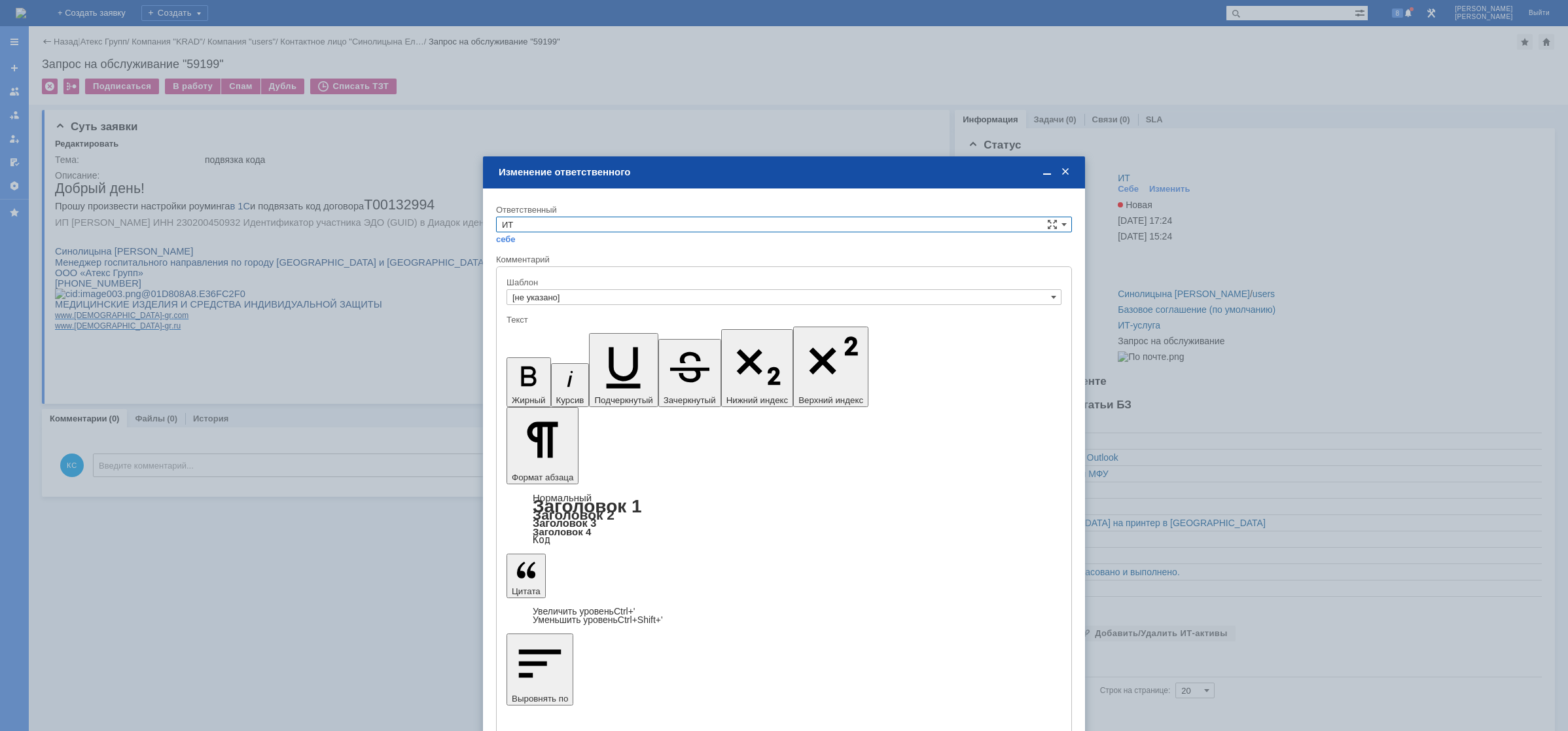
click at [703, 226] on input "ИТ" at bounding box center [784, 224] width 576 height 16
click at [524, 331] on span "АСУ" at bounding box center [784, 333] width 565 height 11
type input "АСУ"
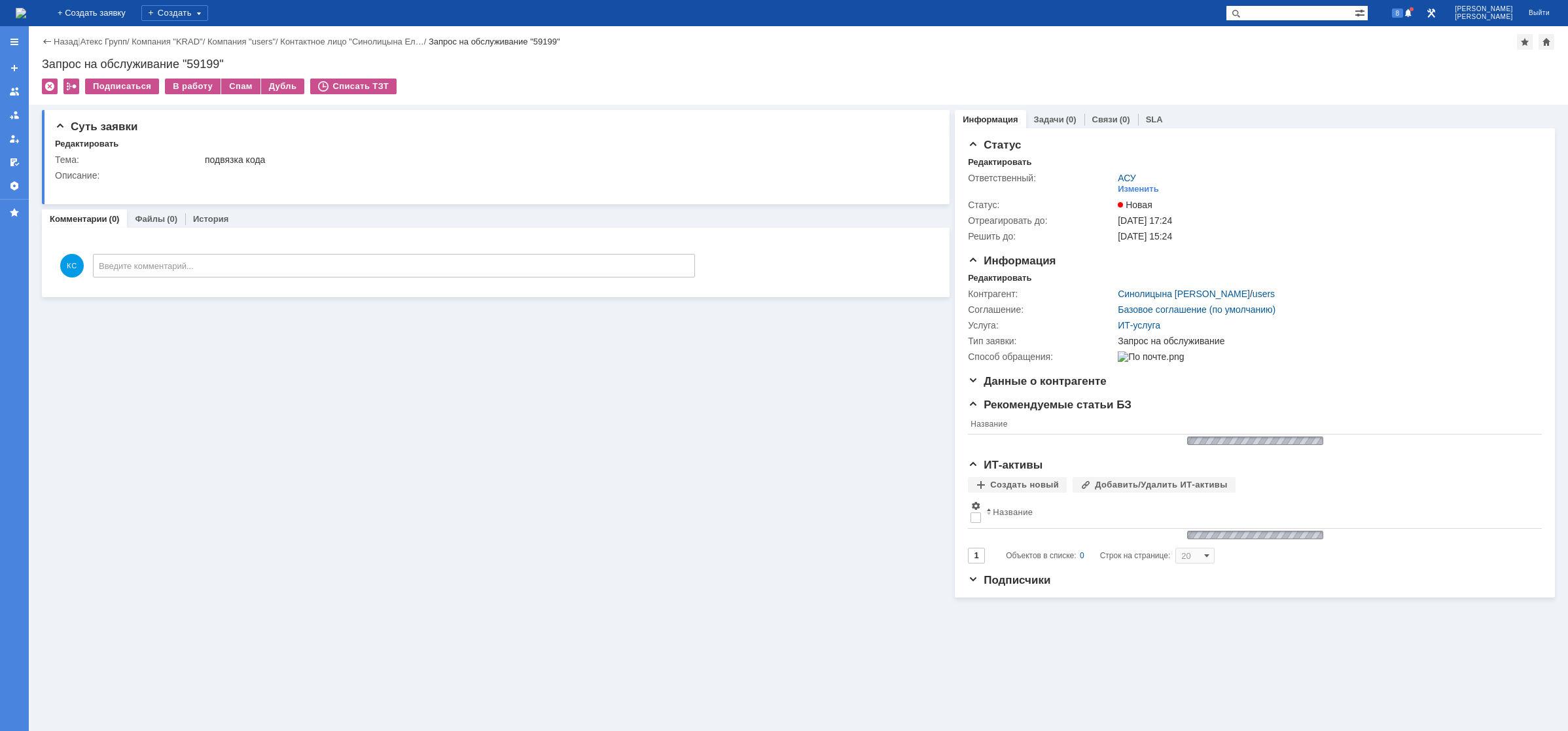
click at [26, 8] on img at bounding box center [21, 13] width 11 height 11
